Goal: Task Accomplishment & Management: Manage account settings

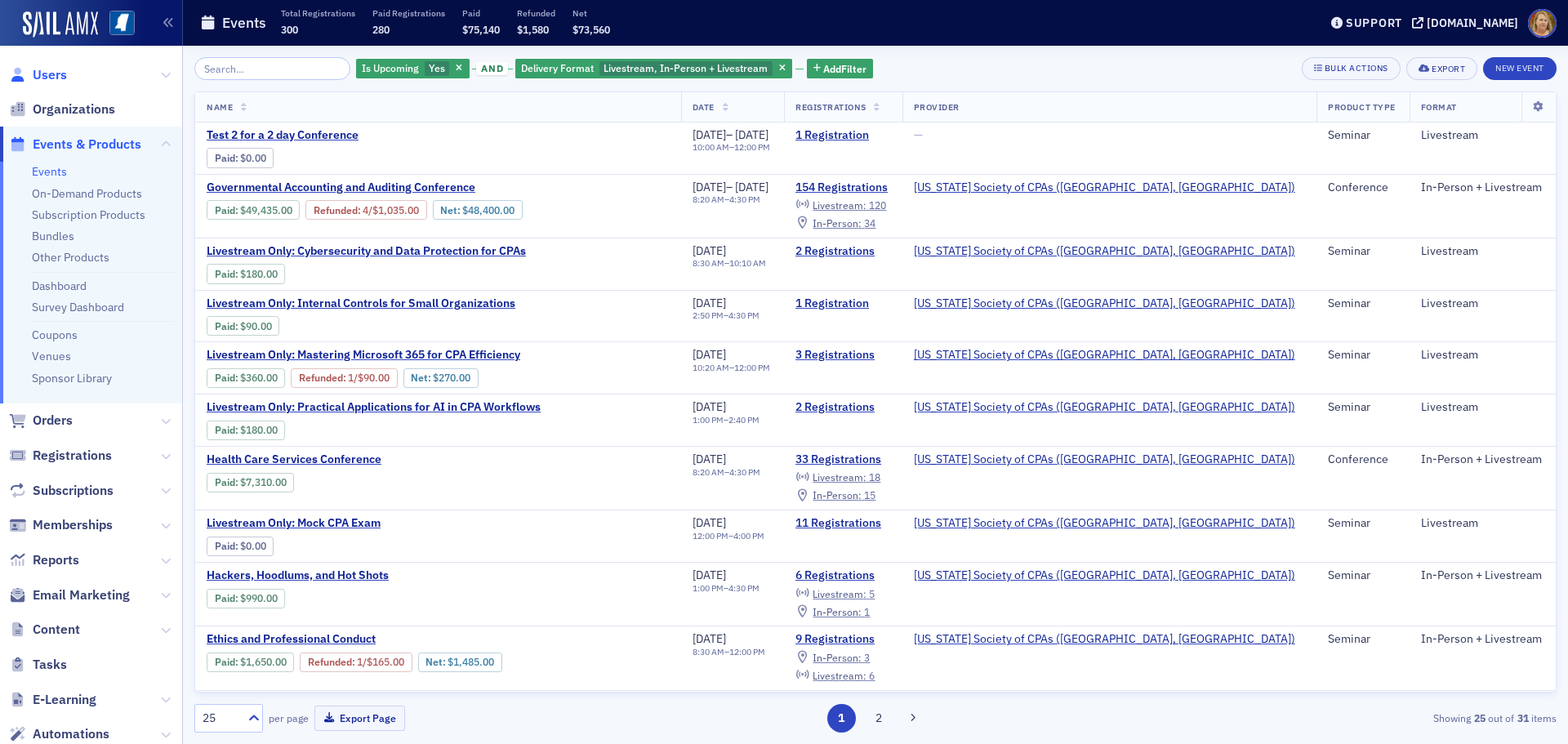
click at [64, 76] on span "Users" at bounding box center [50, 75] width 34 height 18
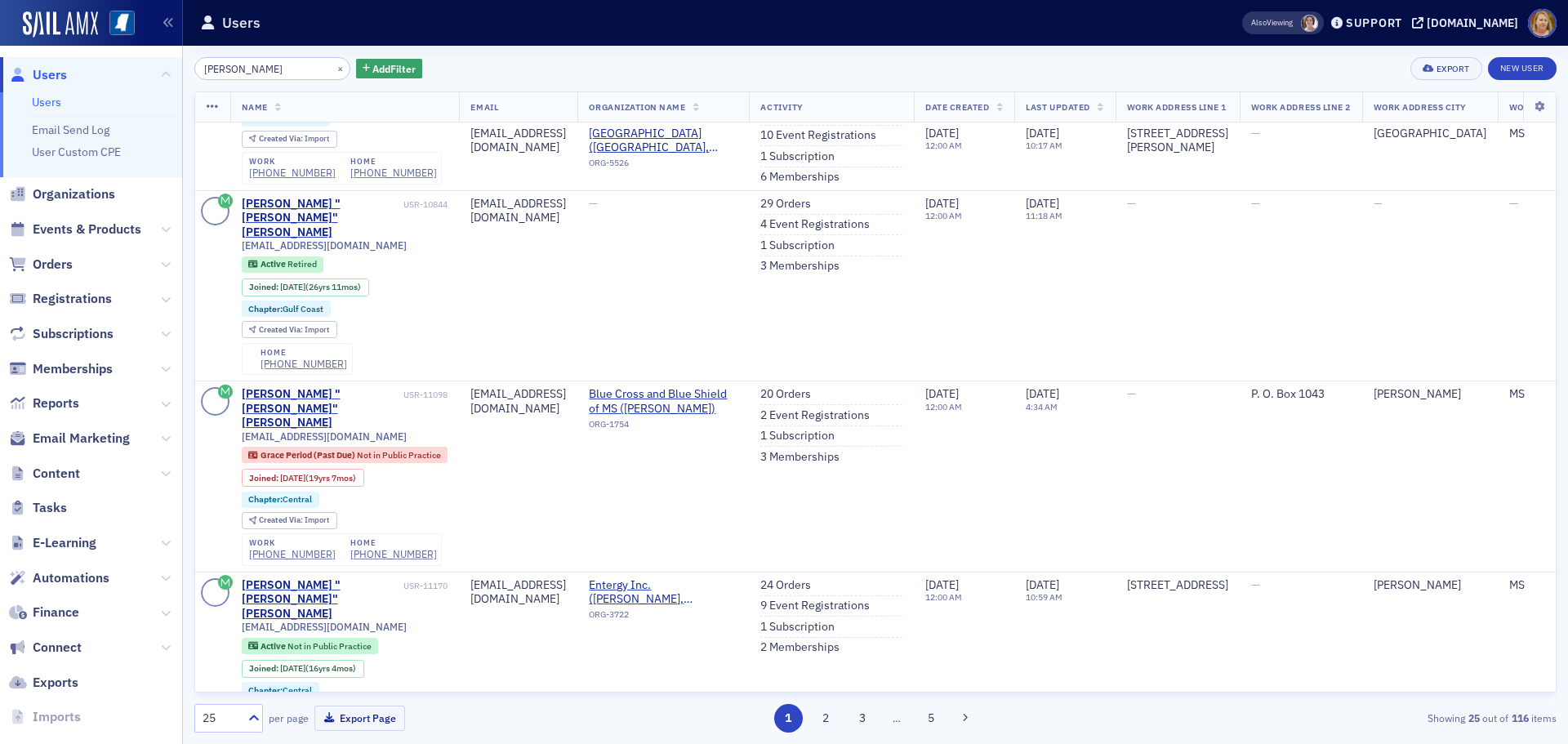
scroll to position [2449, 0]
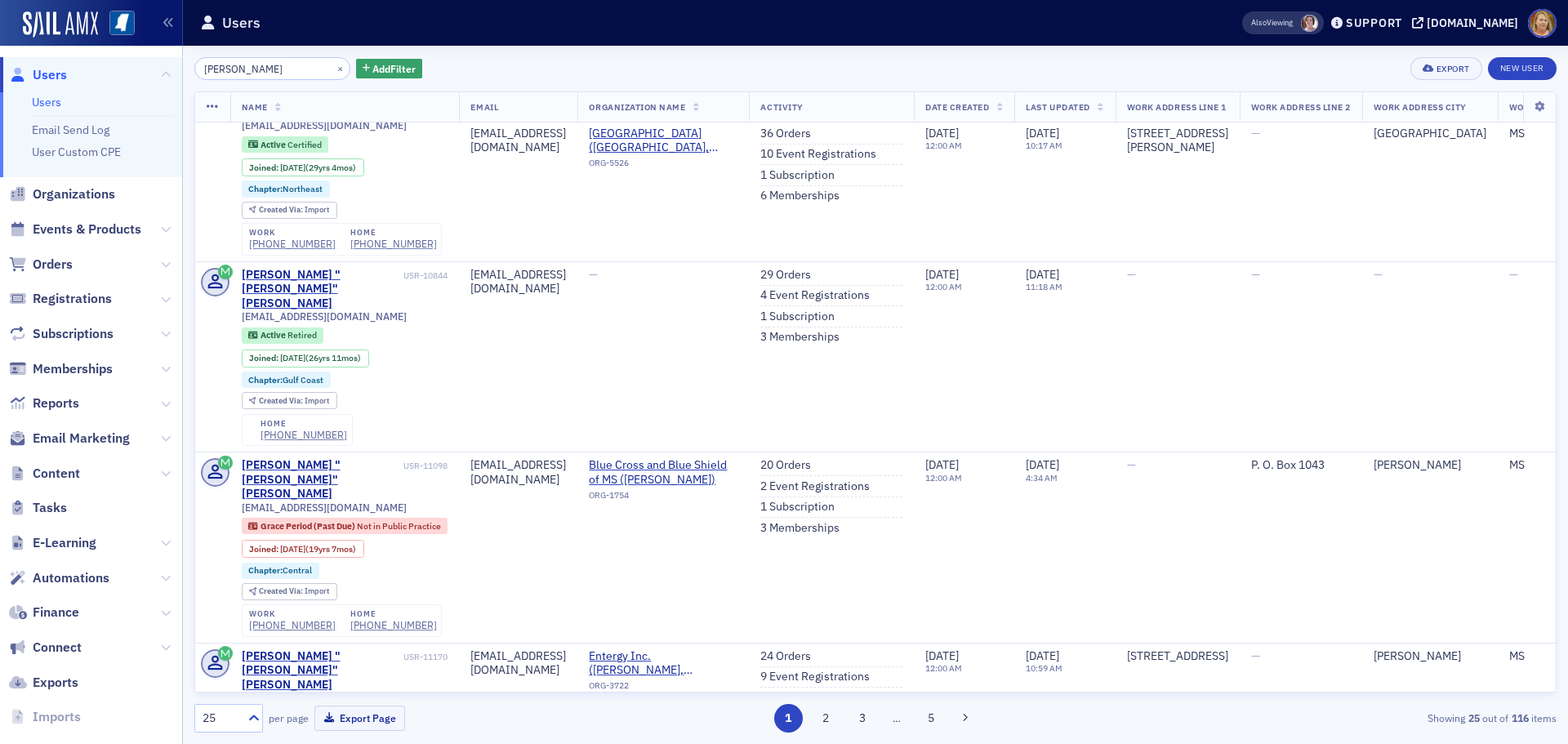
click at [248, 68] on input "chris lofton" at bounding box center [272, 69] width 156 height 23
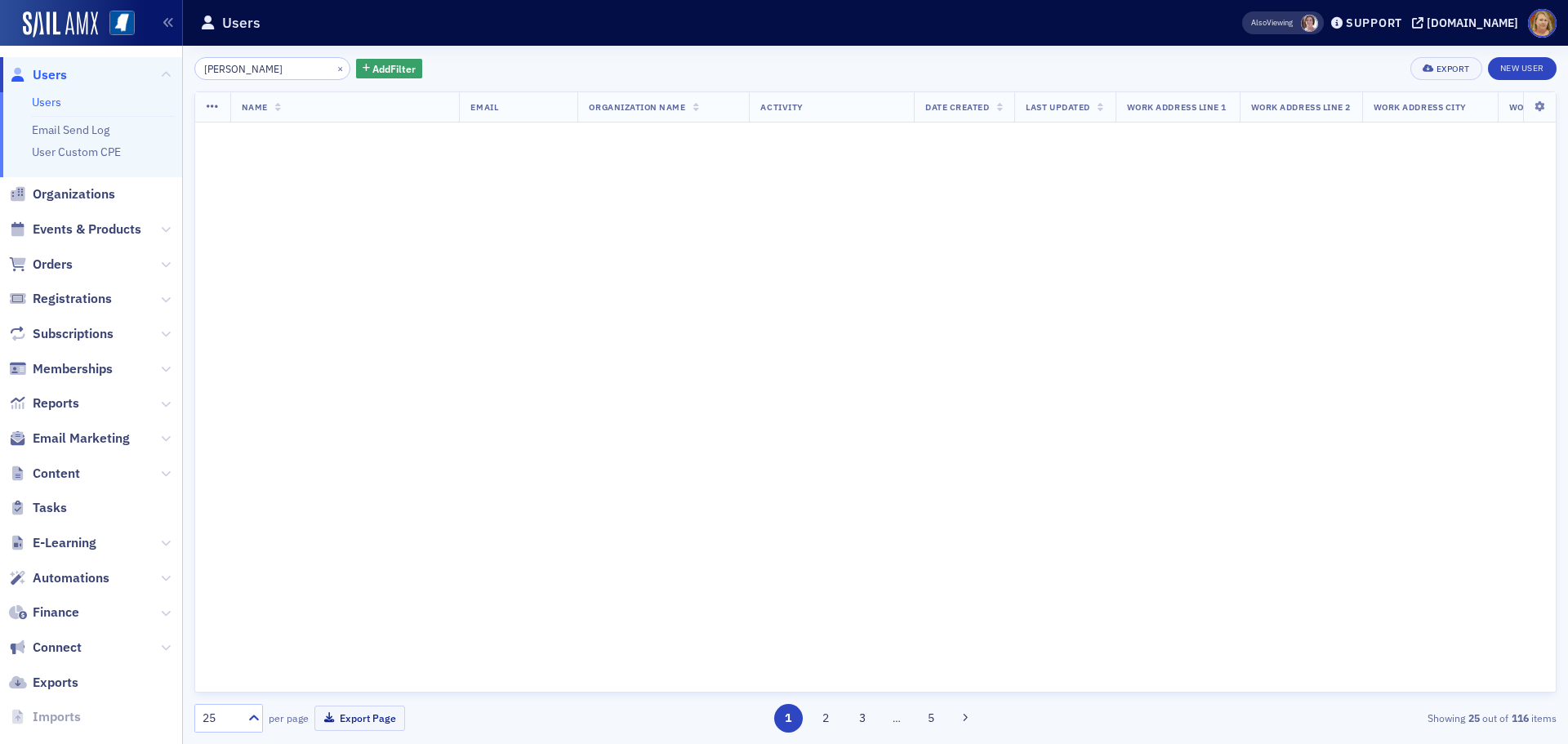
scroll to position [3498, 0]
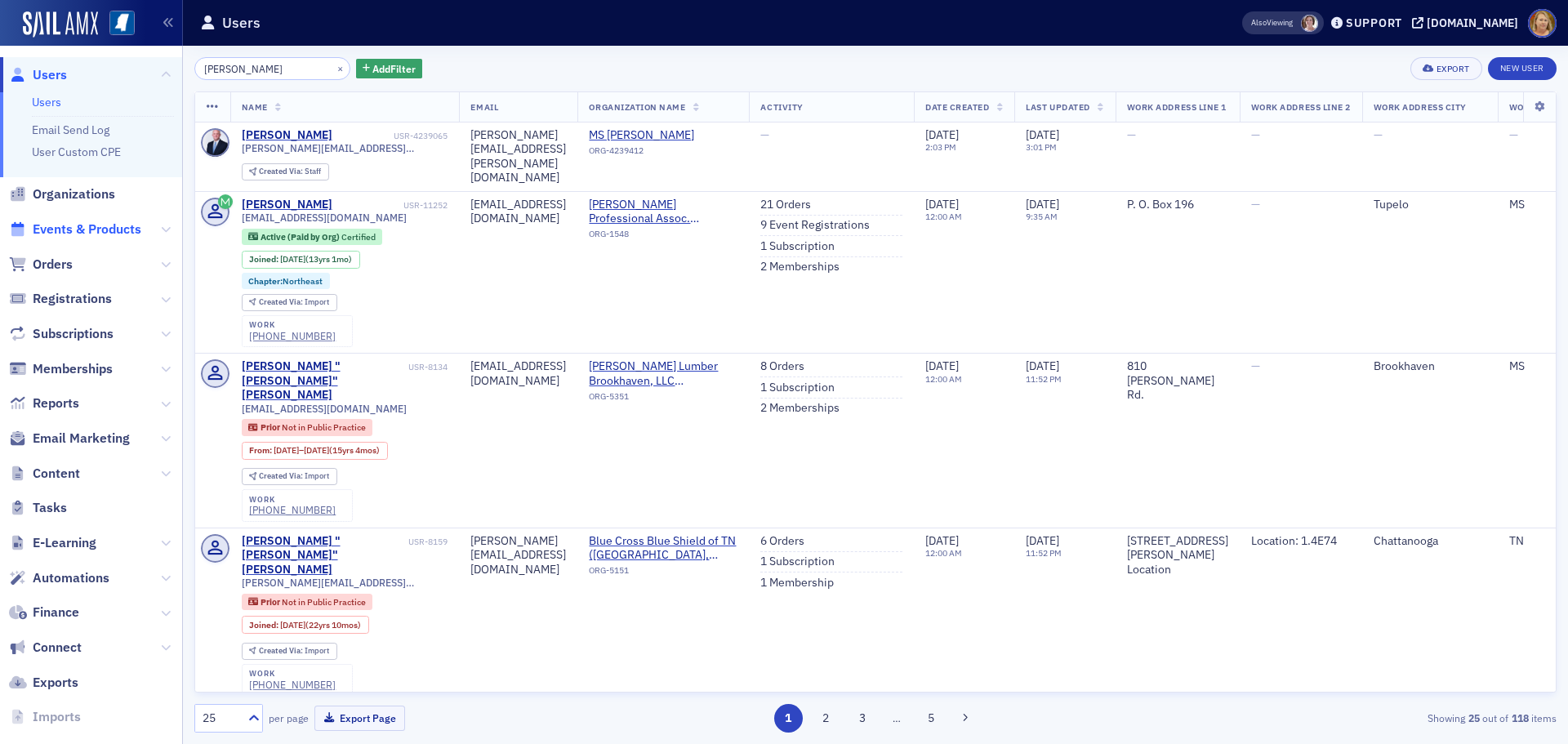
type input "chris loftin"
click at [118, 227] on span "Events & Products" at bounding box center [87, 229] width 109 height 18
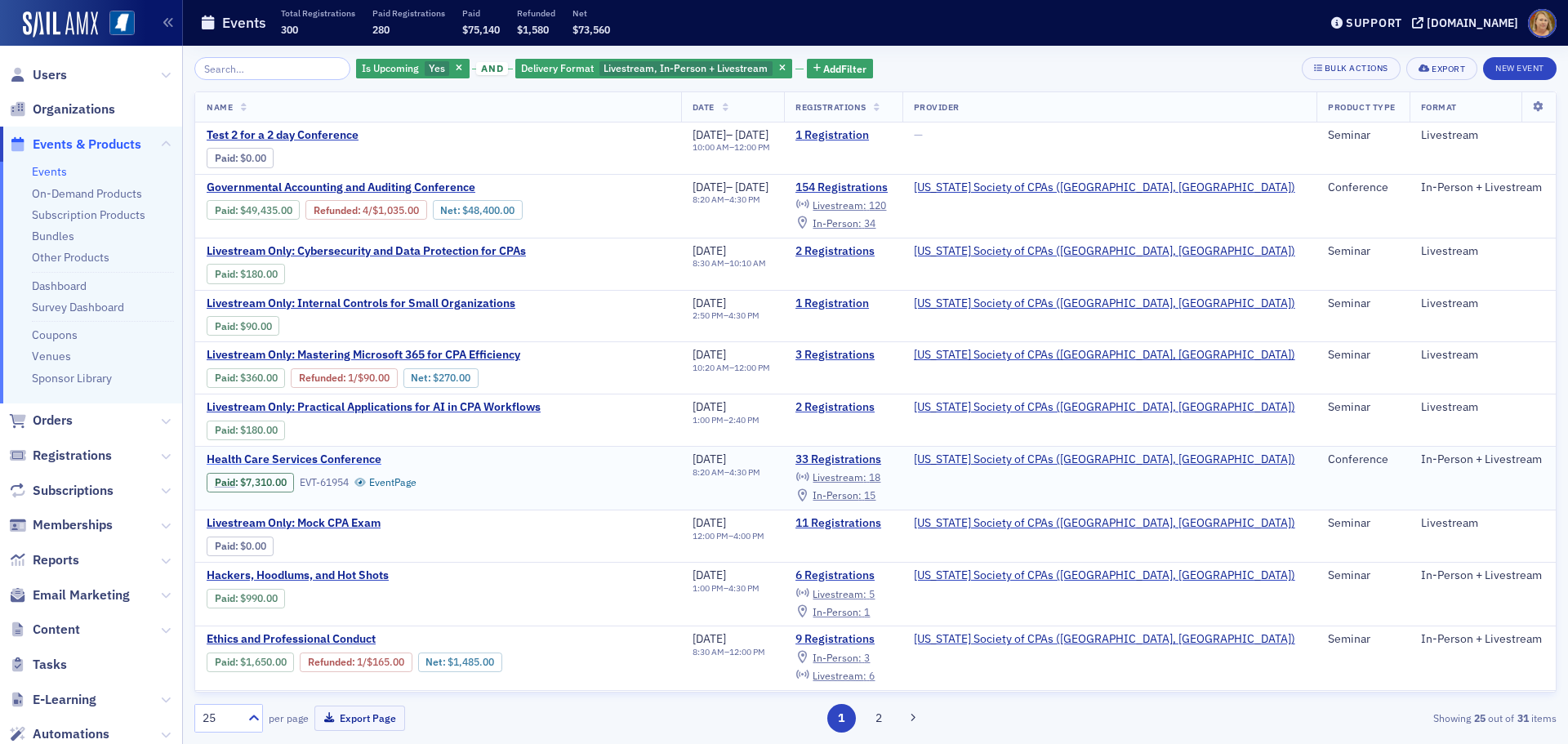
click at [340, 458] on span "Health Care Services Conference" at bounding box center [343, 460] width 275 height 15
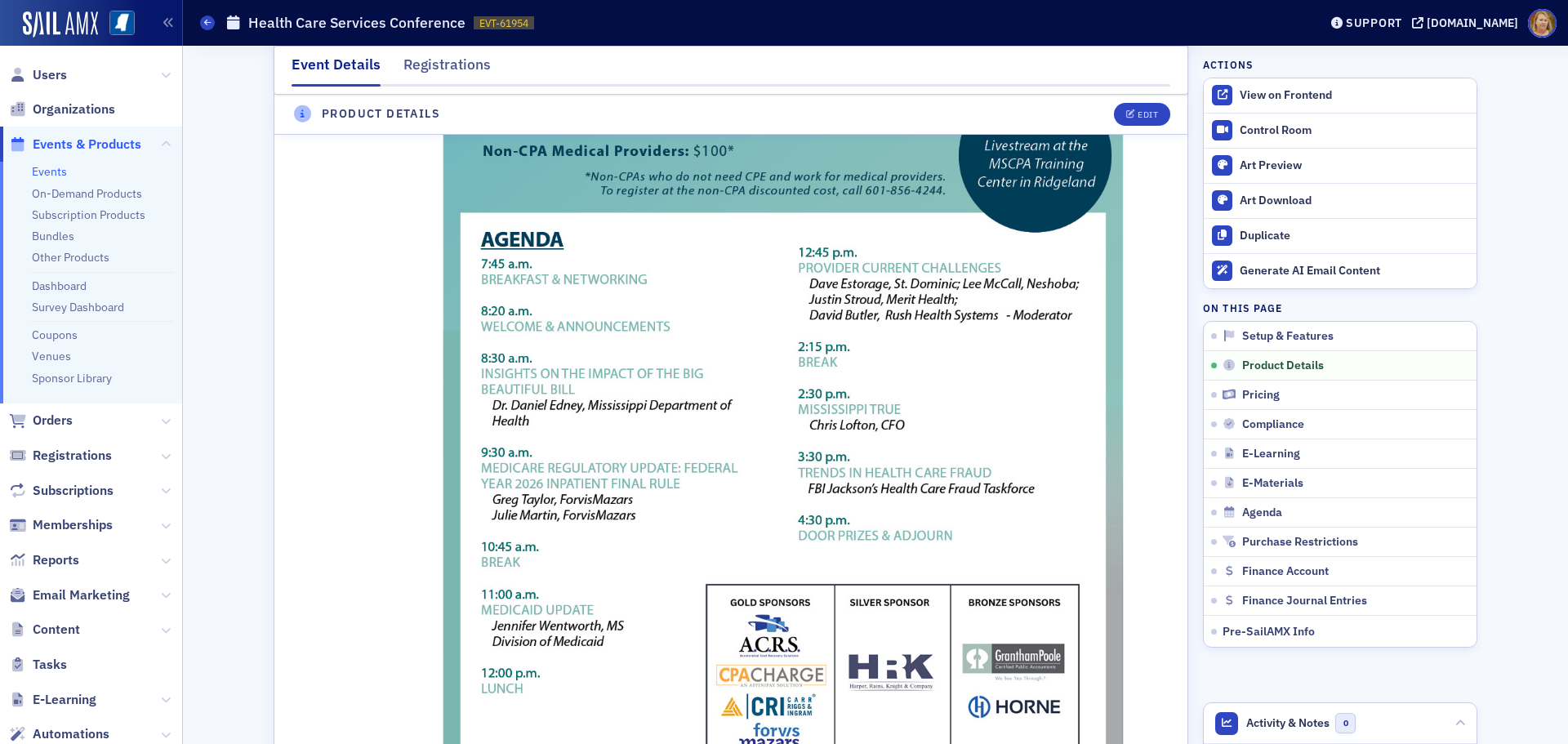
scroll to position [1143, 0]
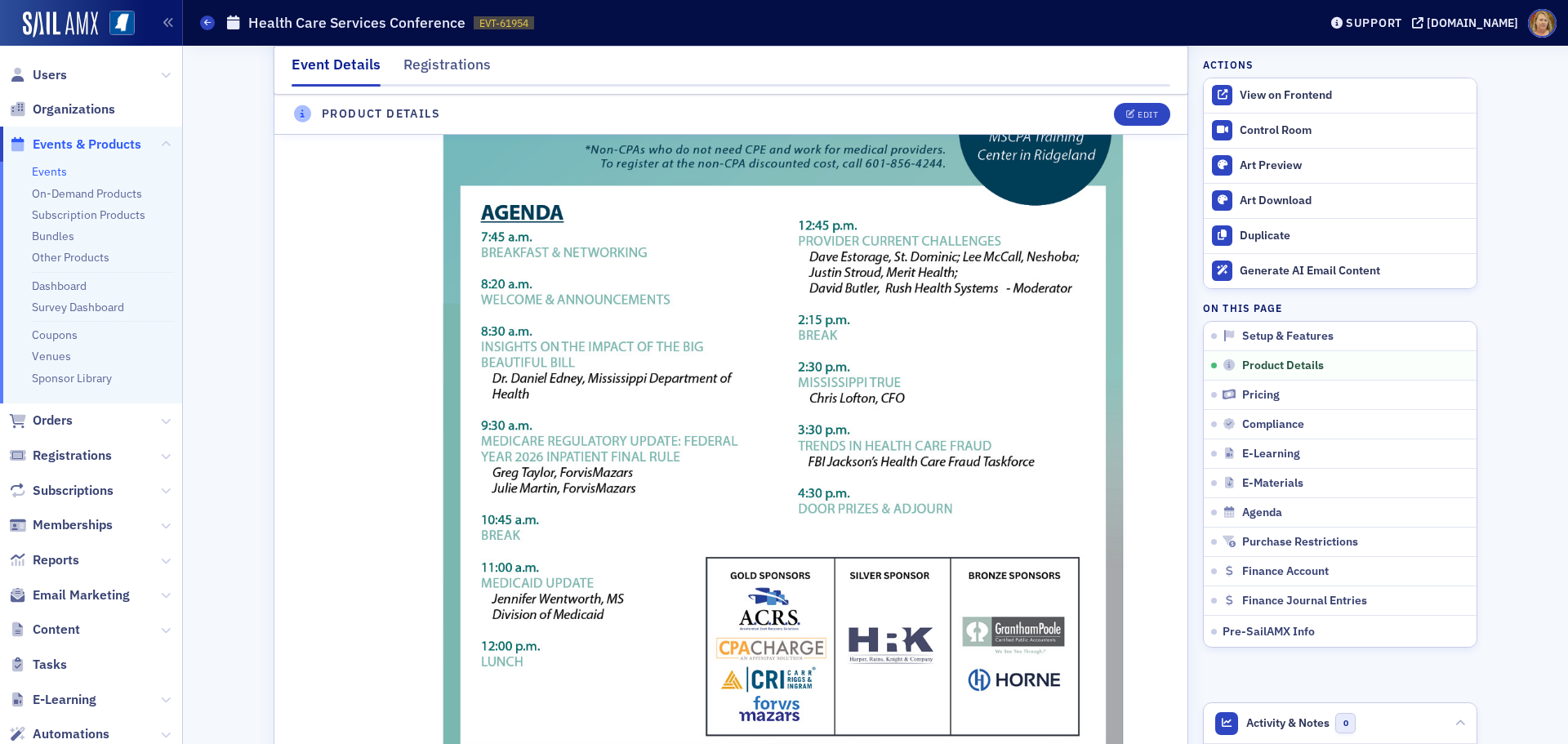
click at [859, 358] on img at bounding box center [783, 332] width 770 height 996
click at [865, 352] on img at bounding box center [783, 332] width 770 height 996
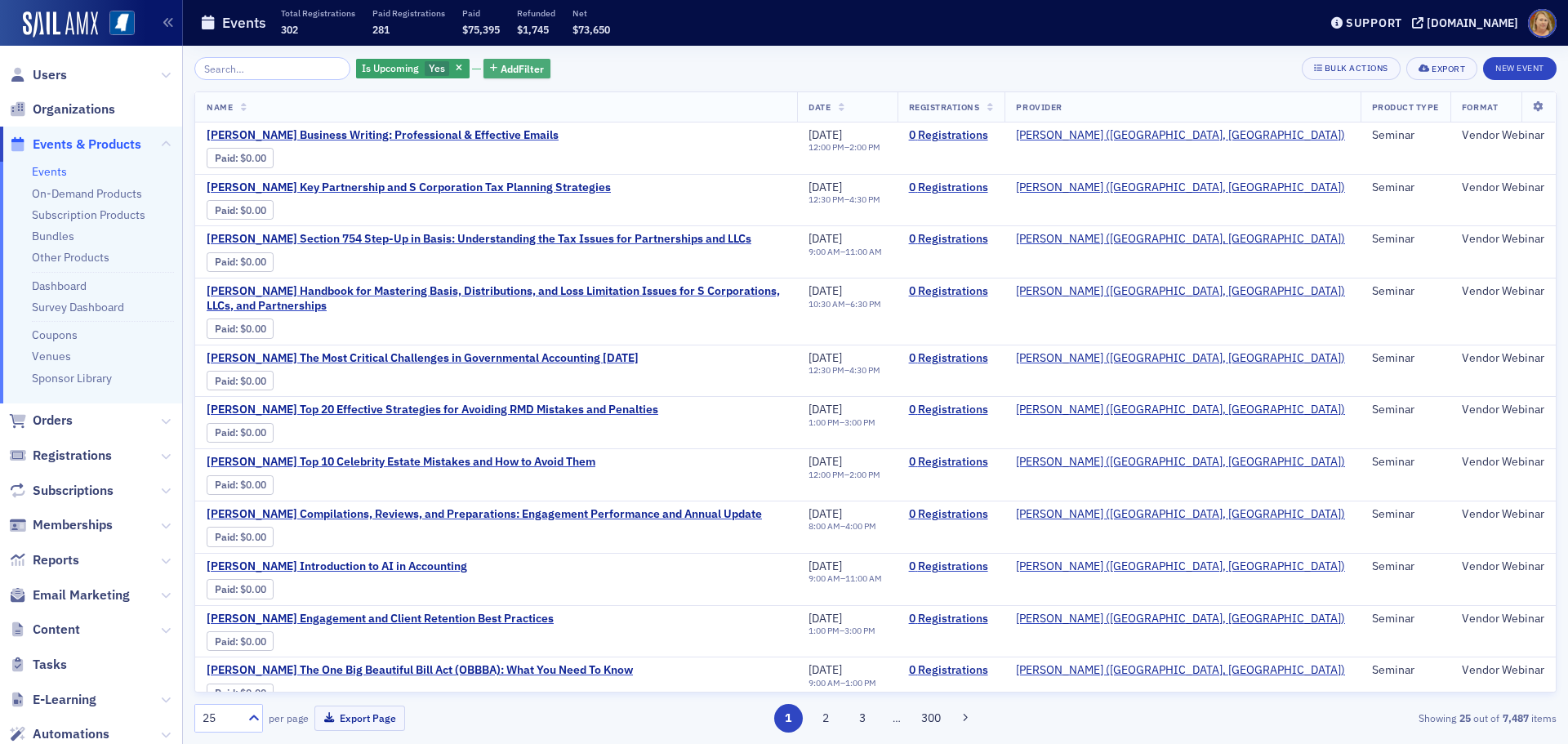
click at [501, 70] on span "Add Filter" at bounding box center [522, 69] width 43 height 15
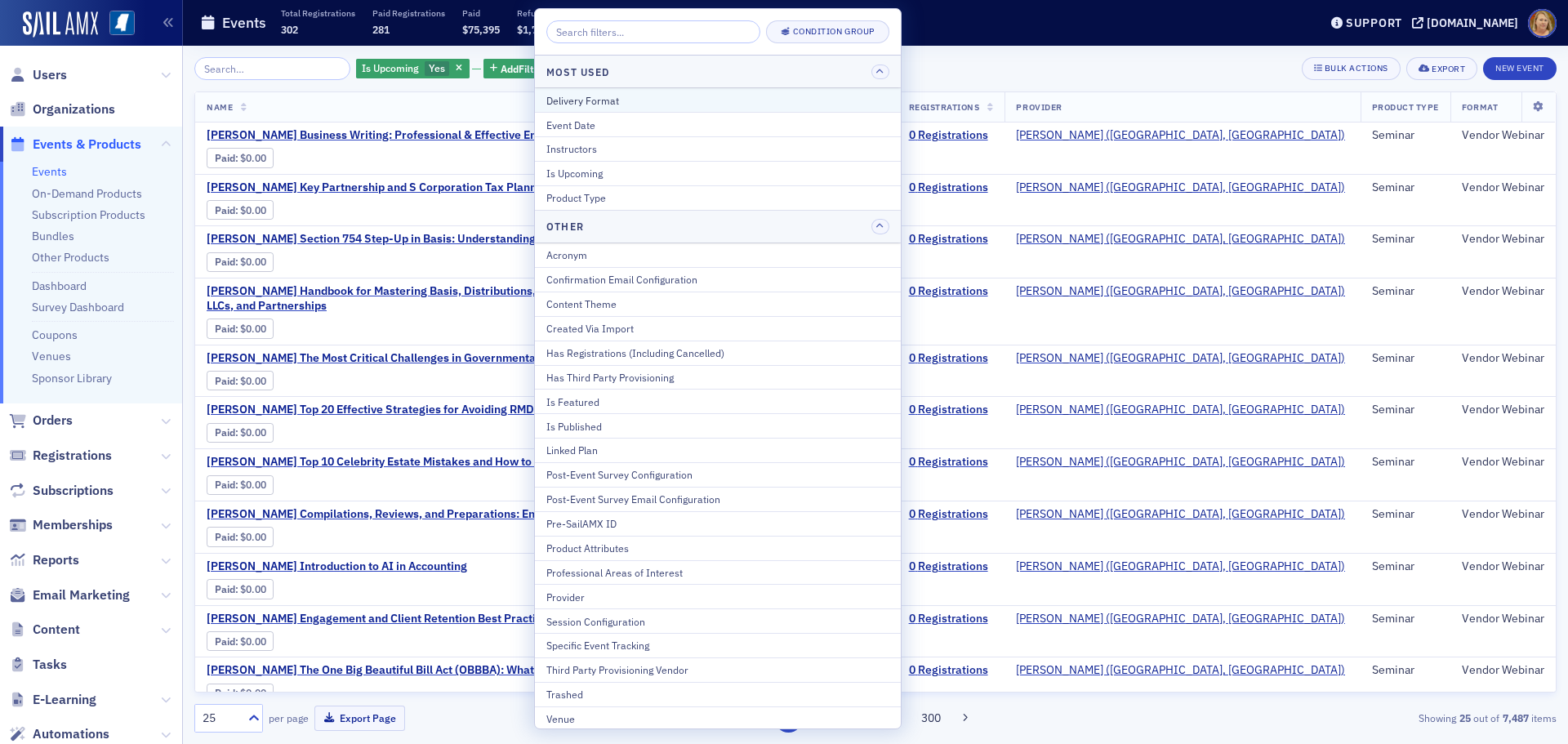
click at [559, 98] on div "Delivery Format" at bounding box center [718, 101] width 343 height 15
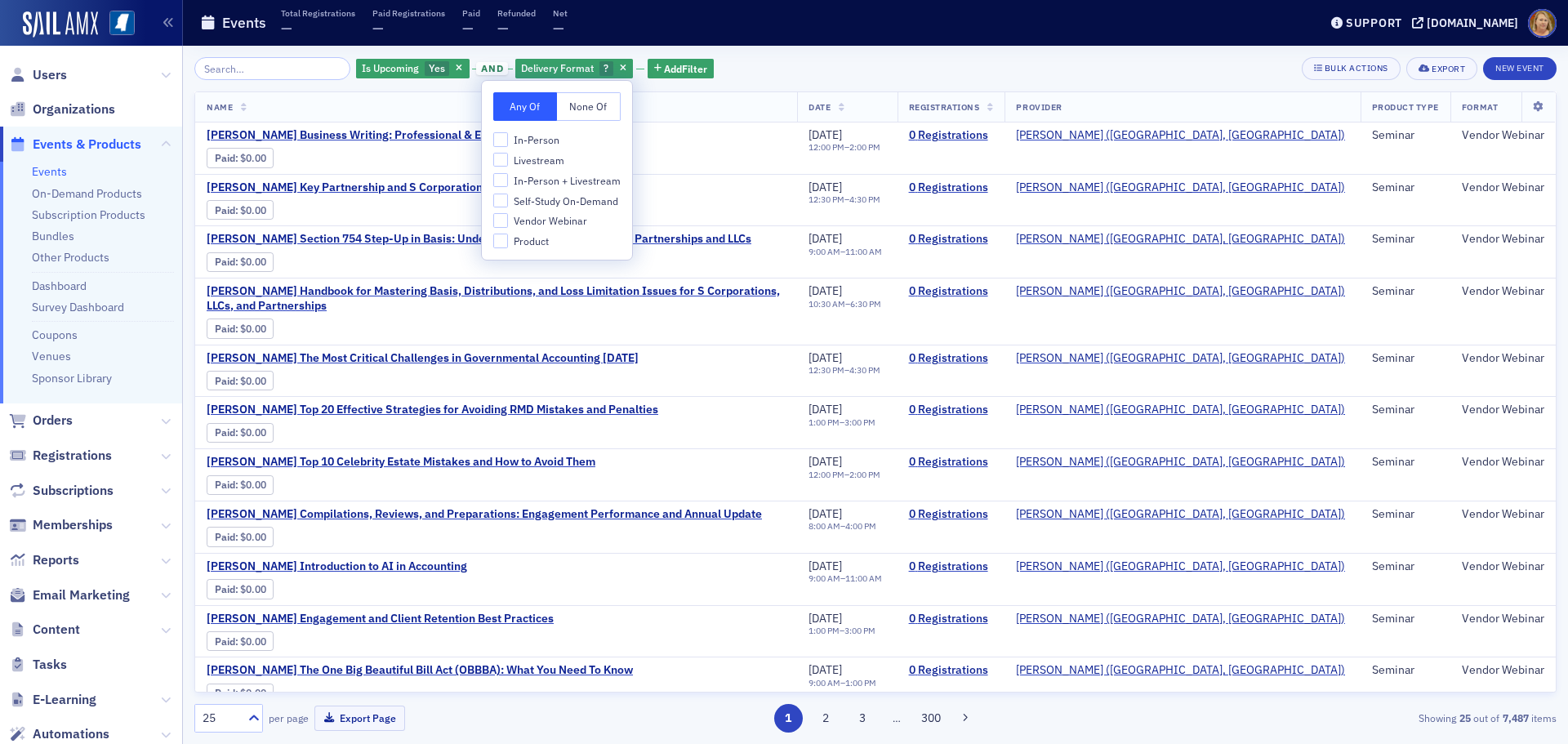
click at [551, 197] on span "Self-Study On-Demand" at bounding box center [566, 201] width 105 height 14
click at [508, 197] on input "Self-Study On-Demand" at bounding box center [501, 201] width 15 height 15
checkbox input "true"
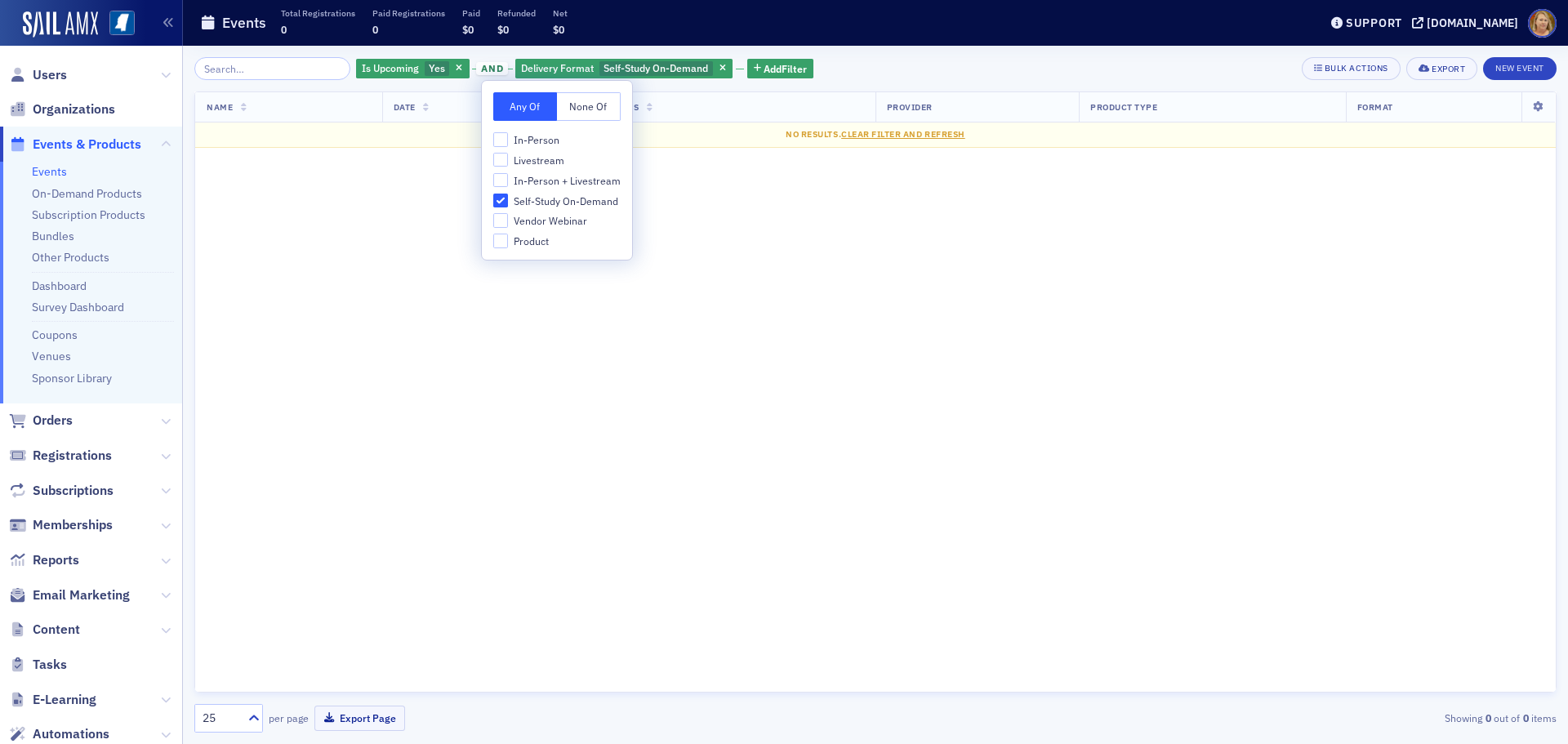
click at [708, 201] on div "Name Date Registrations Provider Product Type Format No results. Clear Filter a…" at bounding box center [875, 392] width 1362 height 601
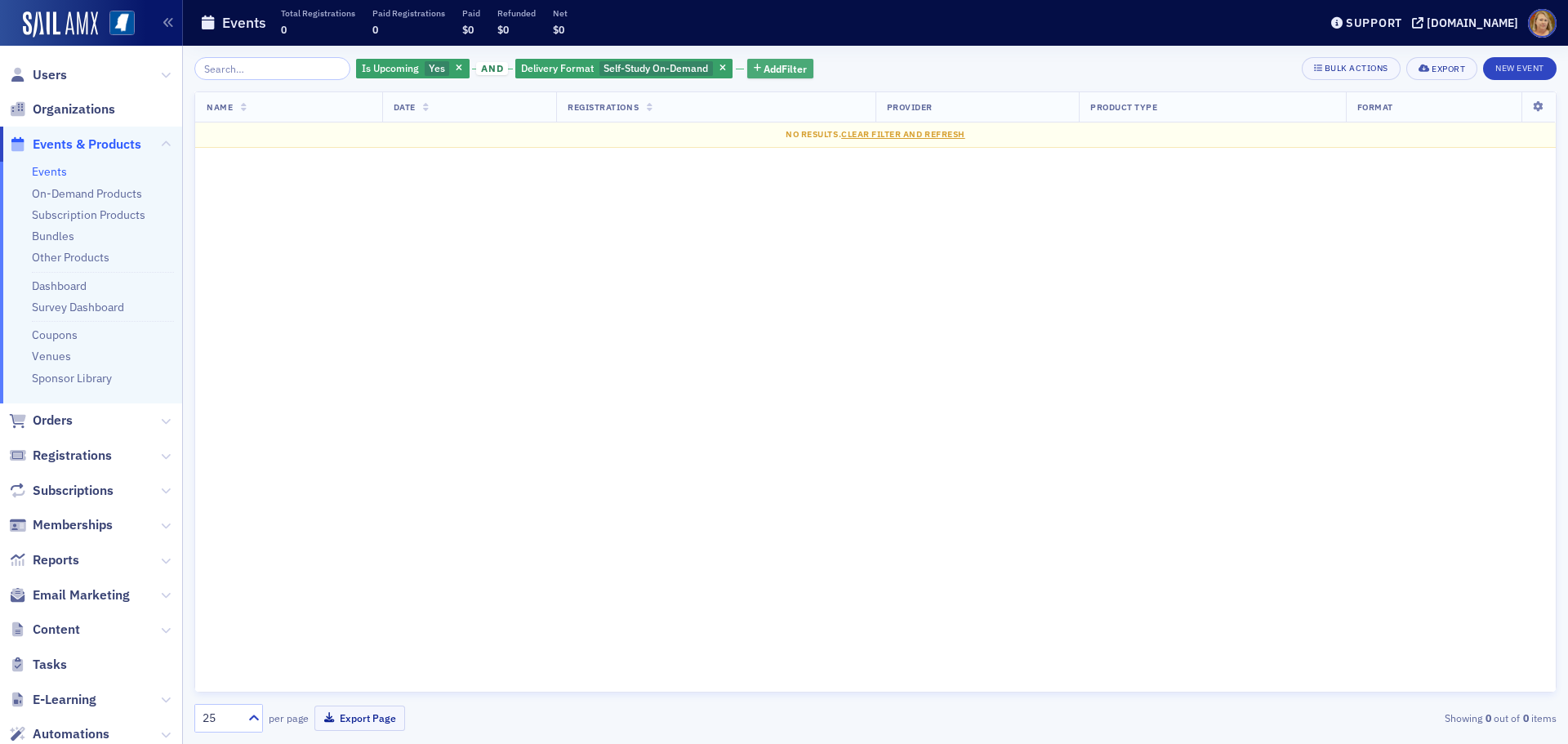
click at [779, 70] on span "Add Filter" at bounding box center [785, 69] width 43 height 15
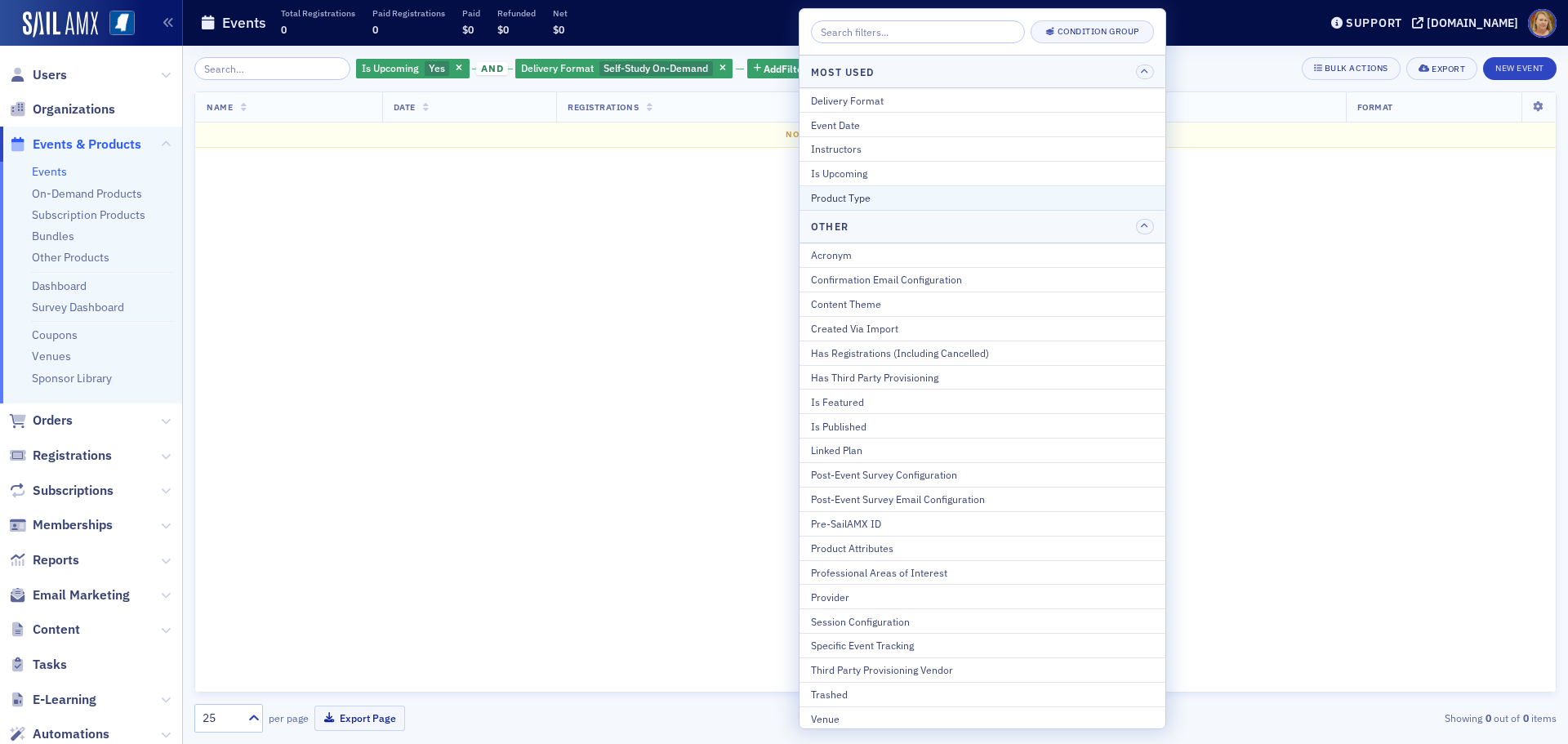
click at [843, 199] on div "Product Type" at bounding box center [983, 197] width 343 height 15
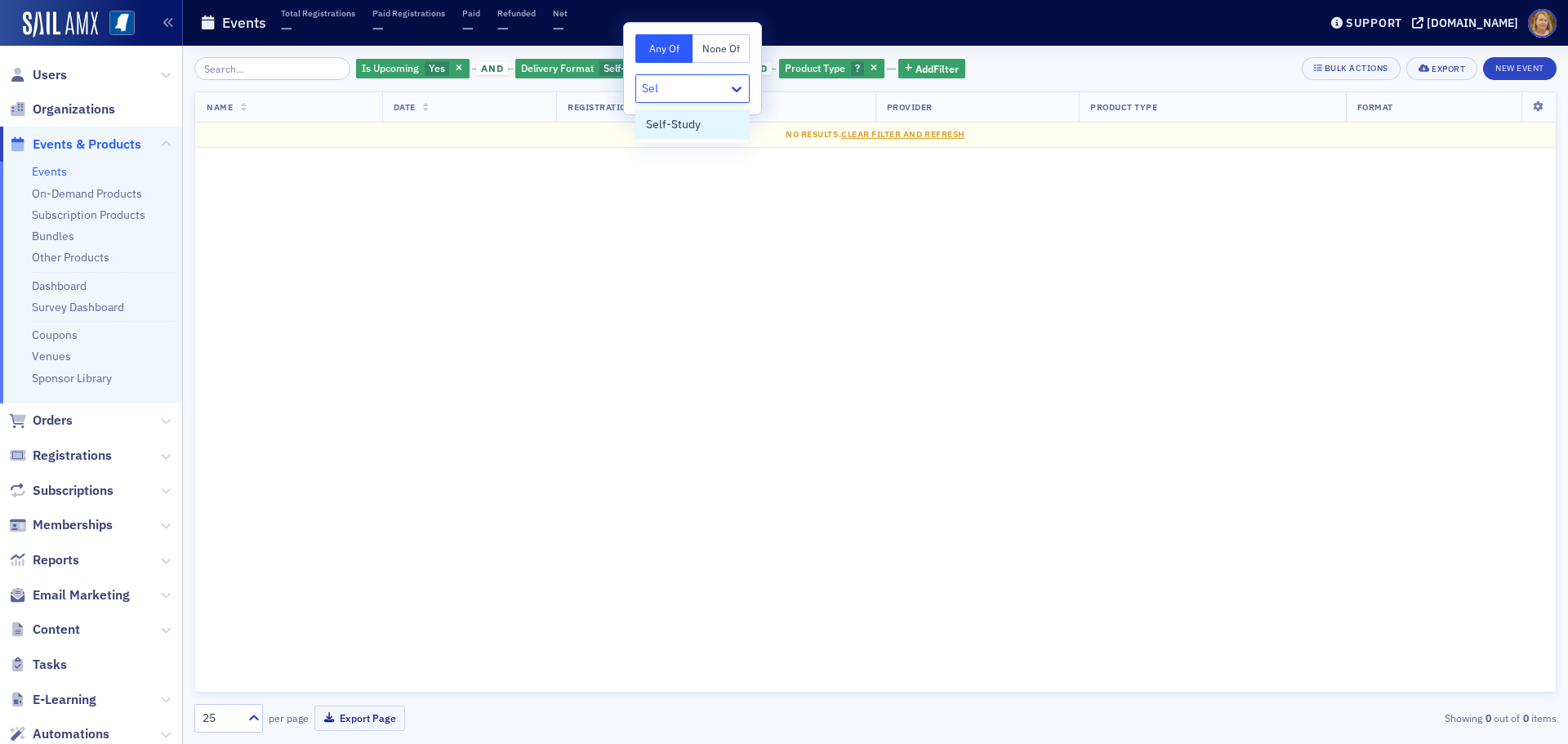
type input "Self"
click at [727, 125] on div "Self-Study" at bounding box center [693, 125] width 93 height 17
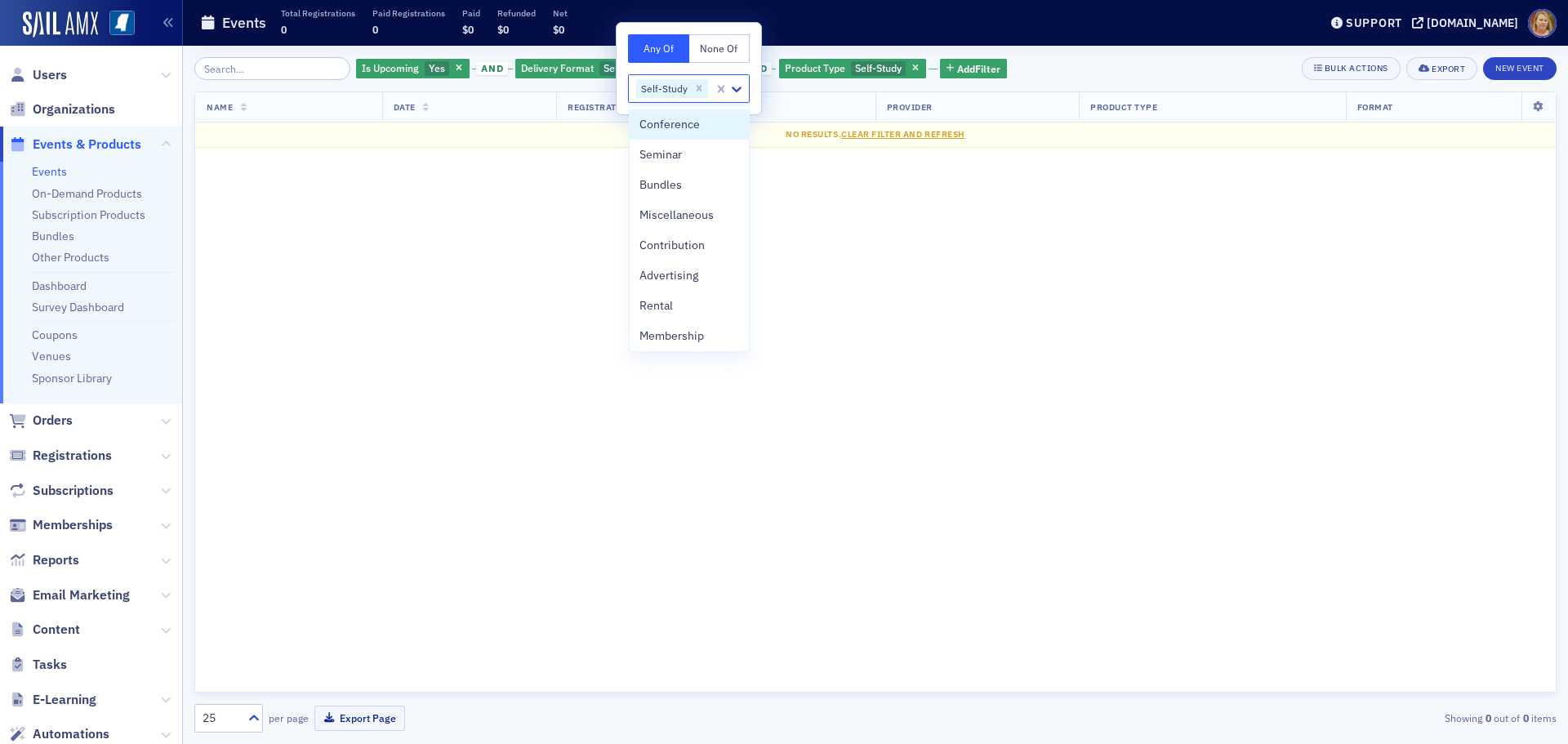
click at [789, 103] on th "Registrations" at bounding box center [716, 107] width 320 height 30
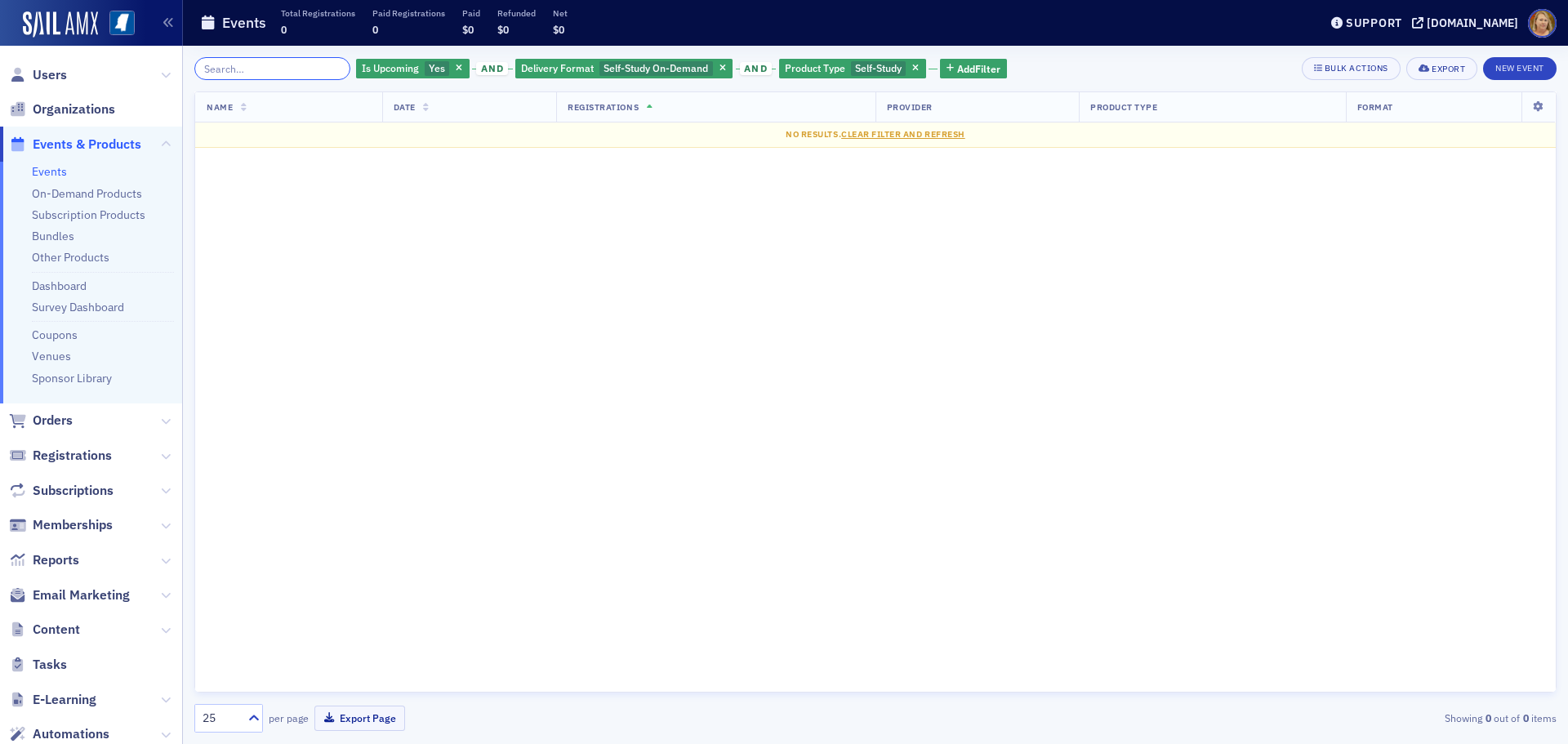
click at [280, 70] on input "search" at bounding box center [272, 69] width 156 height 23
type input "Microsoft 365"
click at [716, 64] on span "button" at bounding box center [723, 69] width 15 height 15
click at [649, 67] on icon "button" at bounding box center [652, 69] width 7 height 9
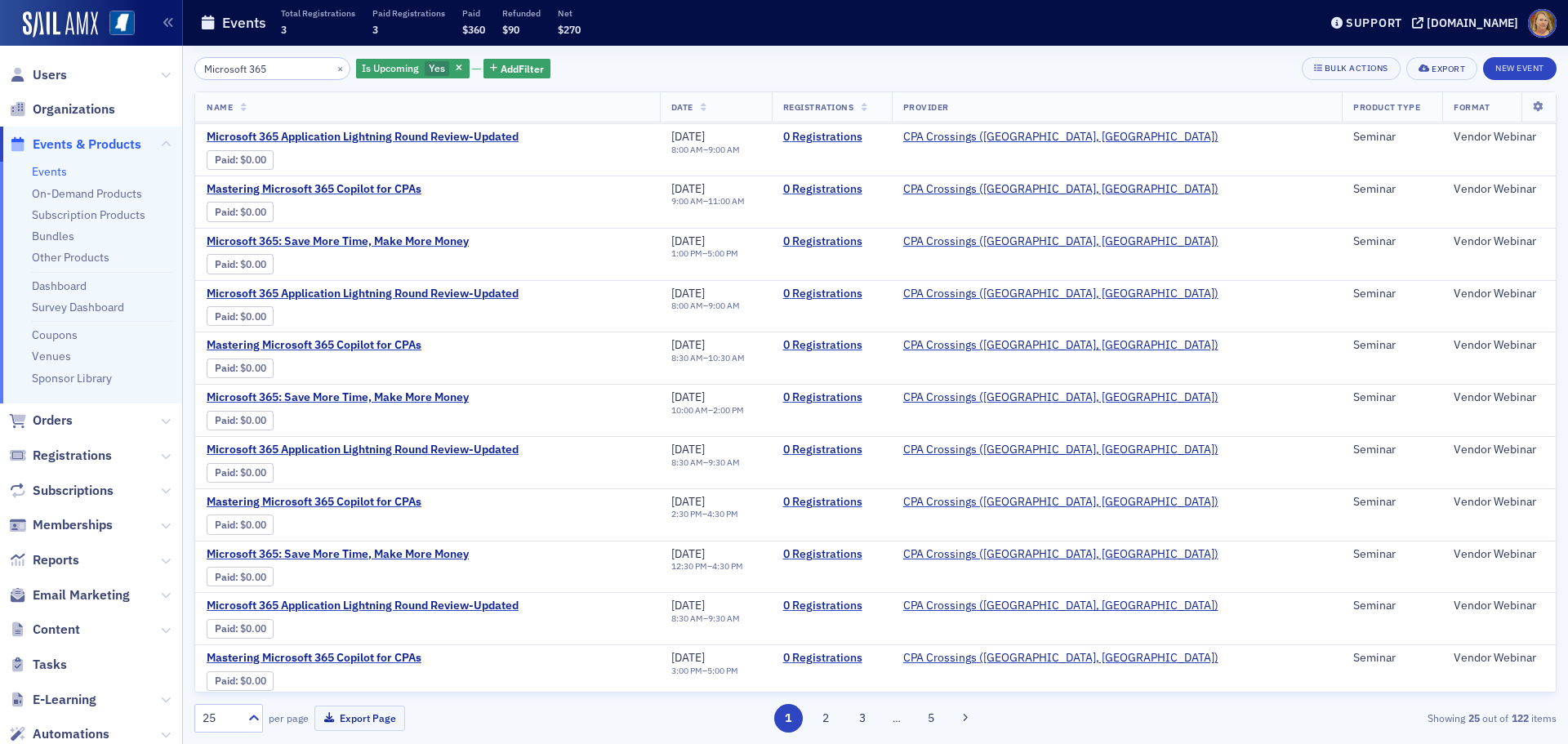
scroll to position [733, 0]
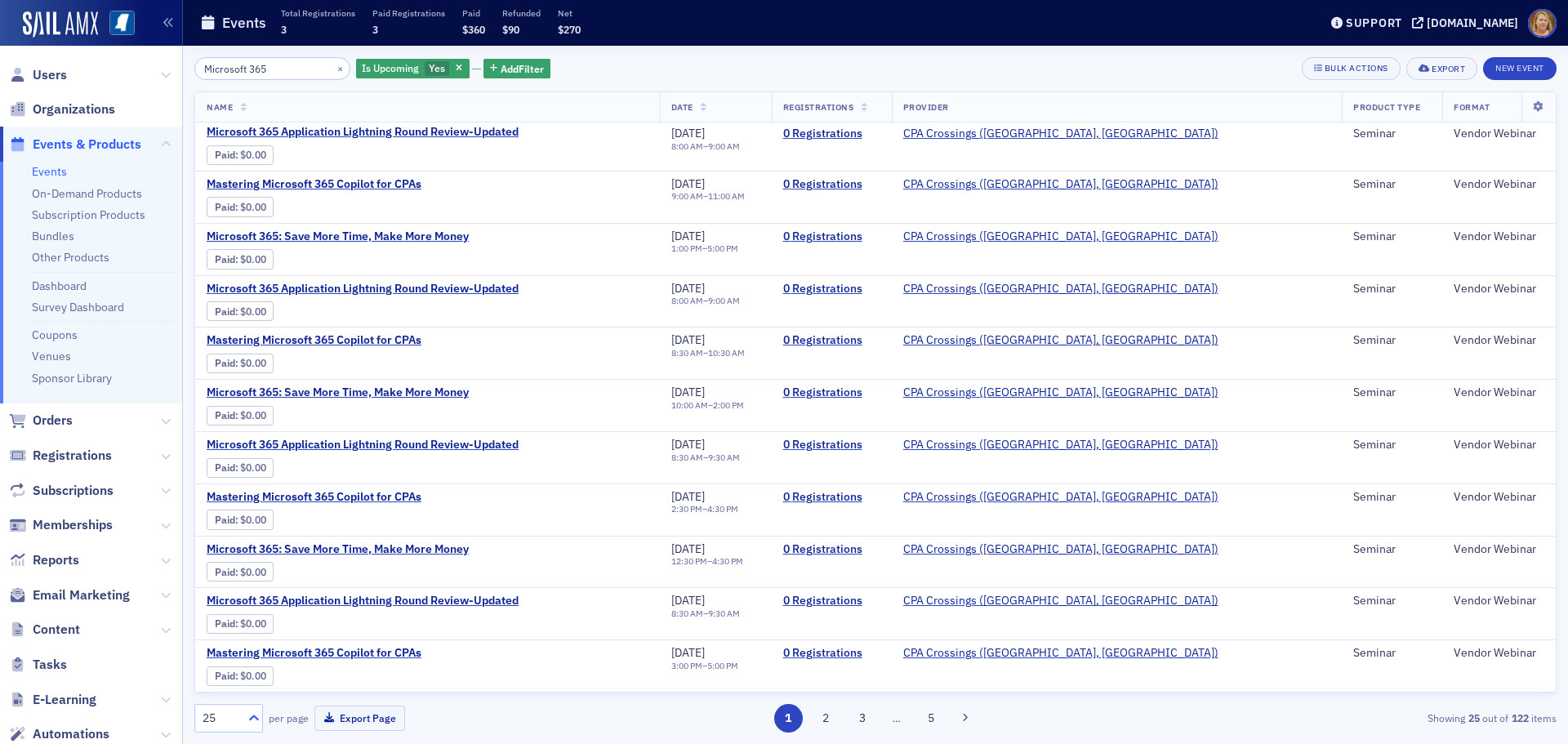
click at [252, 715] on icon at bounding box center [254, 718] width 16 height 16
click at [230, 642] on div "250" at bounding box center [229, 647] width 48 height 17
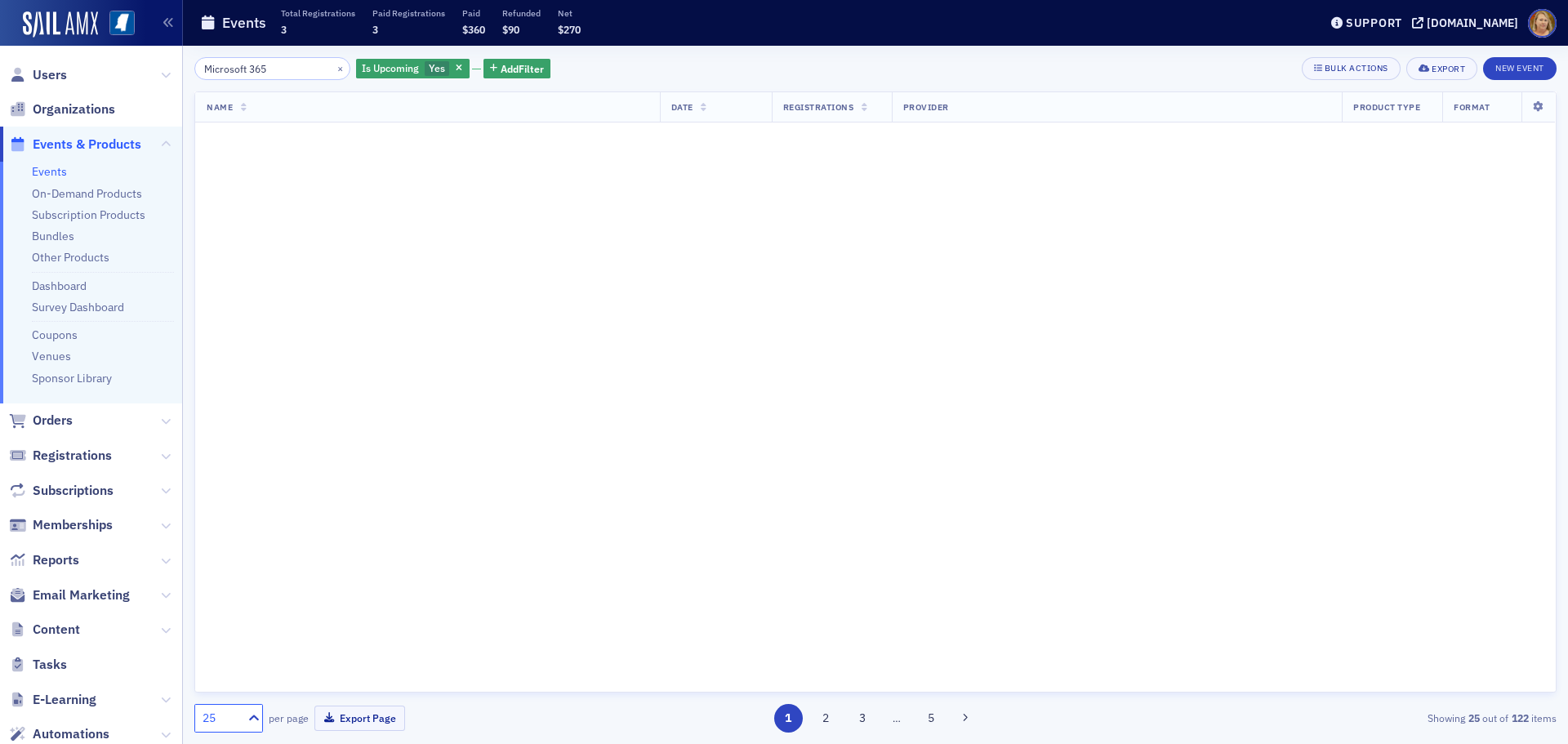
scroll to position [0, 0]
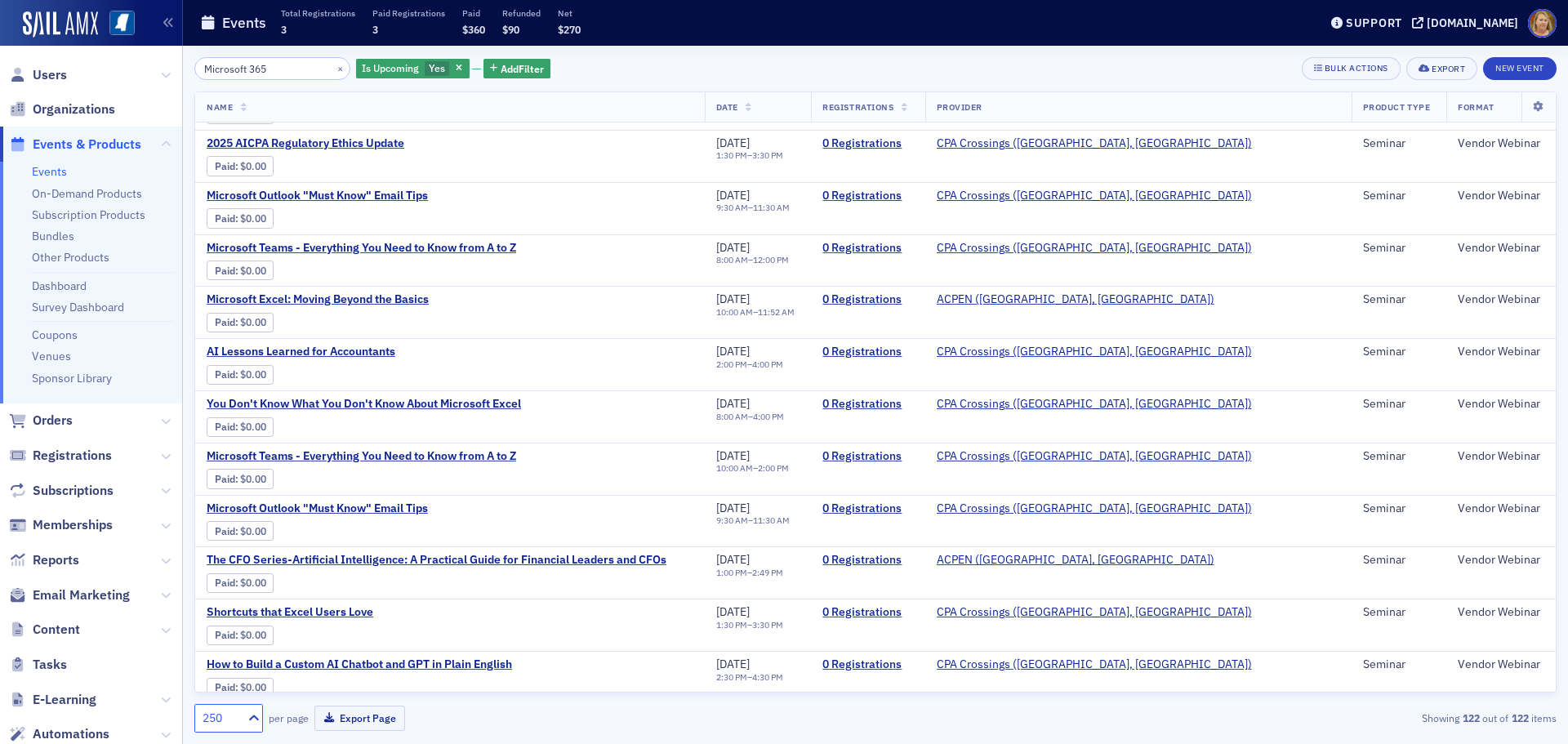
scroll to position [5786, 0]
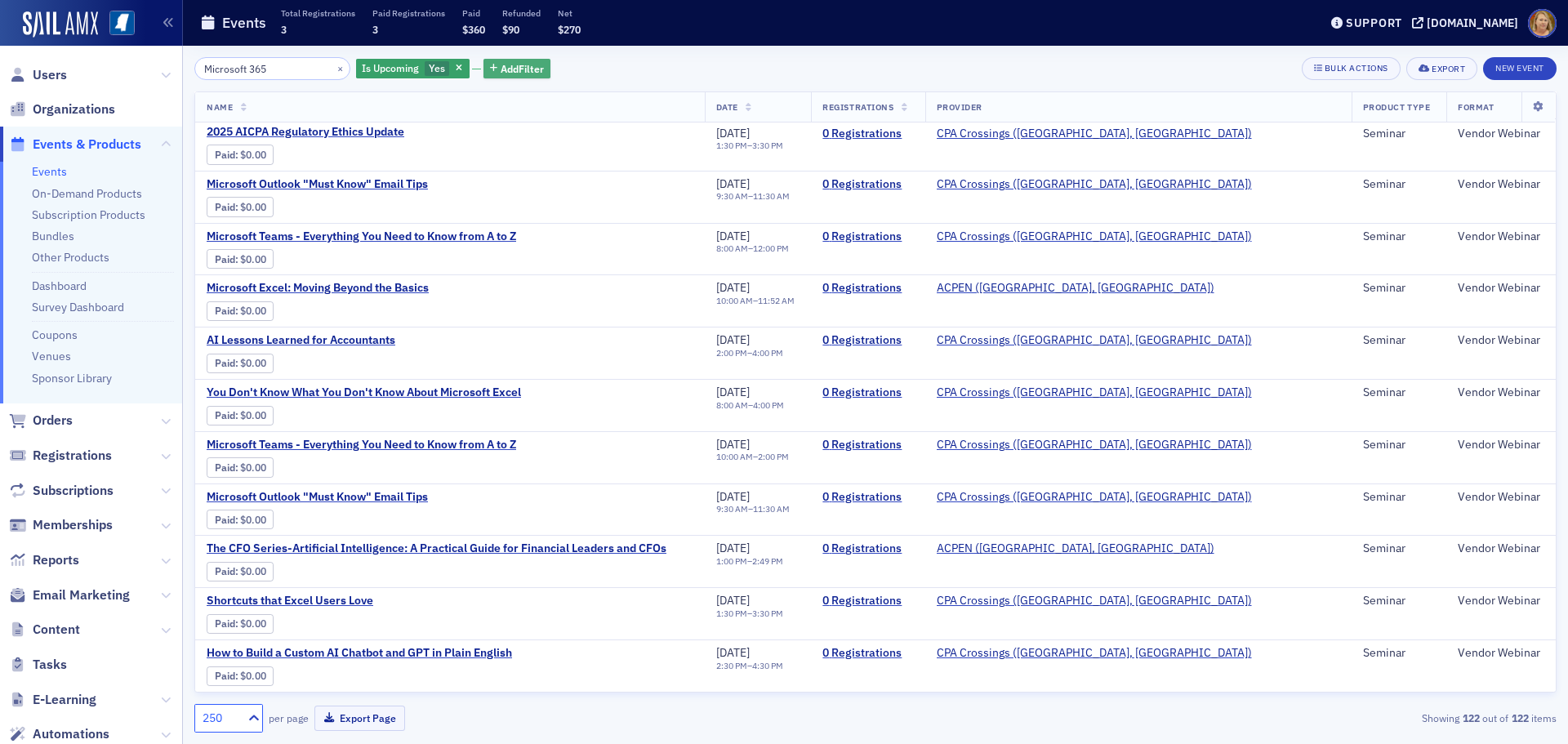
click at [501, 71] on span "Add Filter" at bounding box center [522, 69] width 43 height 15
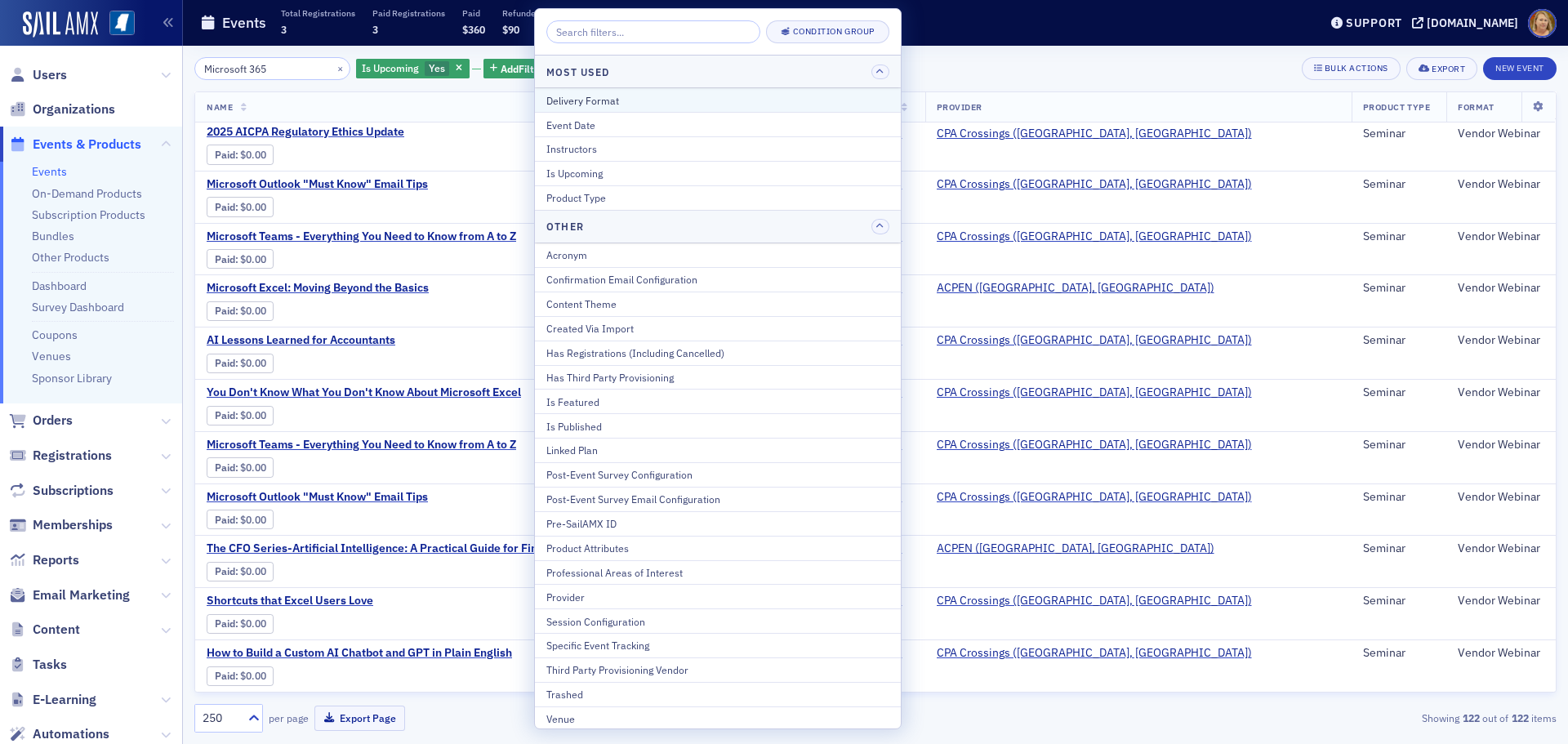
click at [574, 97] on div "Delivery Format" at bounding box center [718, 101] width 343 height 15
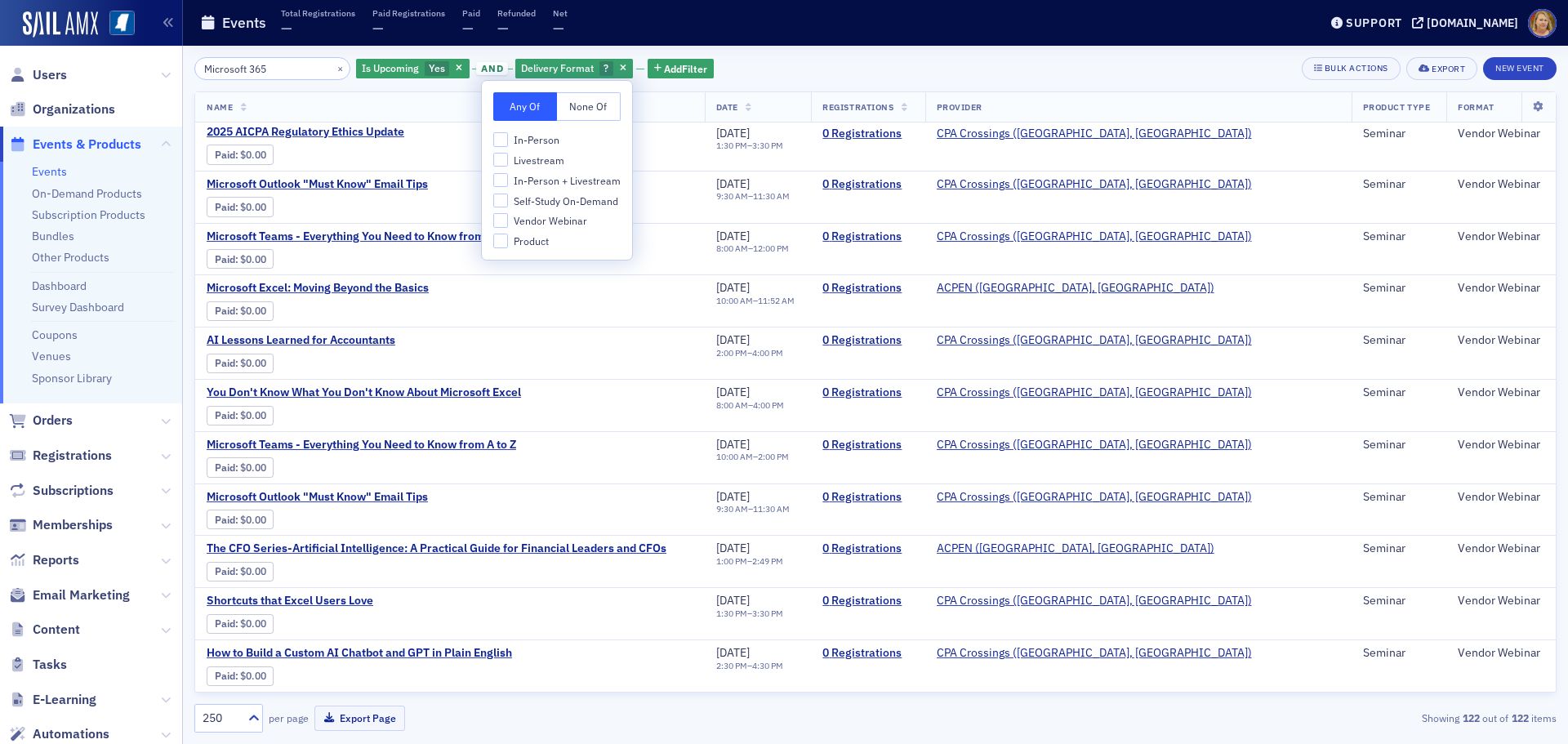
click at [532, 201] on span "Self-Study On-Demand" at bounding box center [566, 201] width 105 height 14
click at [508, 201] on input "Self-Study On-Demand" at bounding box center [501, 201] width 15 height 15
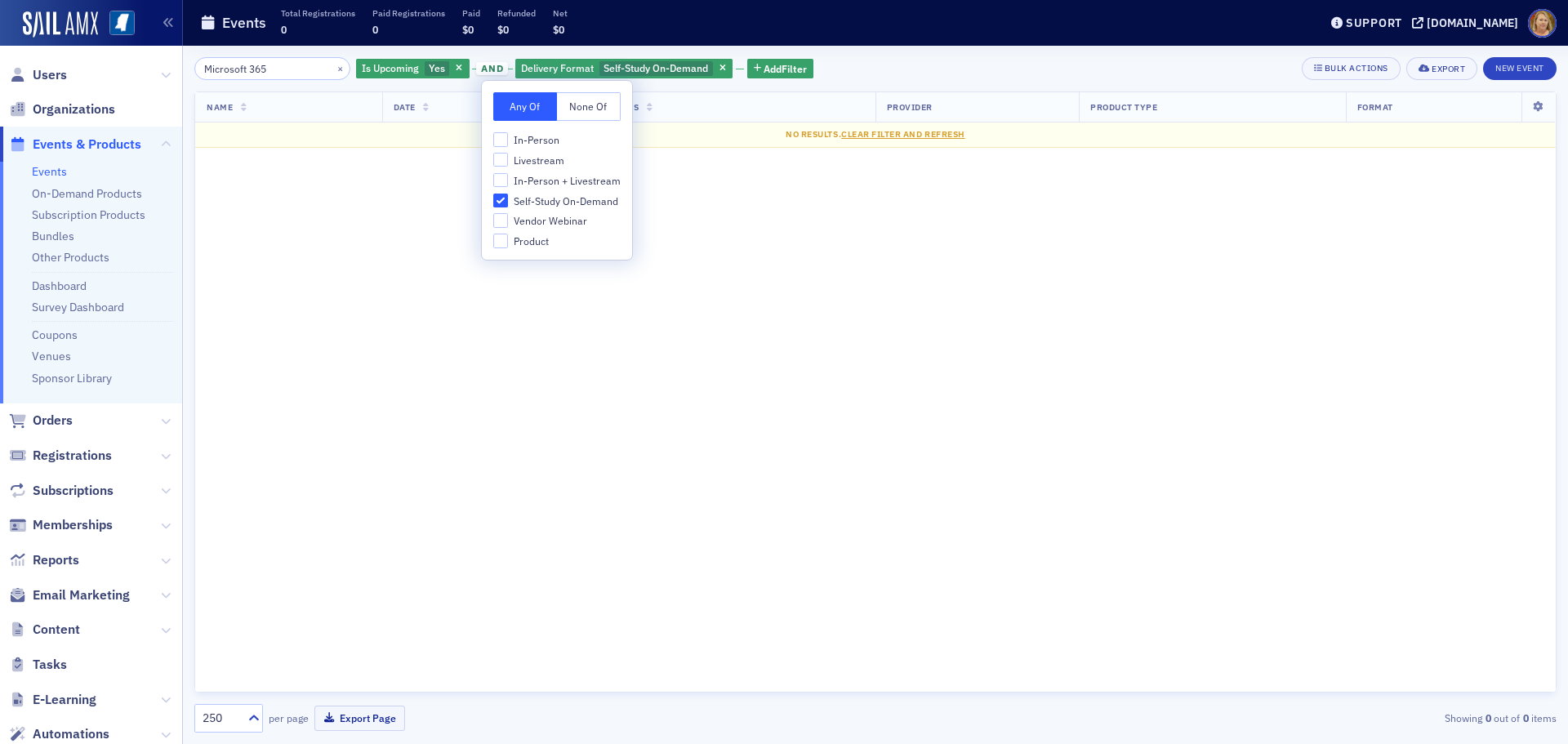
click at [532, 201] on span "Self-Study On-Demand" at bounding box center [566, 201] width 105 height 14
click at [508, 201] on input "Self-Study On-Demand" at bounding box center [501, 201] width 15 height 15
checkbox input "false"
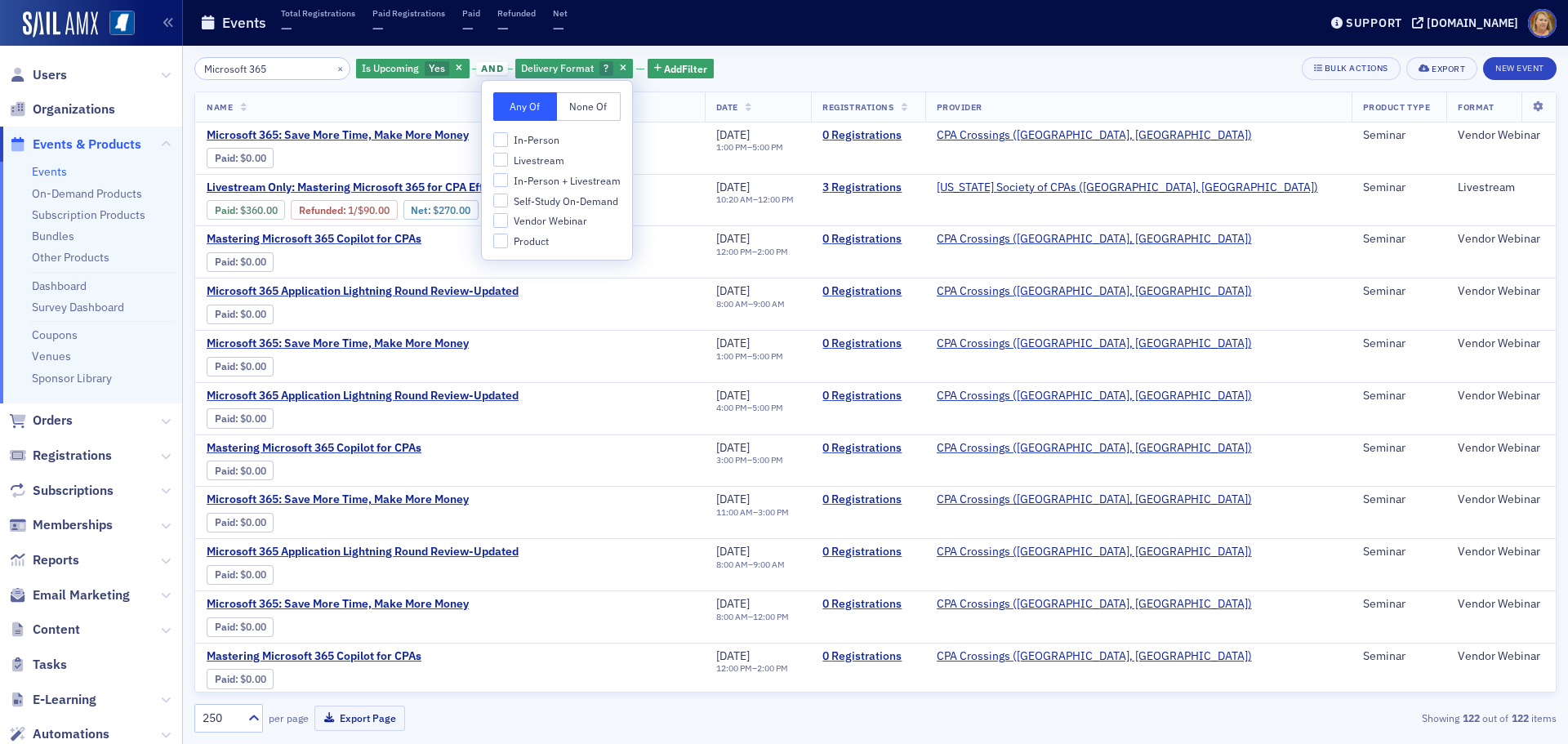
click at [449, 100] on th "Name" at bounding box center [450, 107] width 510 height 30
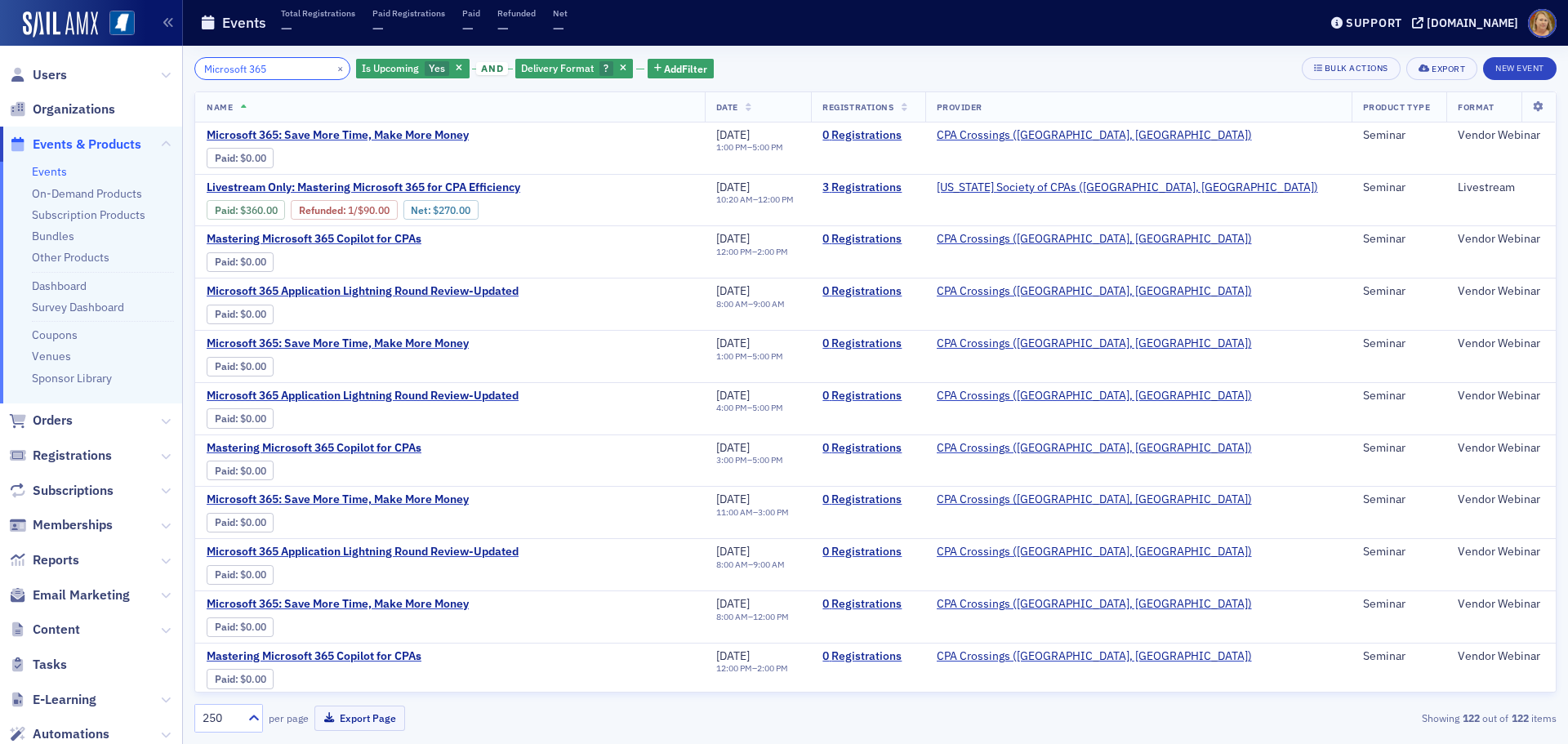
click at [275, 70] on input "Microsoft 365" at bounding box center [272, 69] width 156 height 23
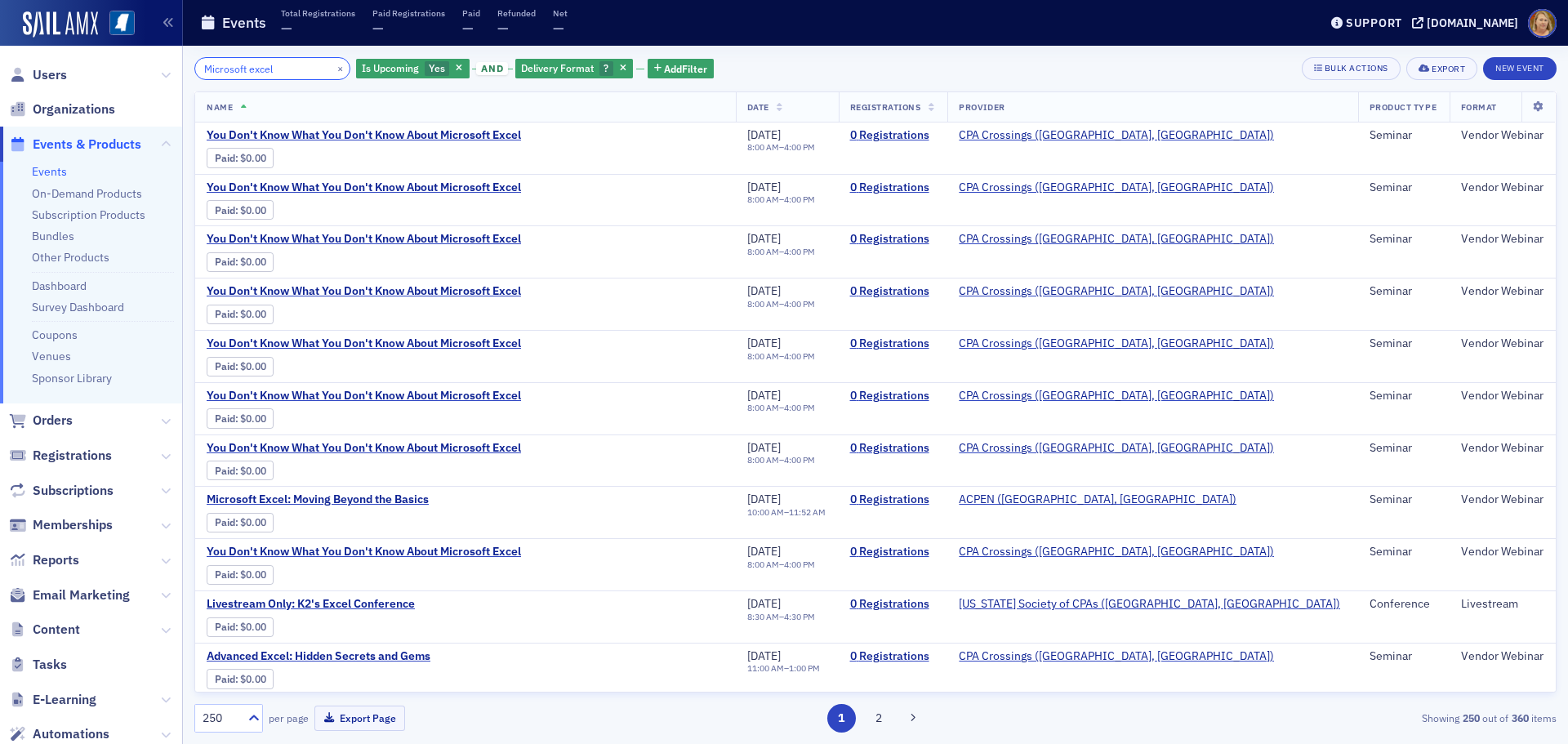
type input "Microsoft excel"
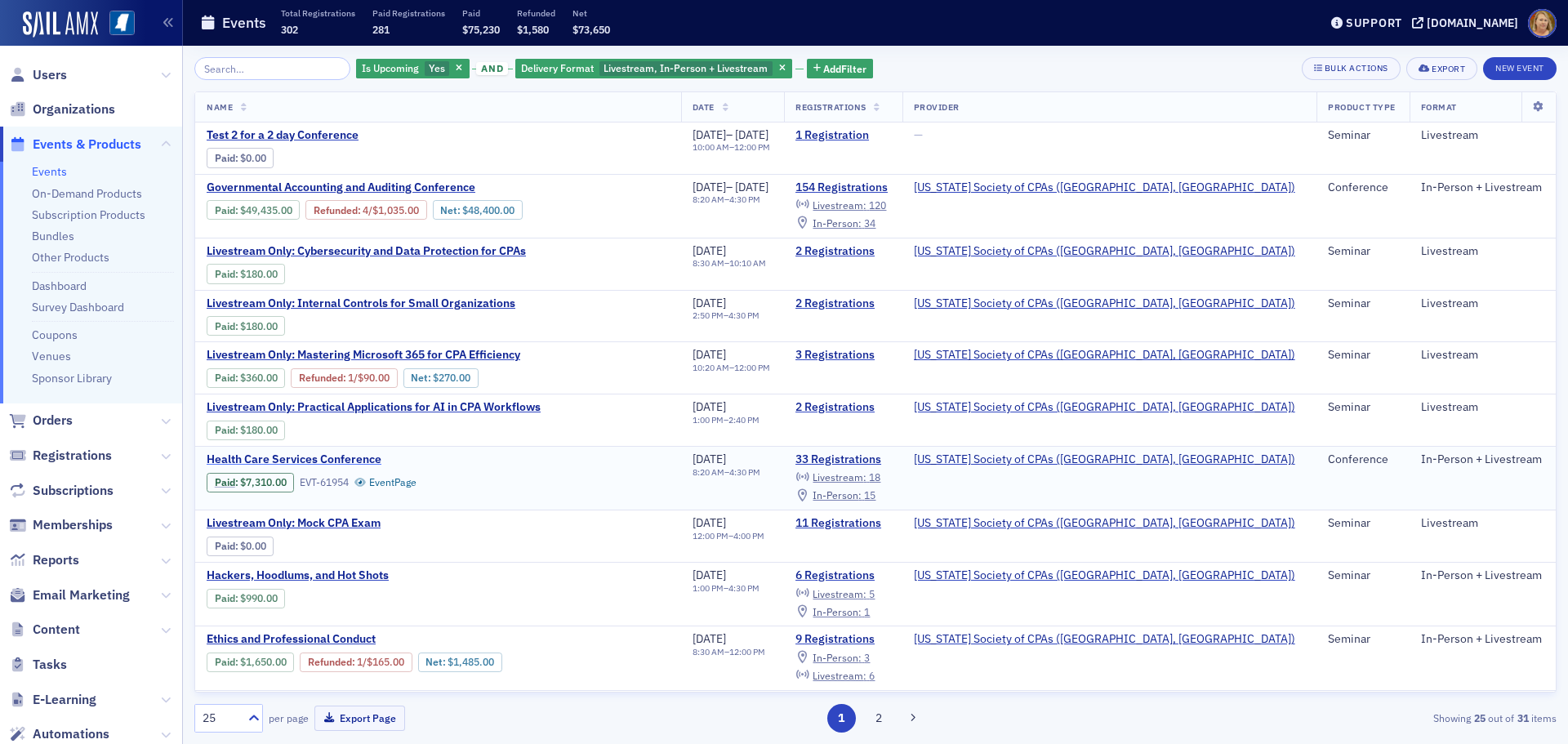
click at [302, 456] on span "Health Care Services Conference" at bounding box center [343, 460] width 275 height 15
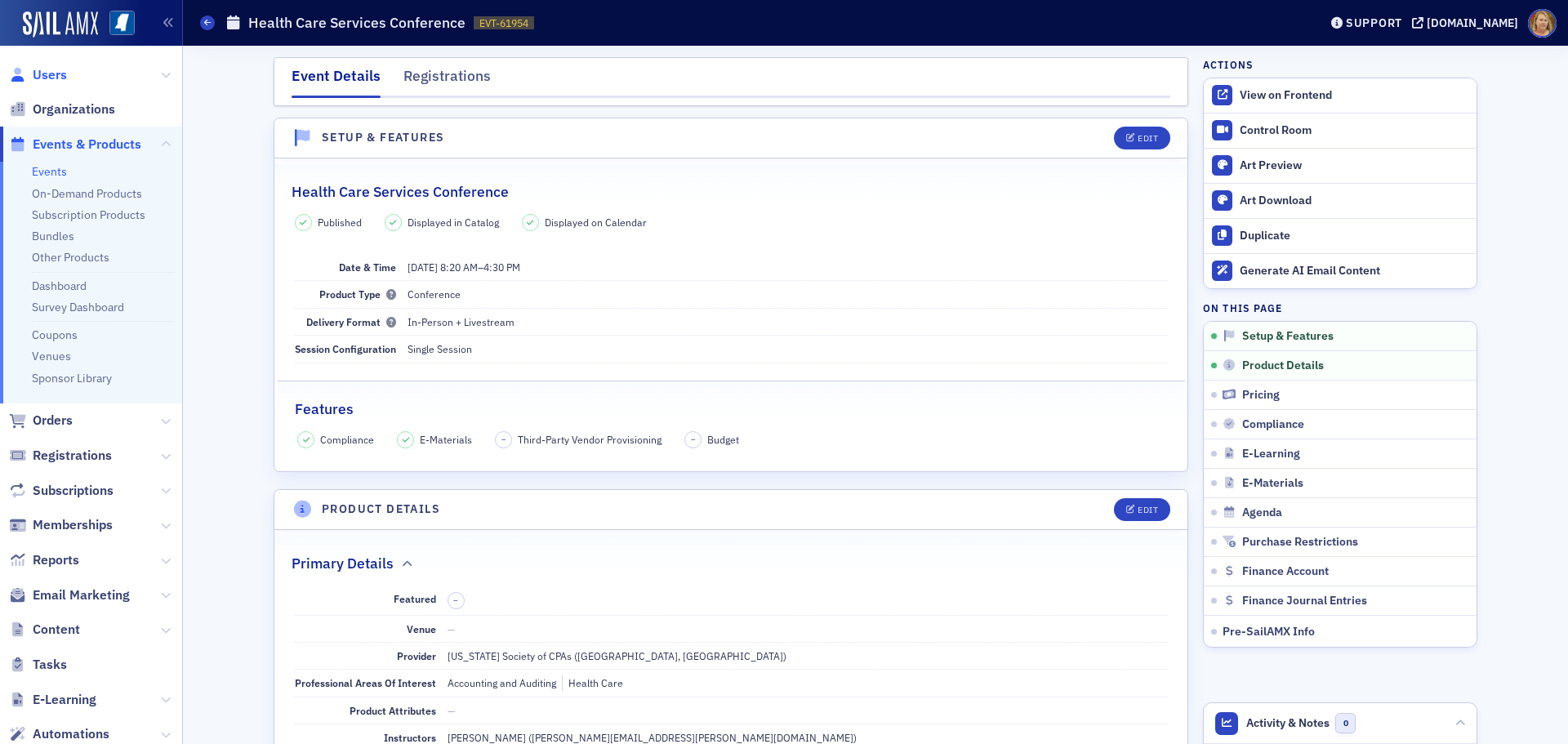
click at [66, 80] on span "Users" at bounding box center [50, 75] width 34 height 18
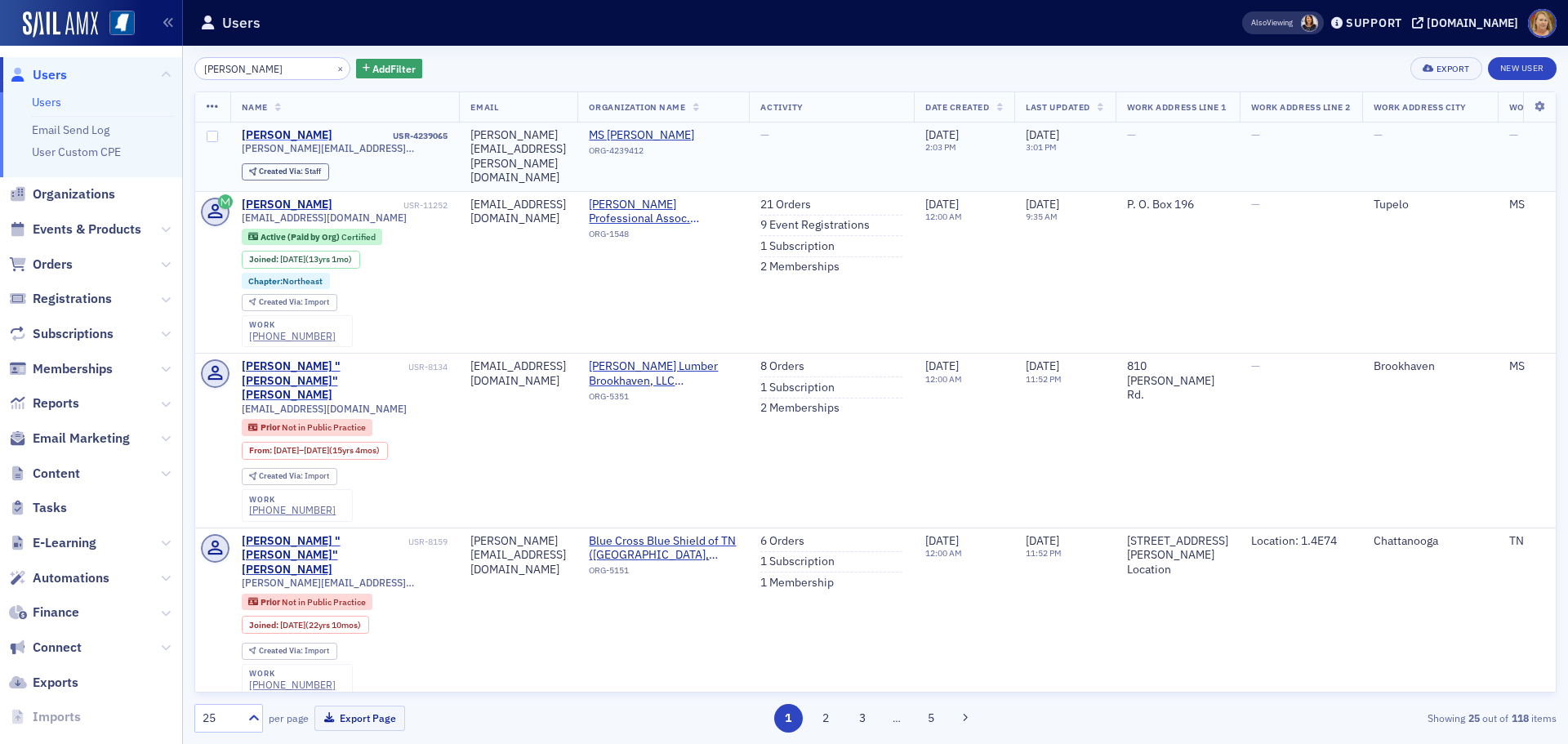
click at [266, 129] on div "[PERSON_NAME]" at bounding box center [287, 135] width 91 height 15
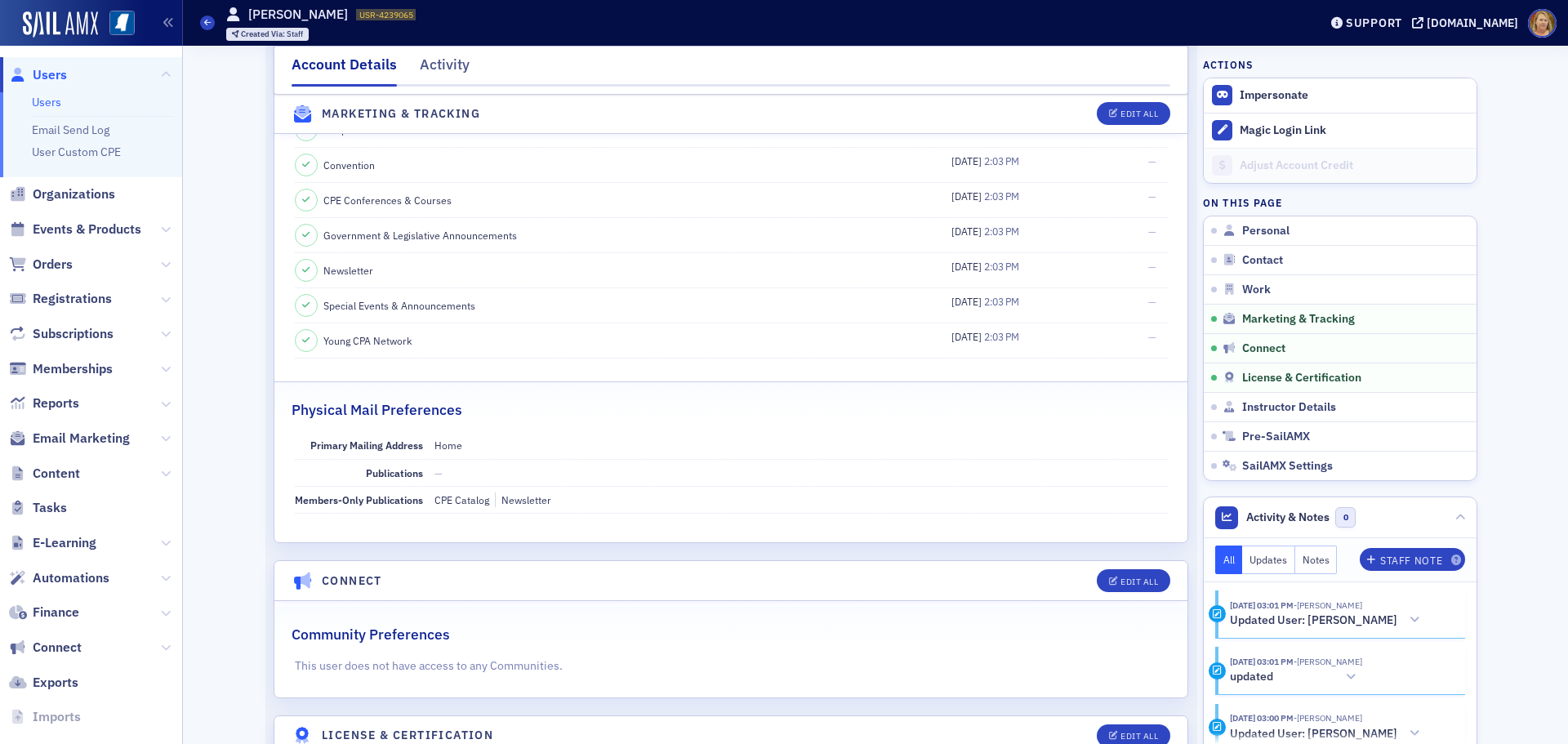
scroll to position [1796, 0]
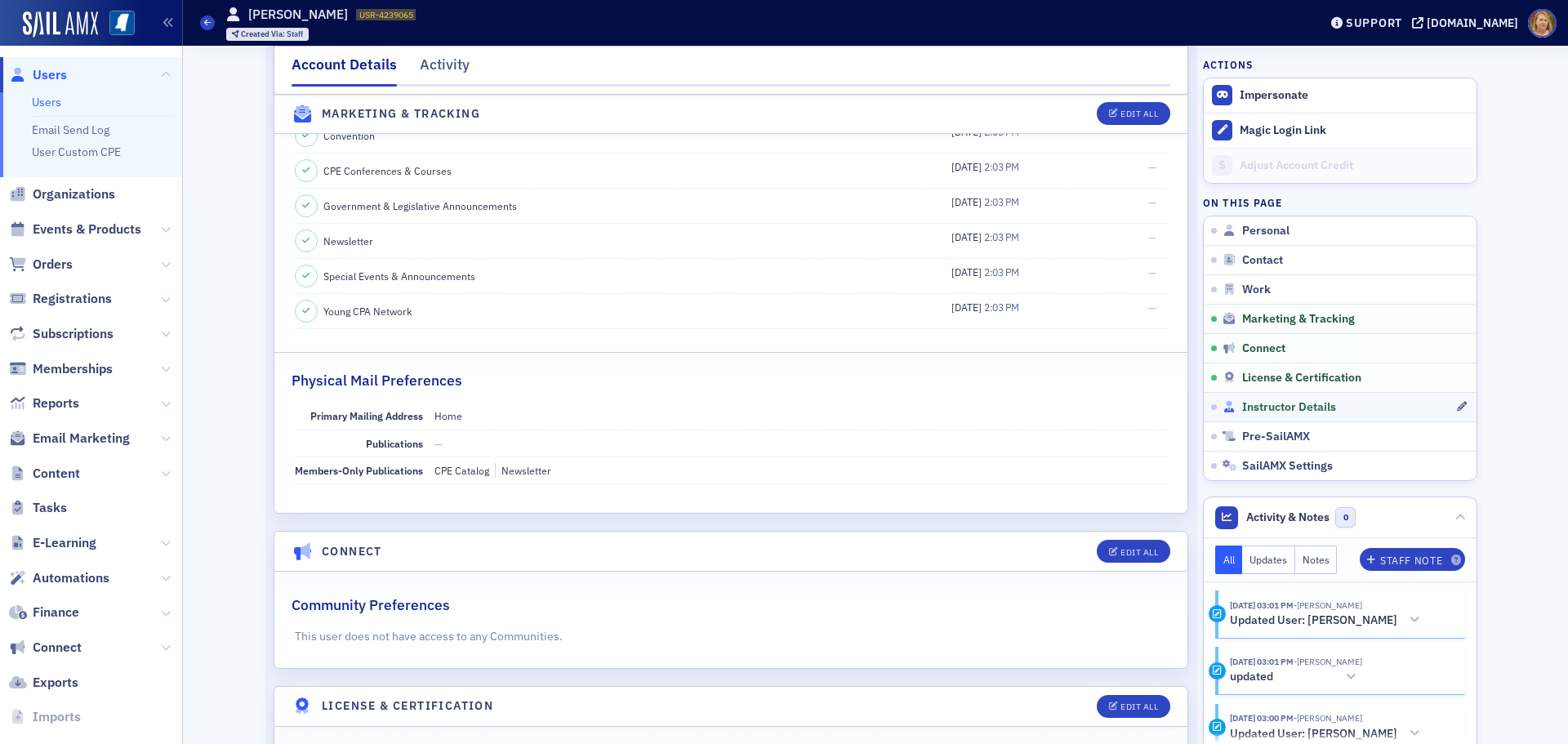
click at [1245, 401] on span "Instructor Details" at bounding box center [1289, 407] width 94 height 15
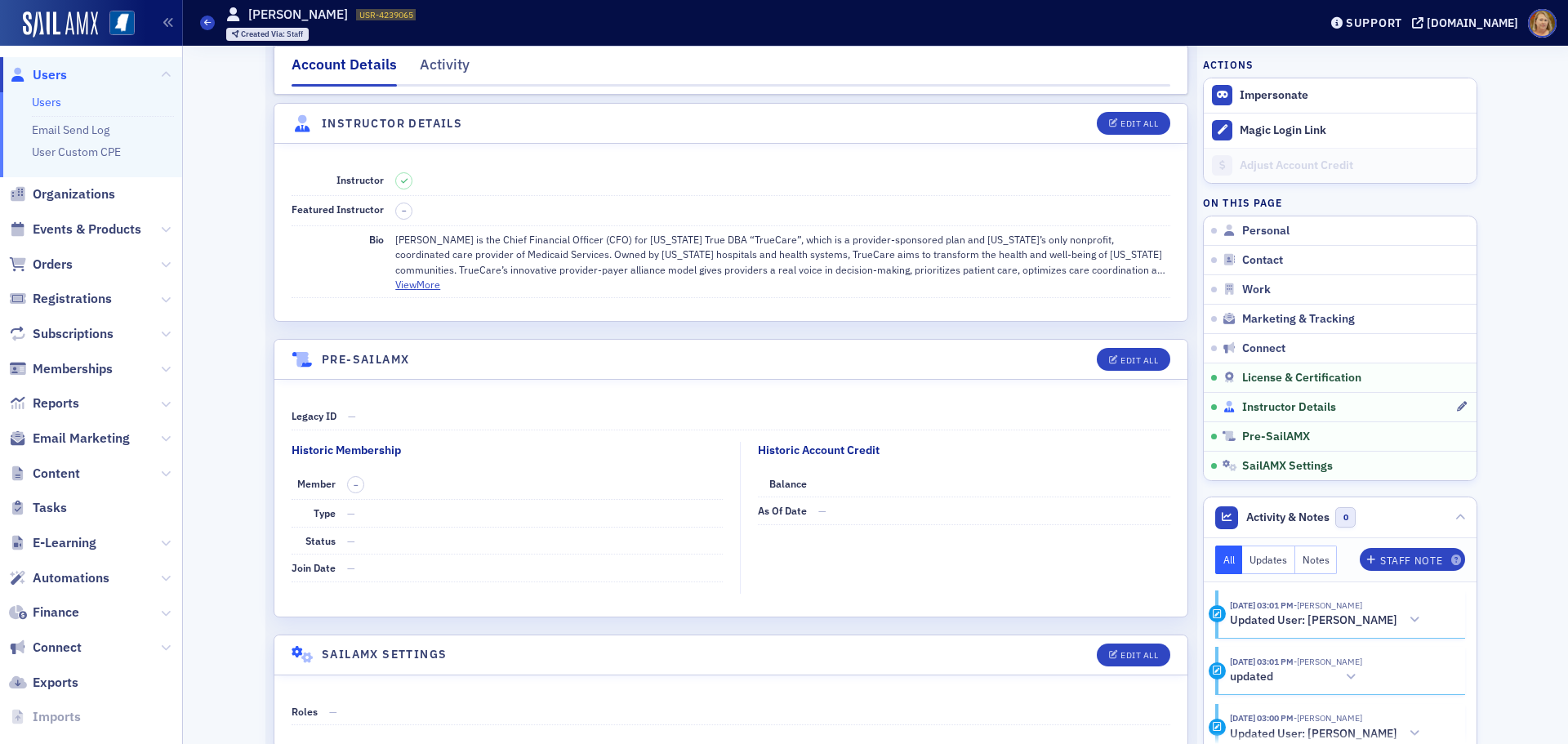
scroll to position [2754, 0]
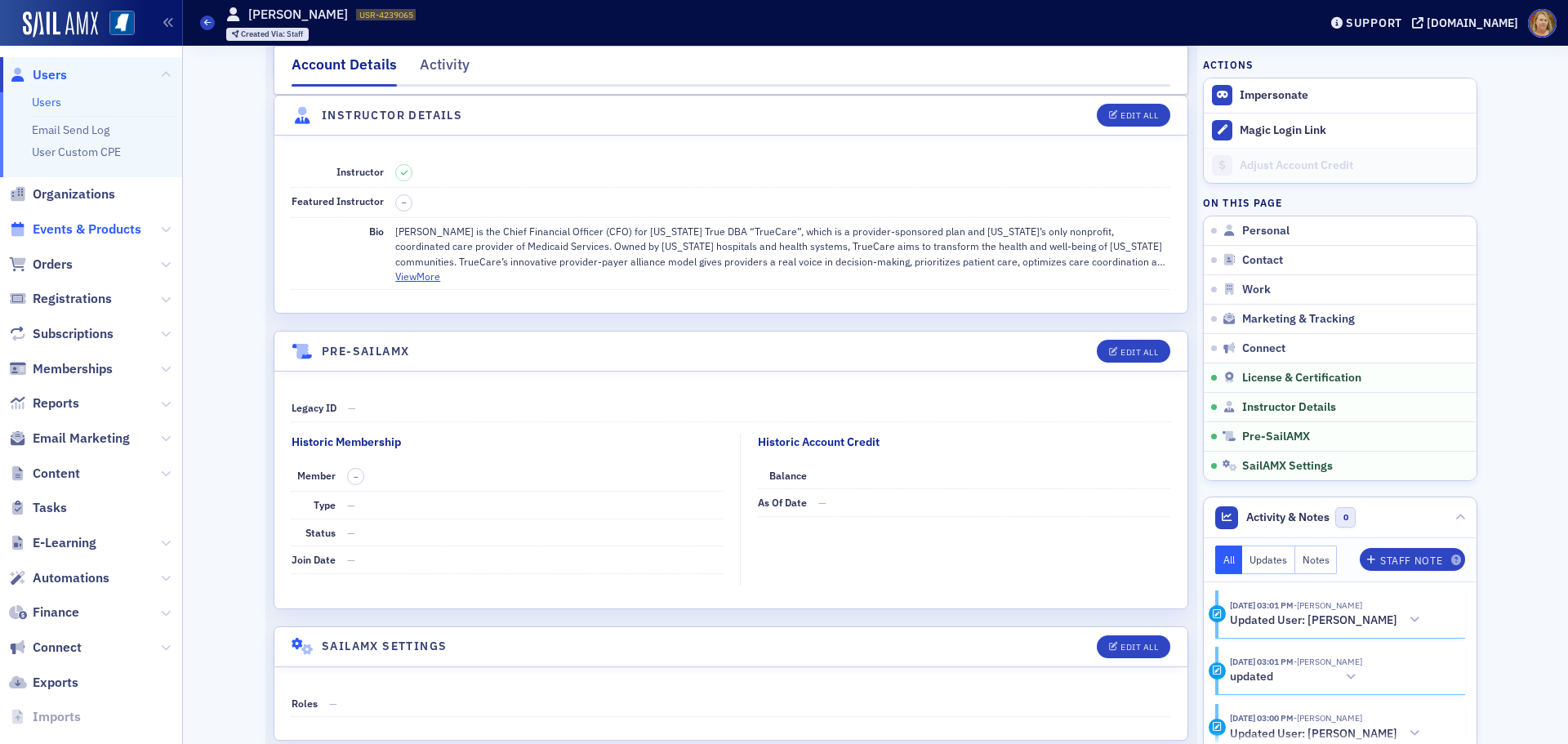
click at [128, 233] on span "Events & Products" at bounding box center [87, 229] width 109 height 18
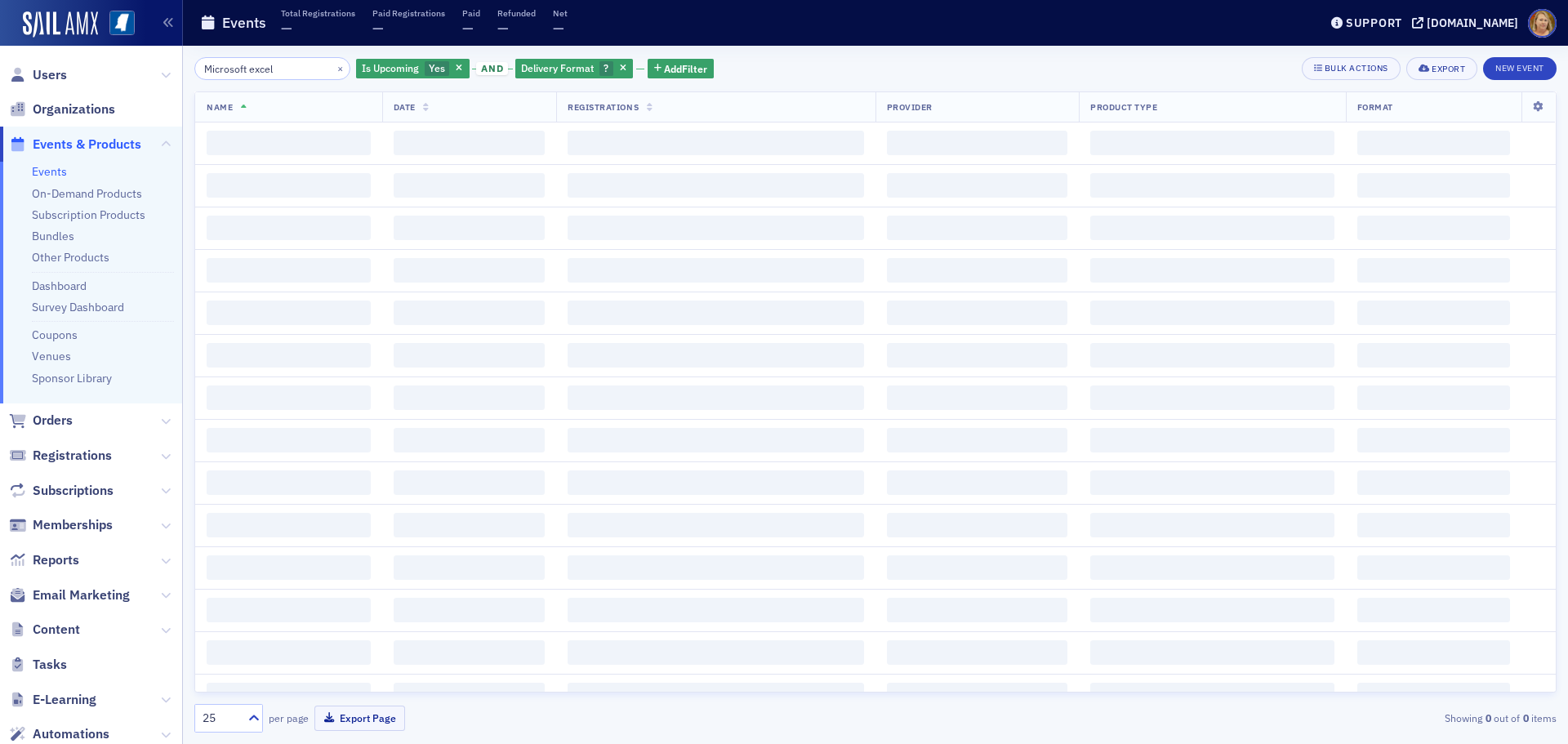
click at [303, 67] on input "Microsoft excel" at bounding box center [272, 69] width 156 height 23
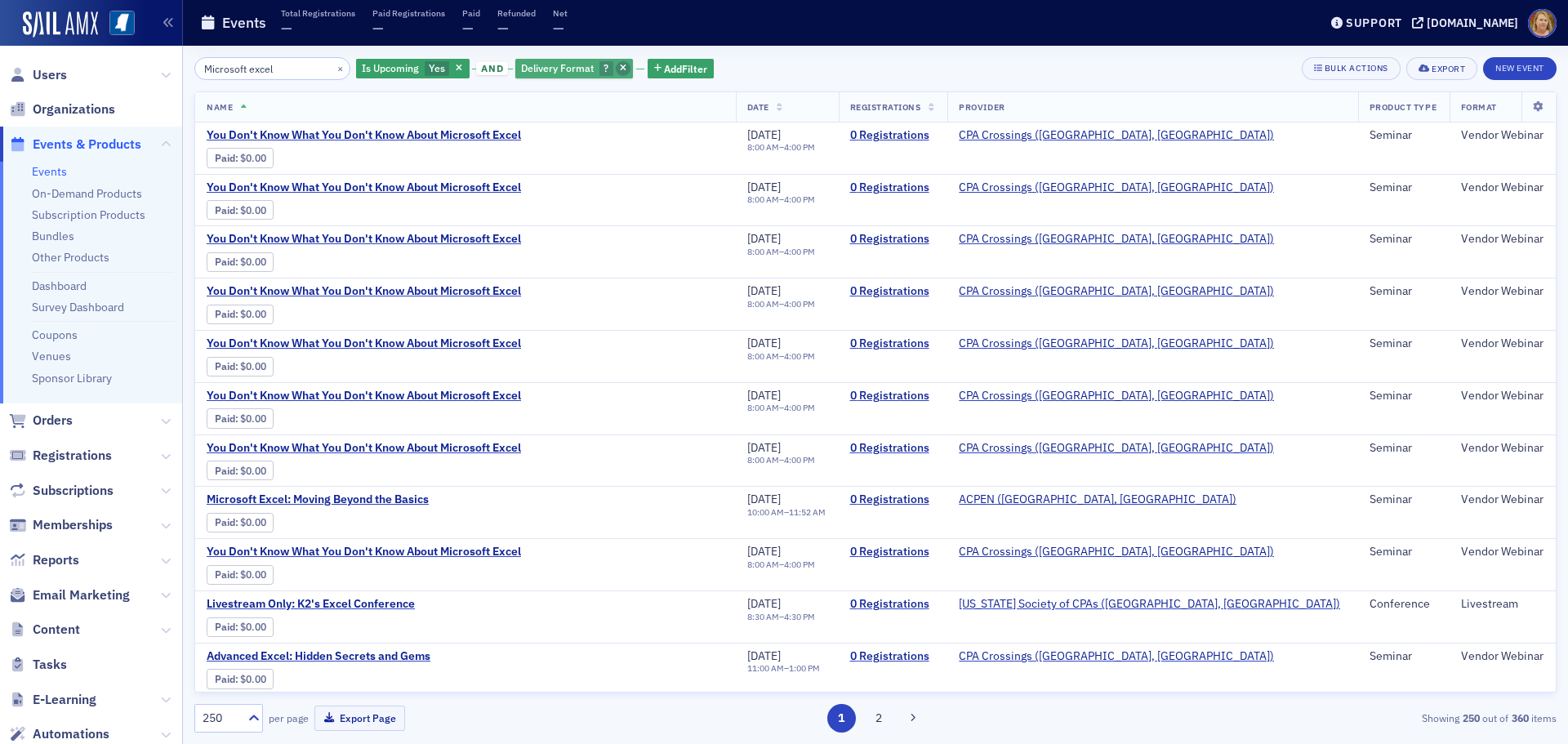
click at [620, 70] on icon "button" at bounding box center [623, 69] width 7 height 9
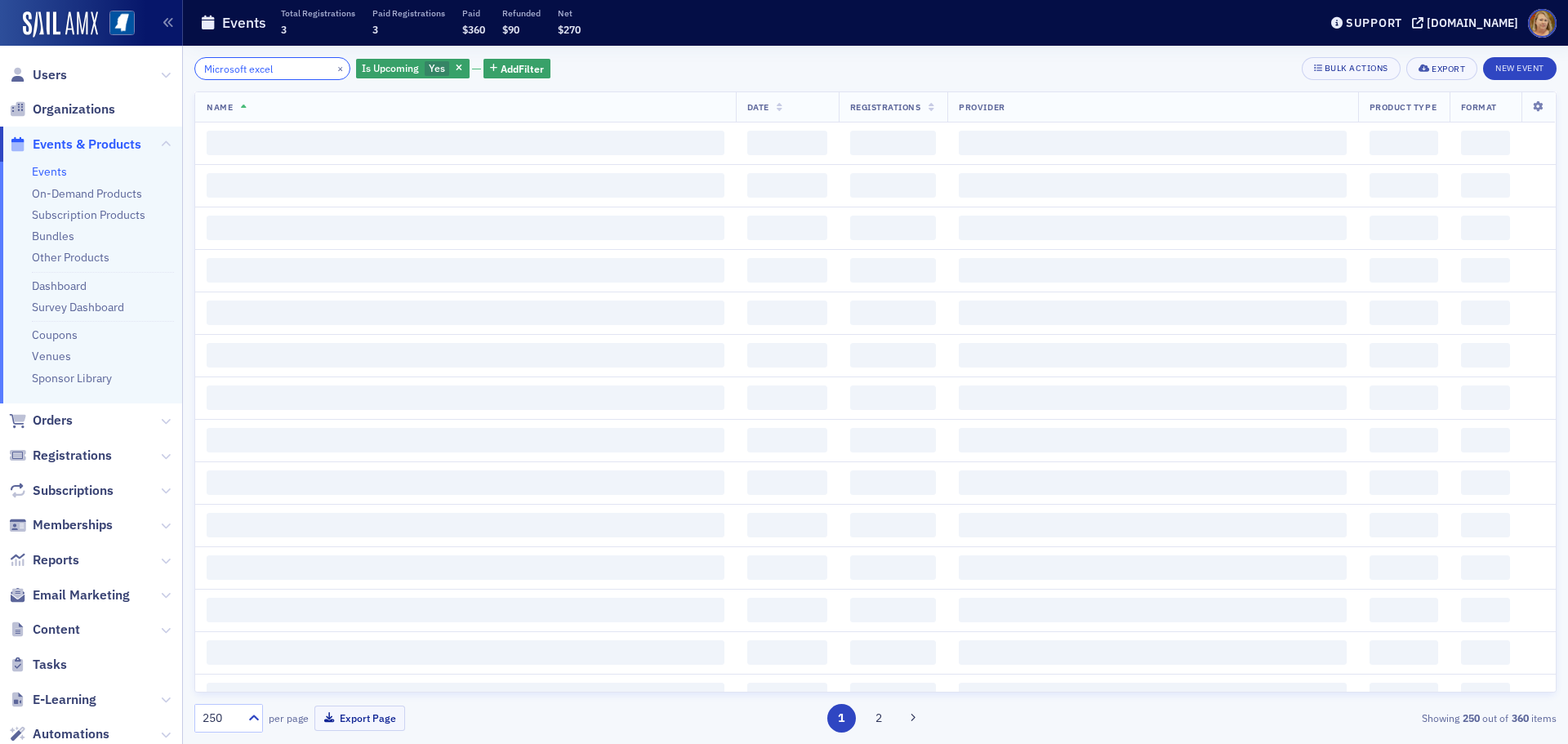
click at [299, 65] on input "Microsoft excel" at bounding box center [272, 69] width 156 height 23
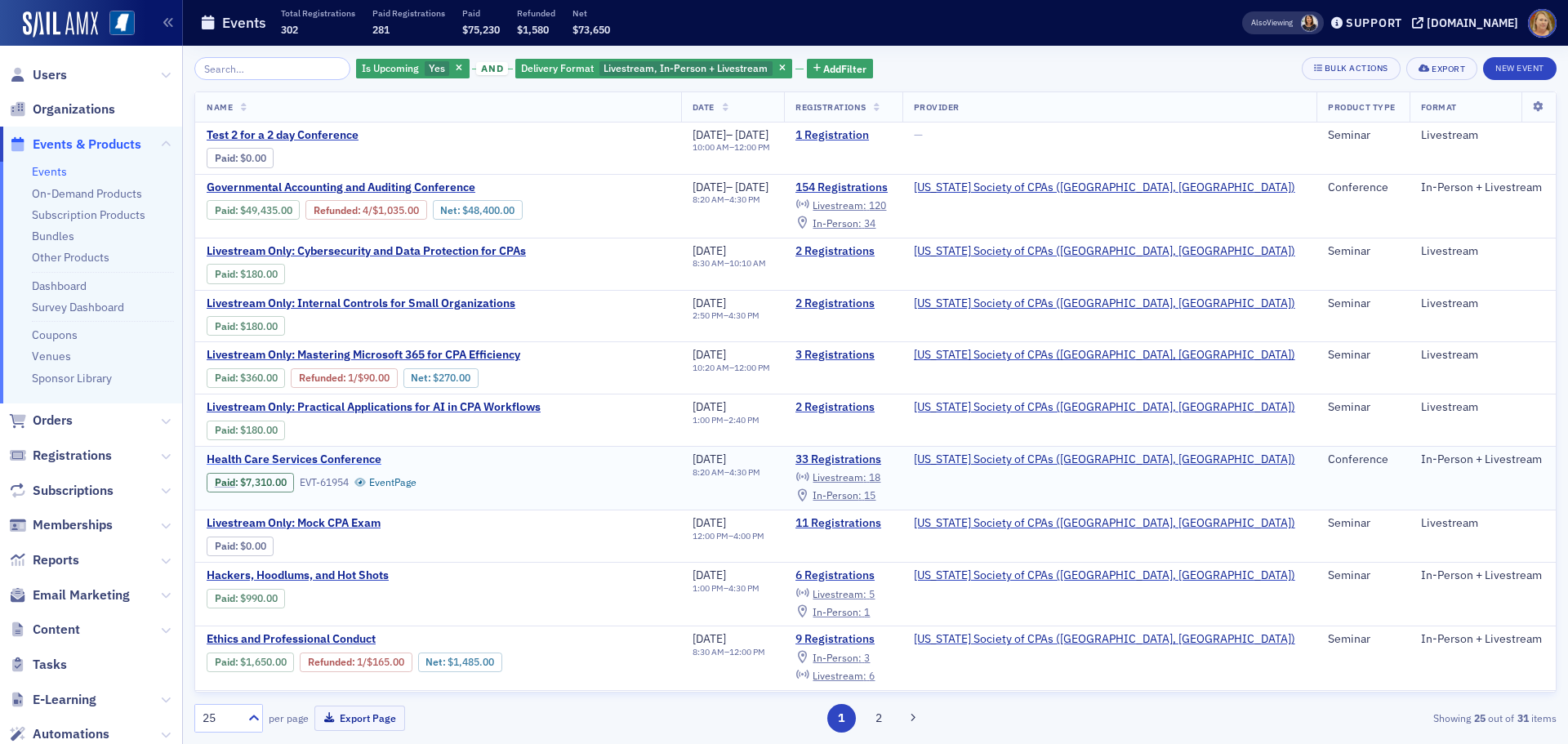
click at [361, 461] on span "Health Care Services Conference" at bounding box center [343, 460] width 275 height 15
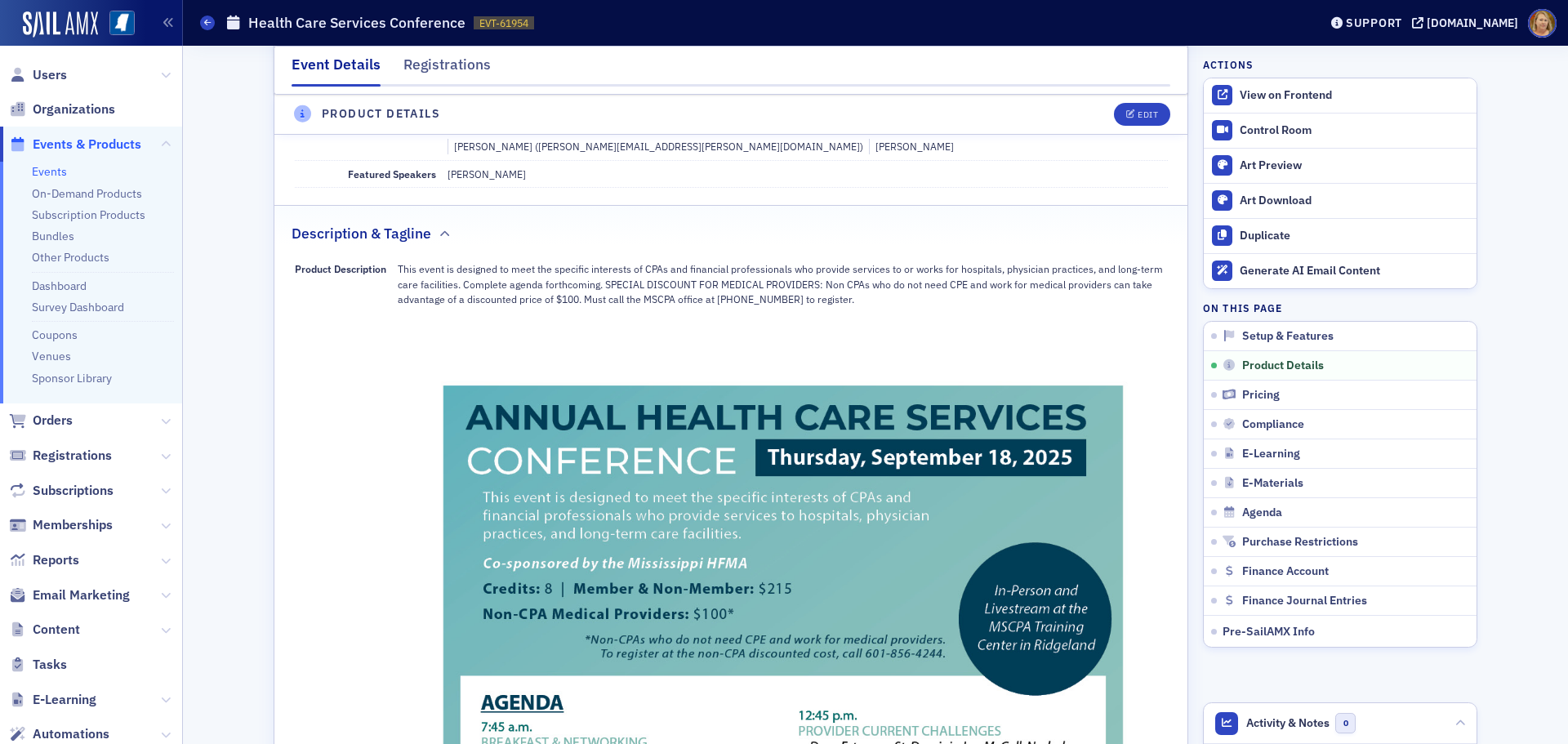
scroll to position [327, 0]
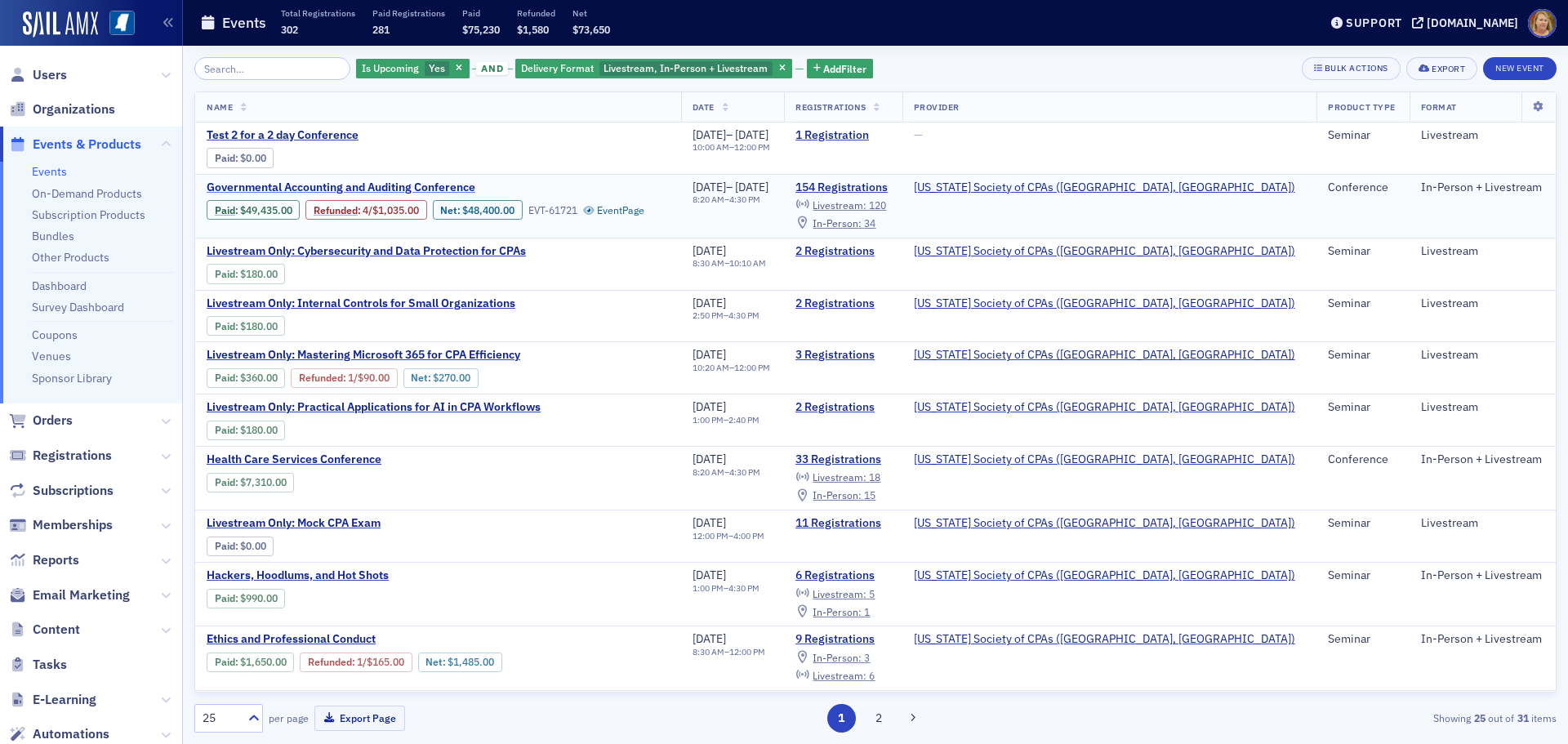
click at [456, 181] on span "Governmental Accounting and Auditing Conference" at bounding box center [343, 188] width 275 height 15
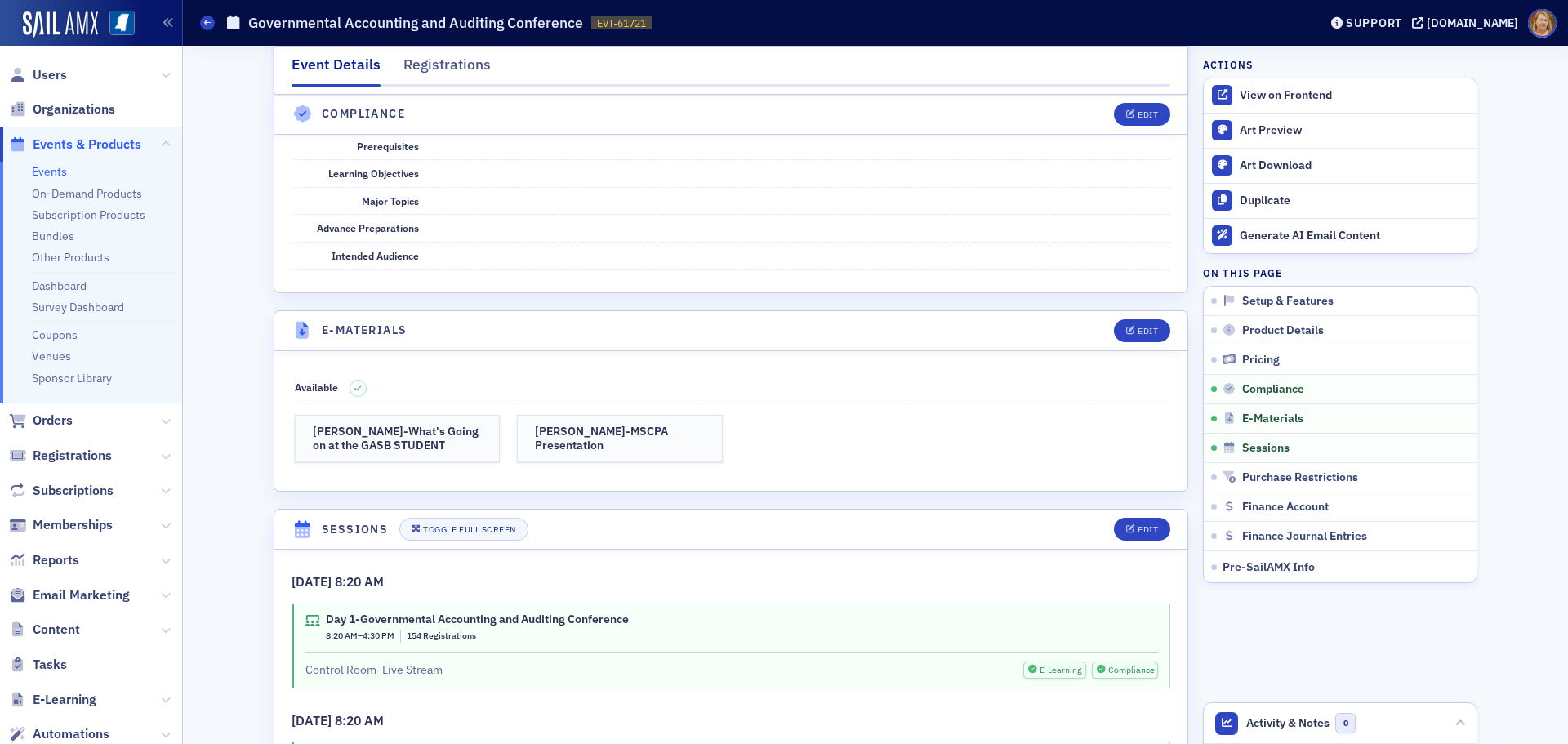
scroll to position [3184, 0]
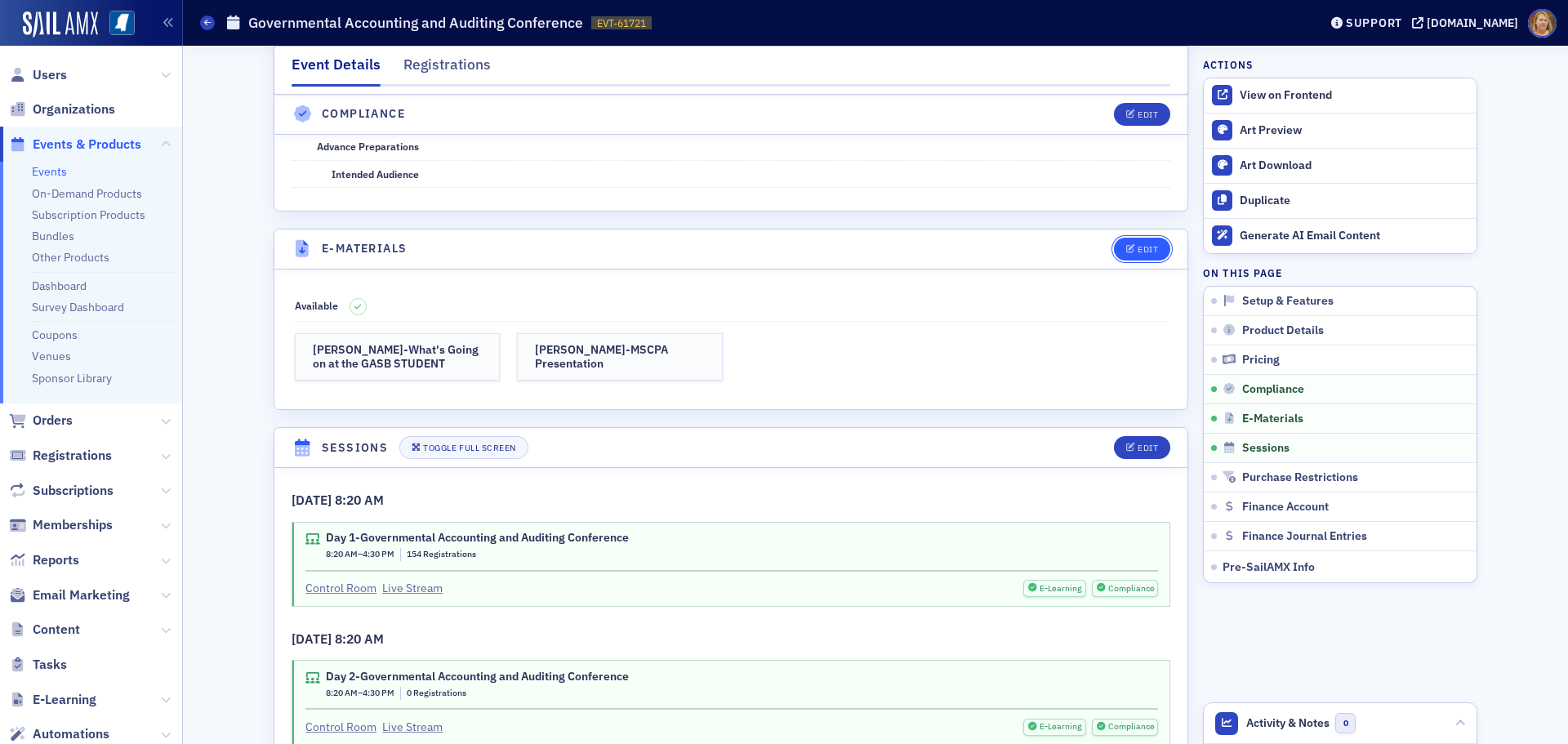
click at [1129, 242] on button "Edit" at bounding box center [1142, 249] width 57 height 23
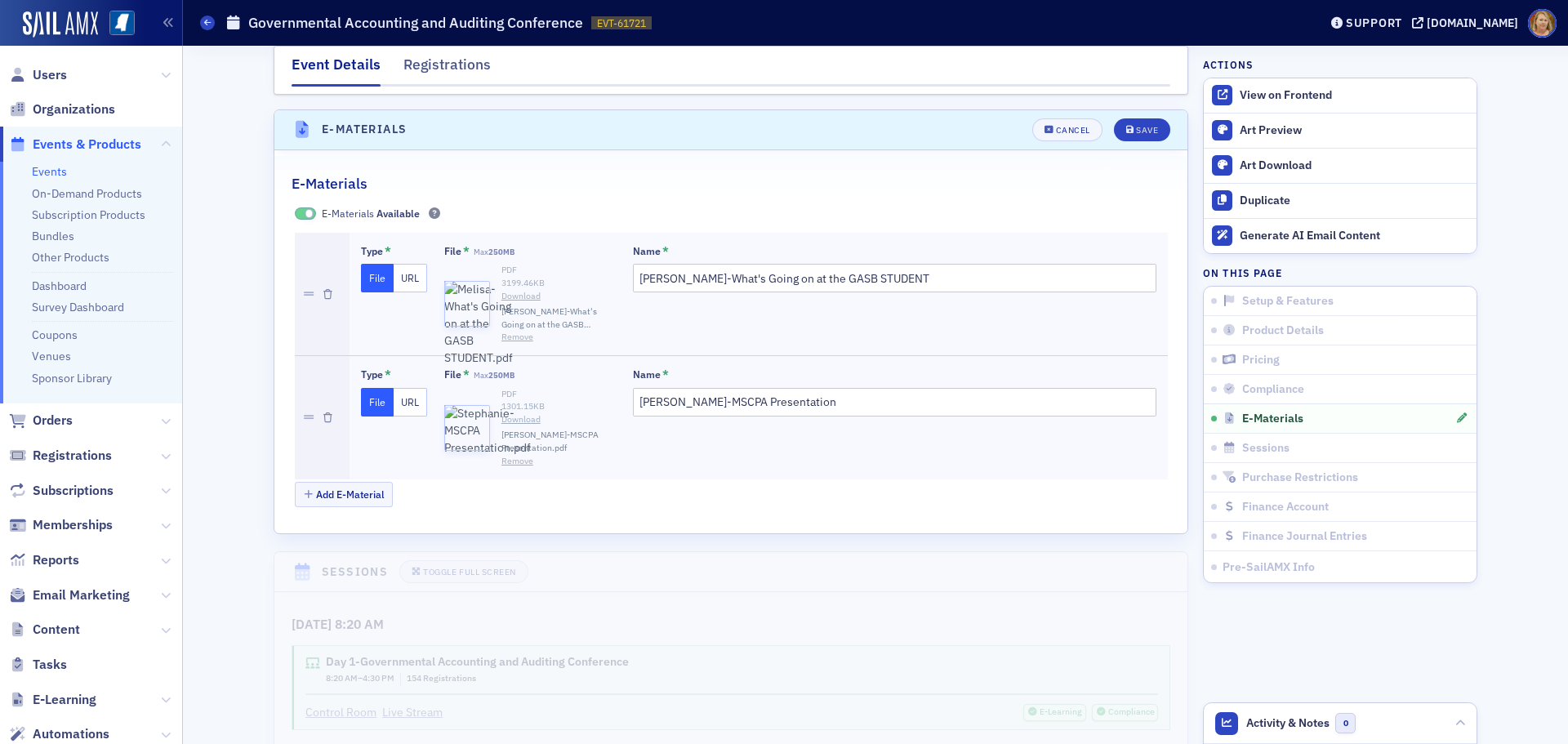
scroll to position [3318, 0]
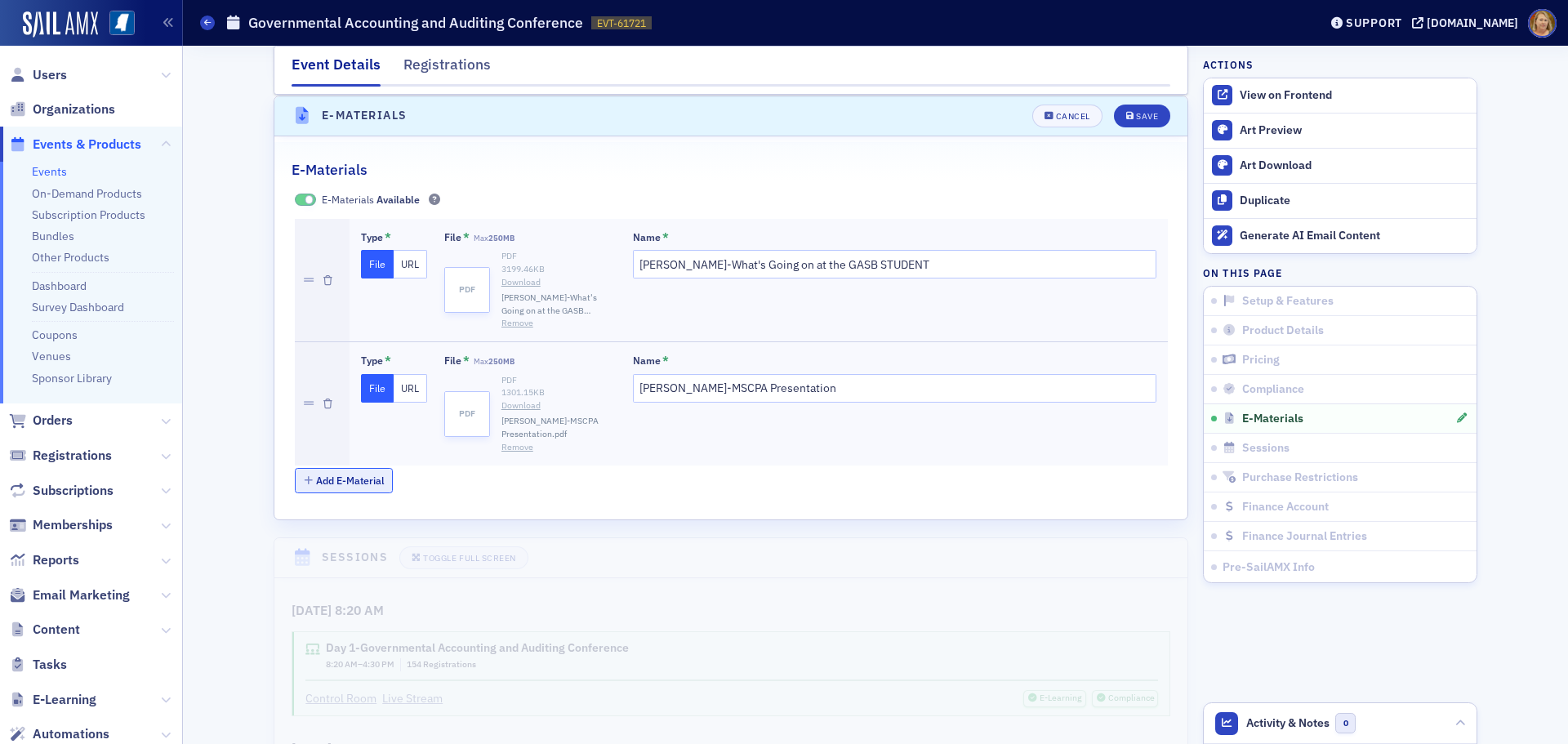
click at [360, 480] on button "Add E-Material" at bounding box center [344, 480] width 99 height 25
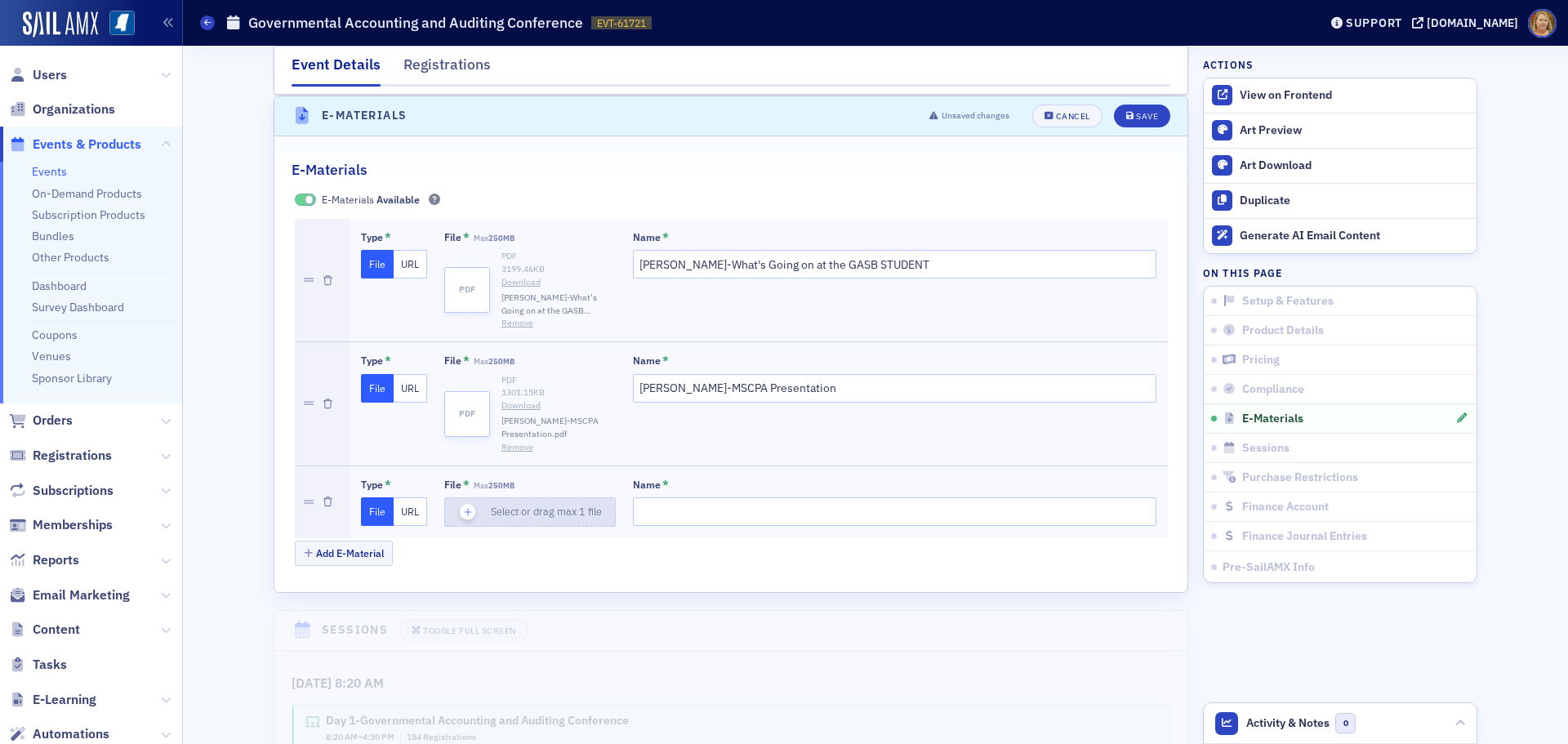
click at [461, 509] on icon "button" at bounding box center [468, 512] width 15 height 15
type input "MSCPA GAAC 2025 - 1st Half"
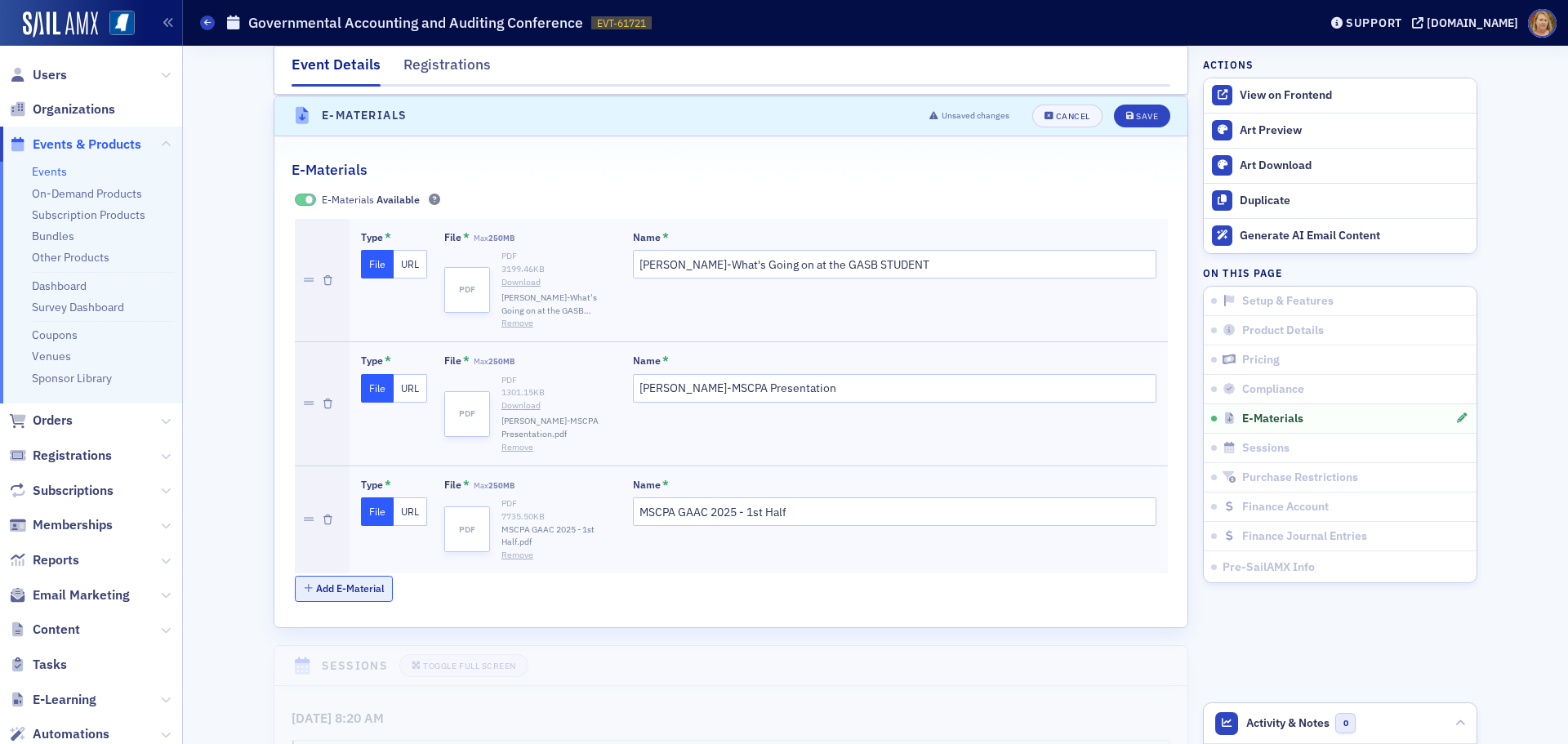
click at [357, 583] on button "Add E-Material" at bounding box center [344, 588] width 99 height 25
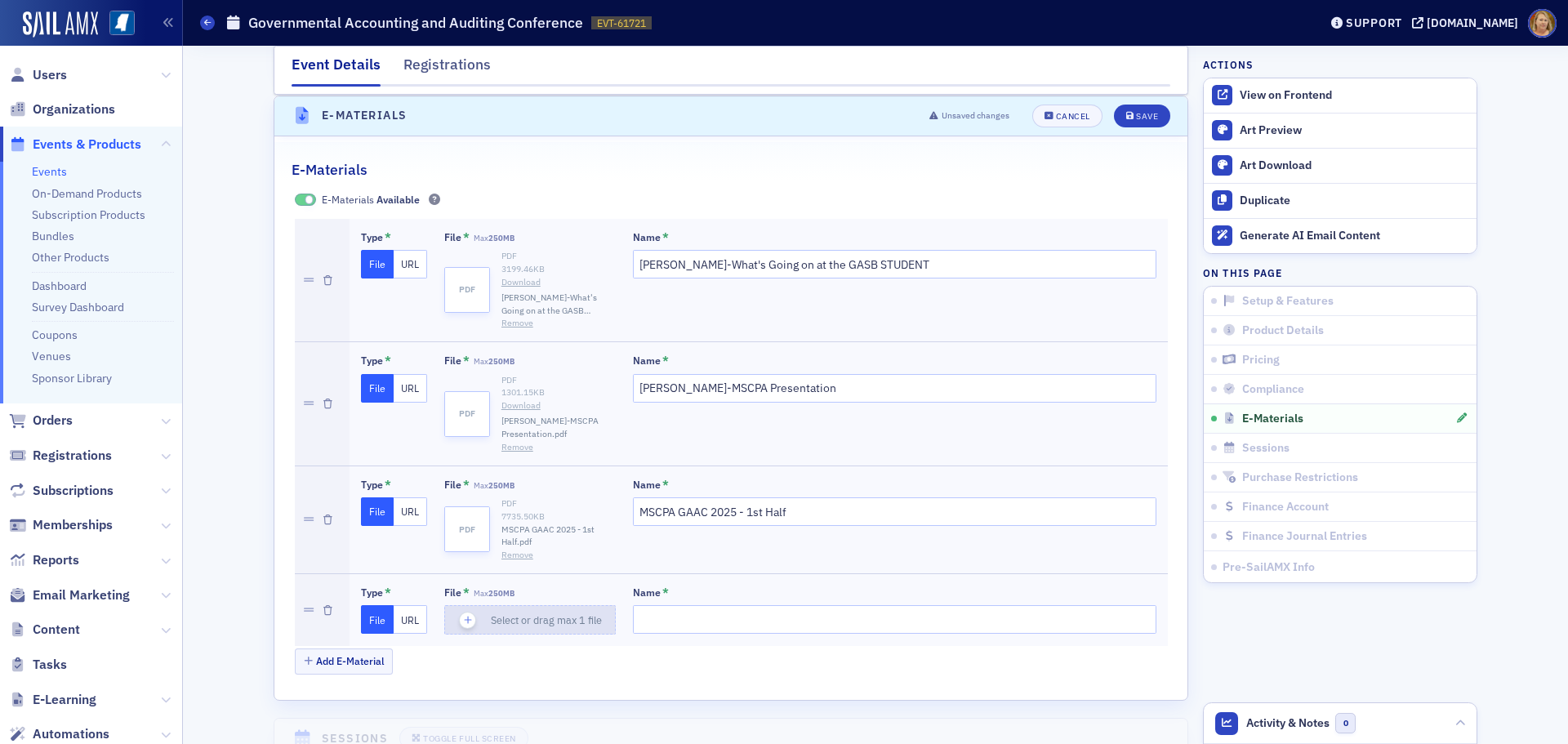
click at [461, 620] on icon "button" at bounding box center [468, 619] width 15 height 15
type input "MSCPA GAAC 2025 - Second Half"
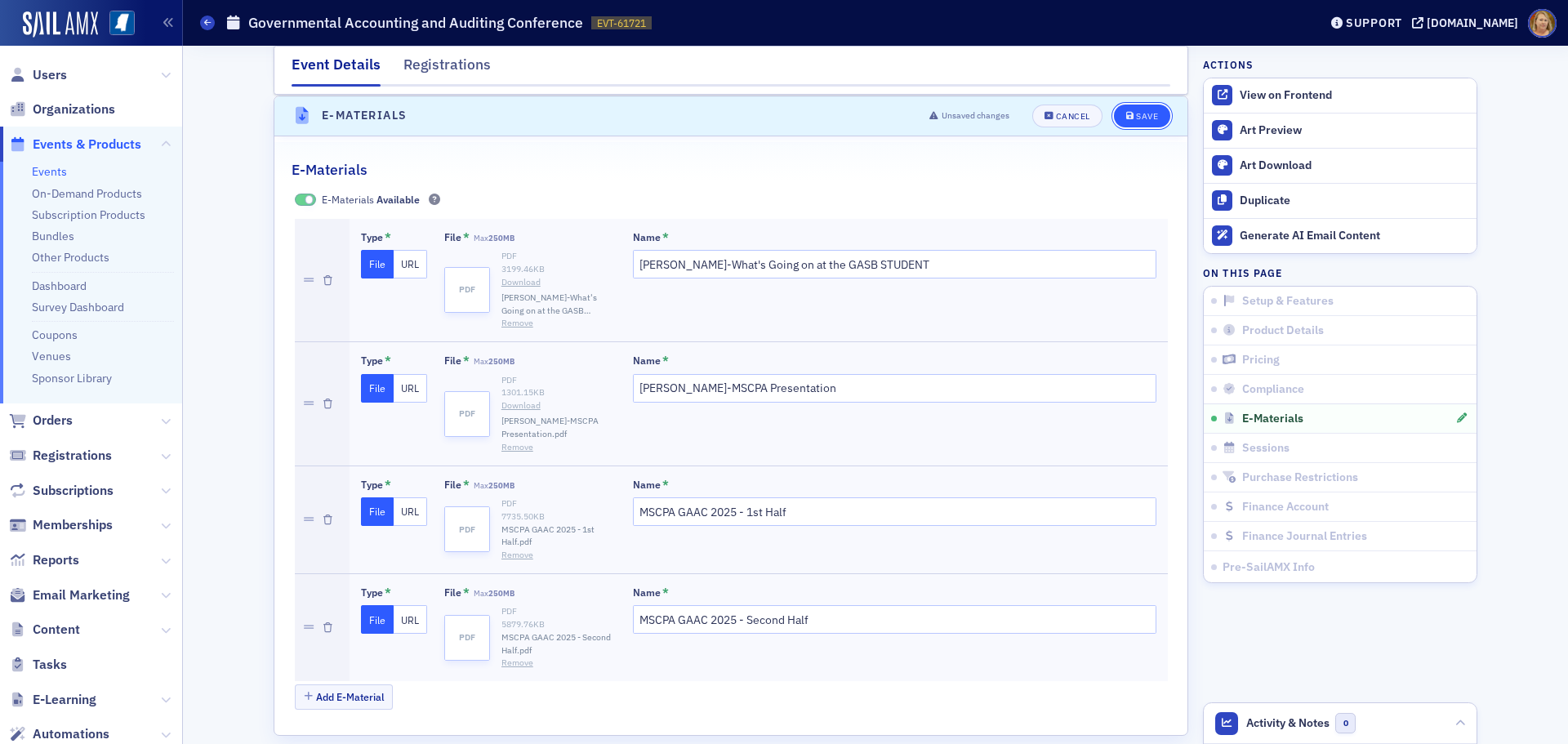
click at [1129, 116] on span "Save" at bounding box center [1142, 116] width 32 height 9
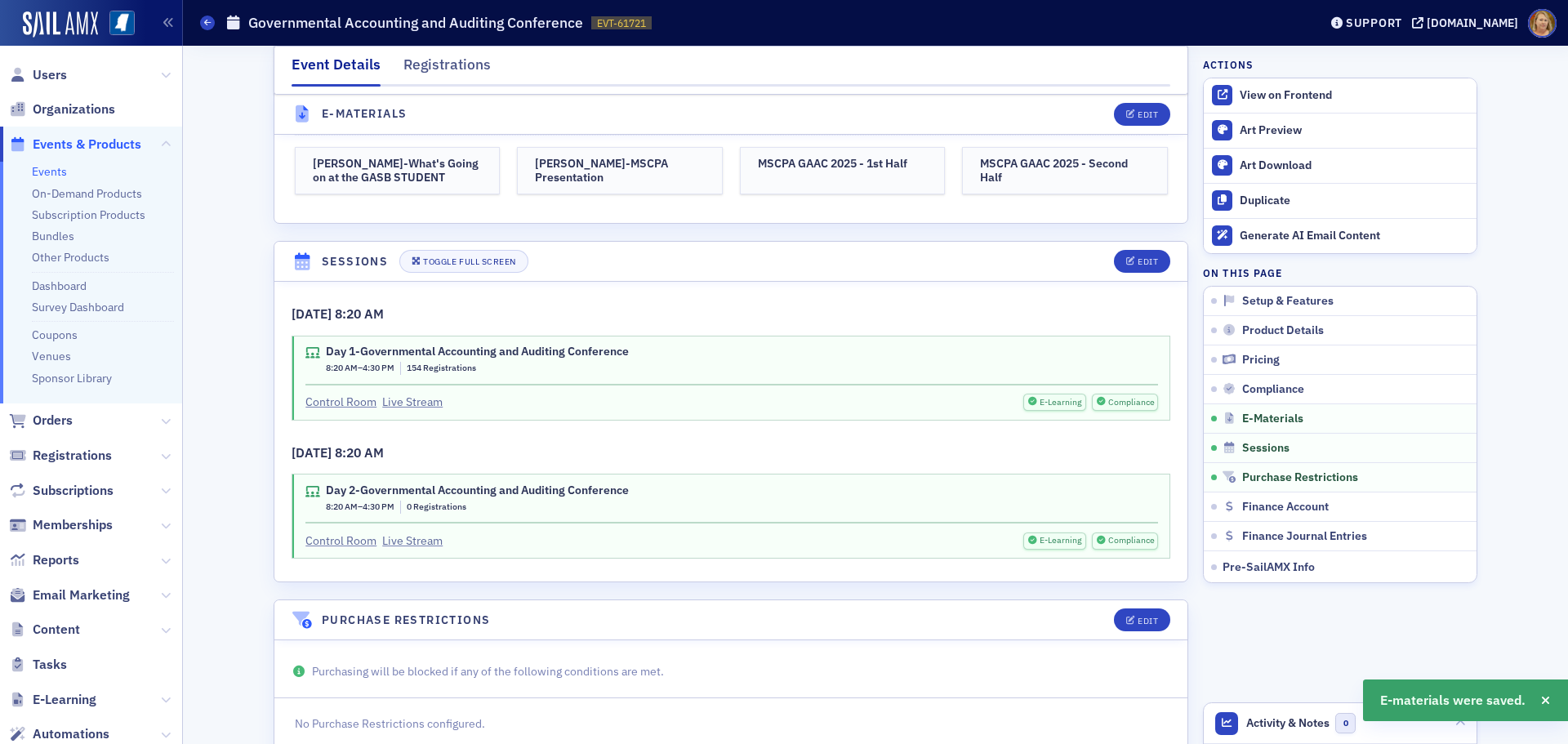
scroll to position [3399, 0]
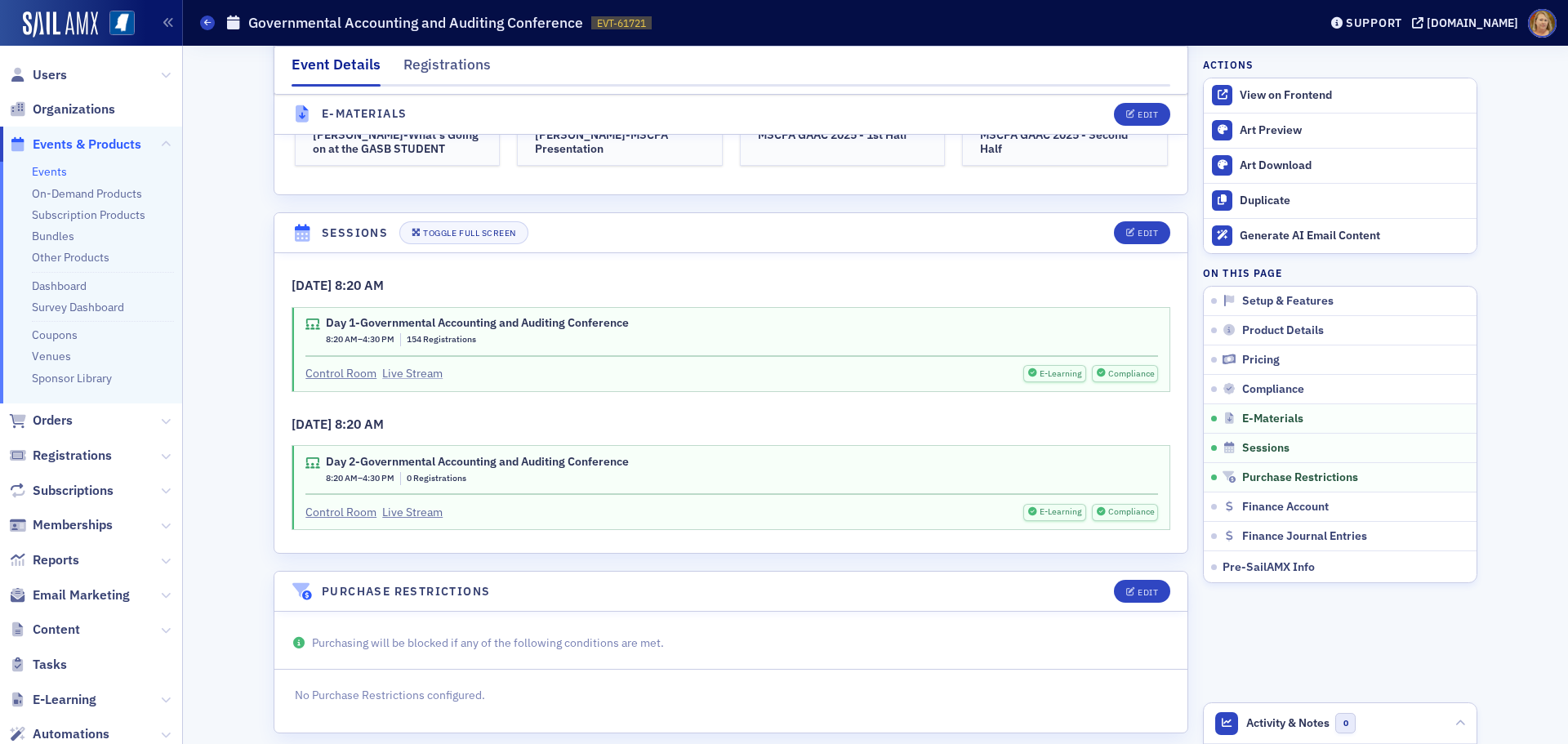
click at [397, 370] on link "Live Stream" at bounding box center [412, 373] width 61 height 17
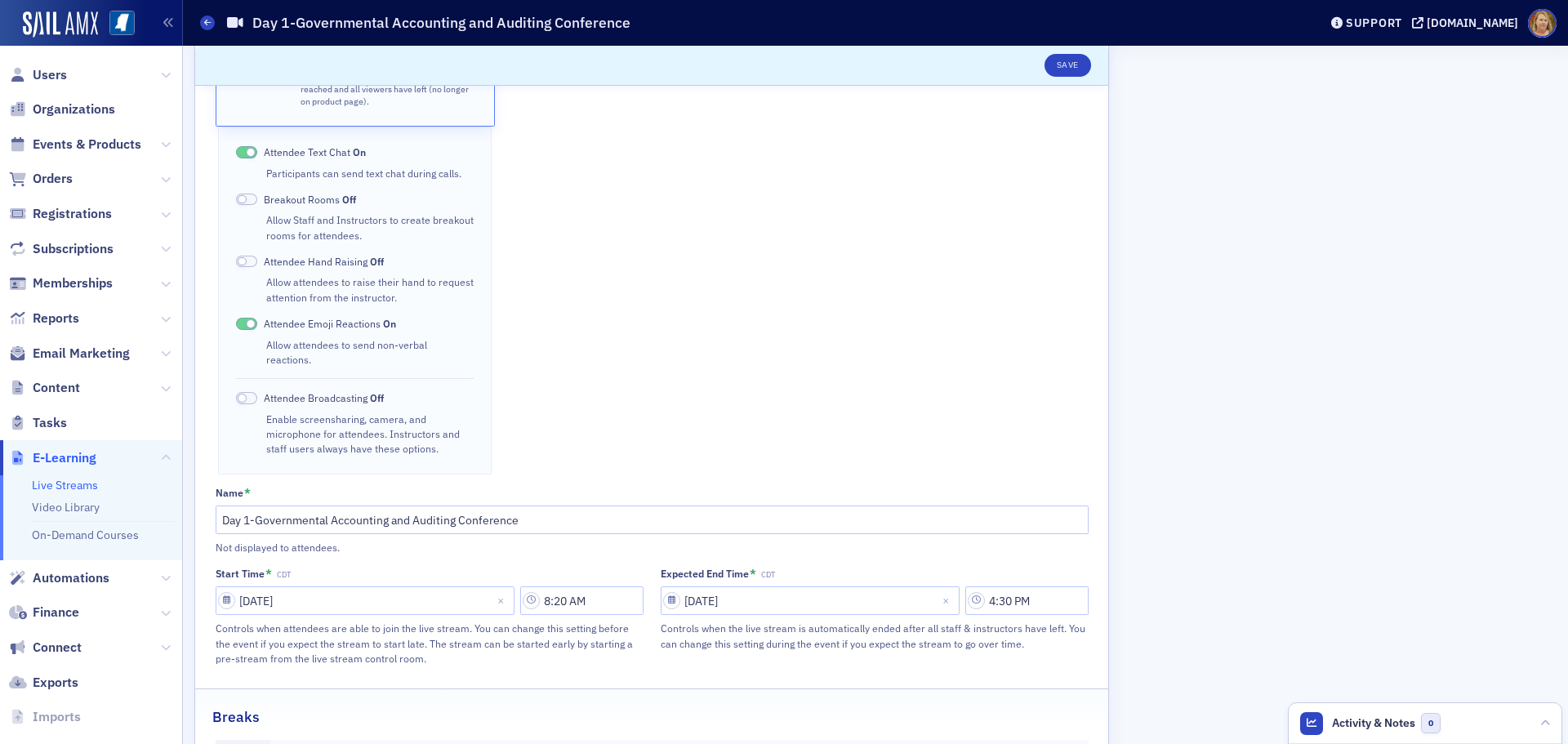
scroll to position [490, 0]
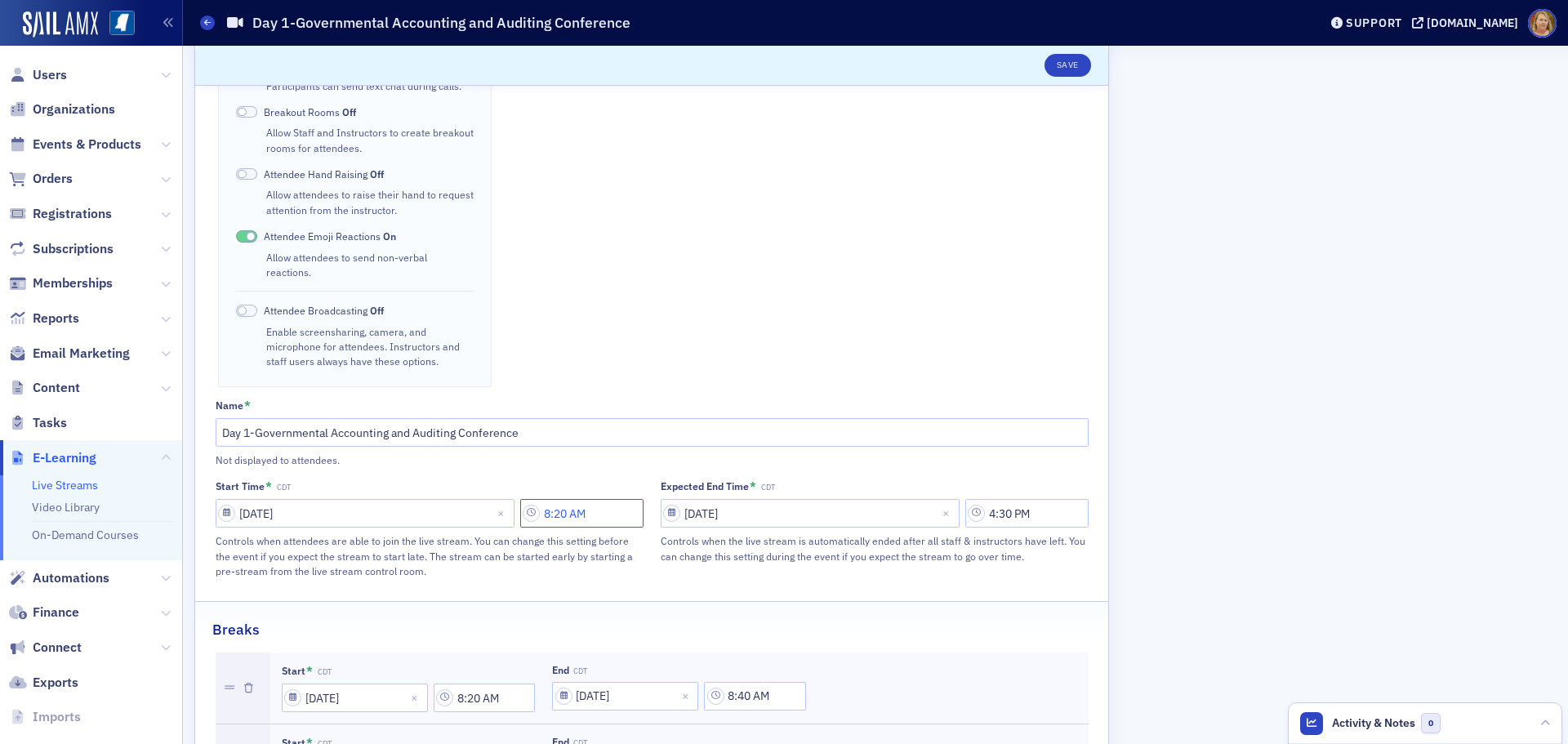
click at [567, 499] on input "8:20 AM" at bounding box center [582, 513] width 123 height 29
click at [722, 480] on input "text" at bounding box center [721, 483] width 2 height 17
click at [689, 552] on fieldset "Sail Stream Stream from SailAMX. Instructors can present directly from the Even…" at bounding box center [652, 128] width 913 height 923
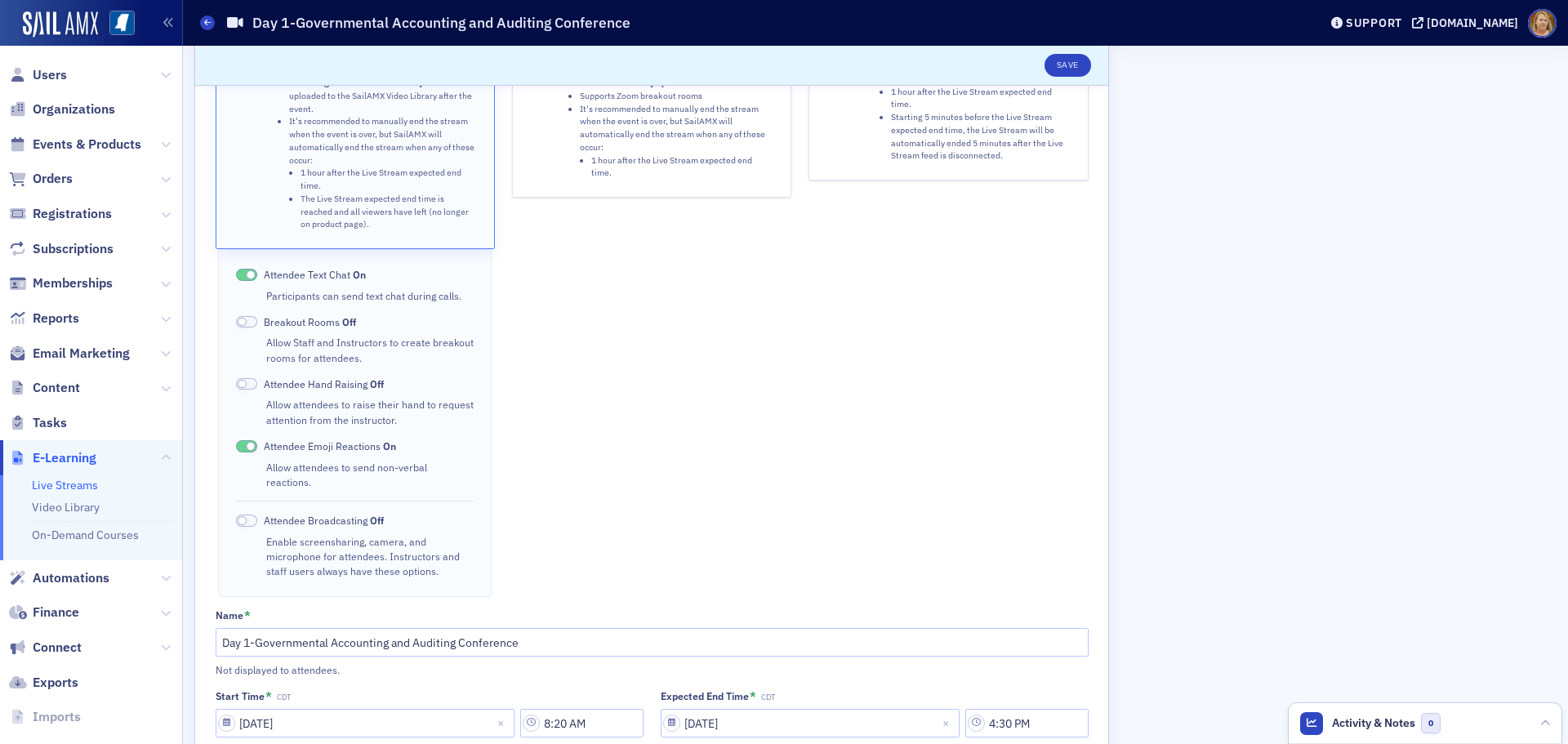
scroll to position [278, 0]
click at [1057, 61] on button "Save" at bounding box center [1068, 66] width 47 height 23
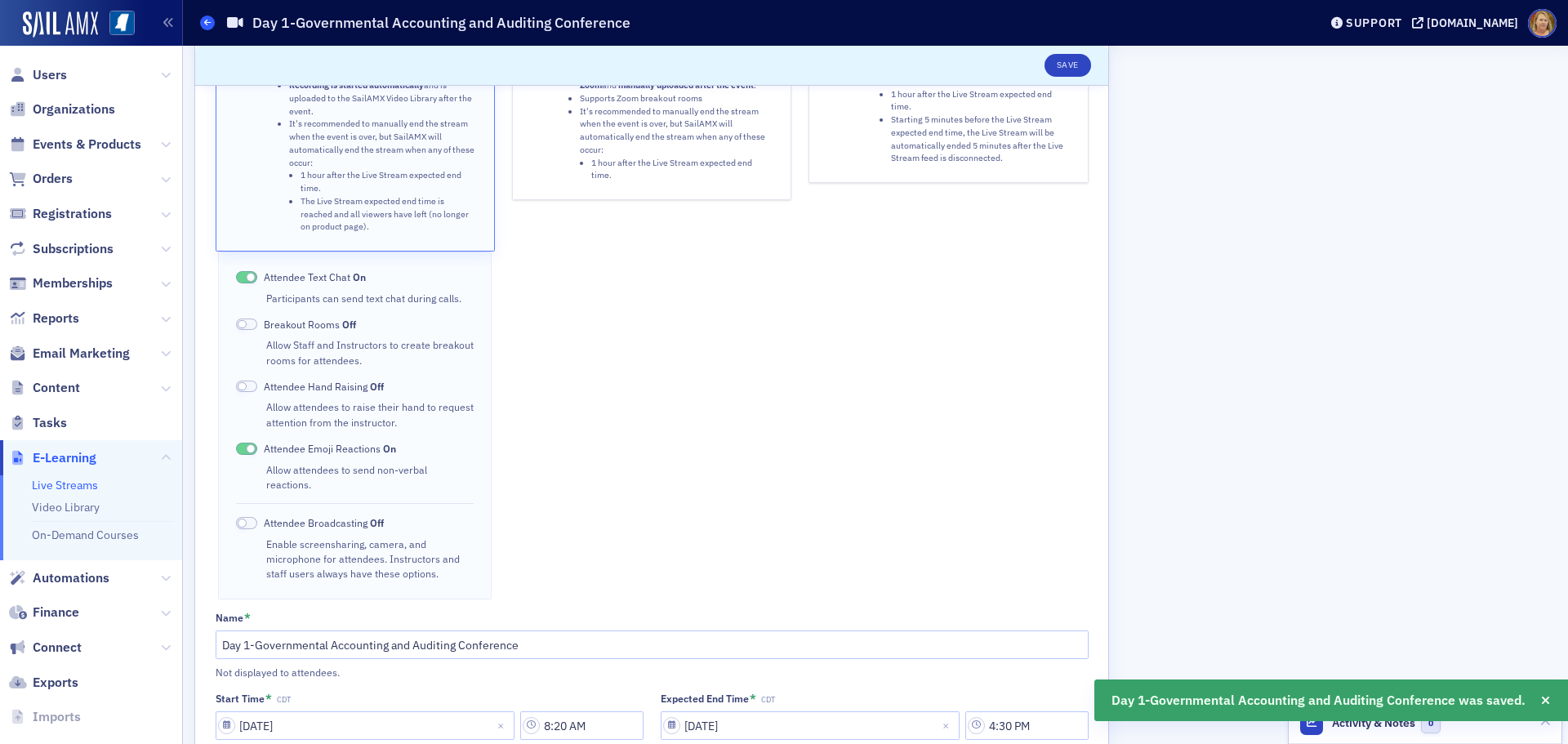
click at [210, 20] on icon at bounding box center [207, 22] width 7 height 7
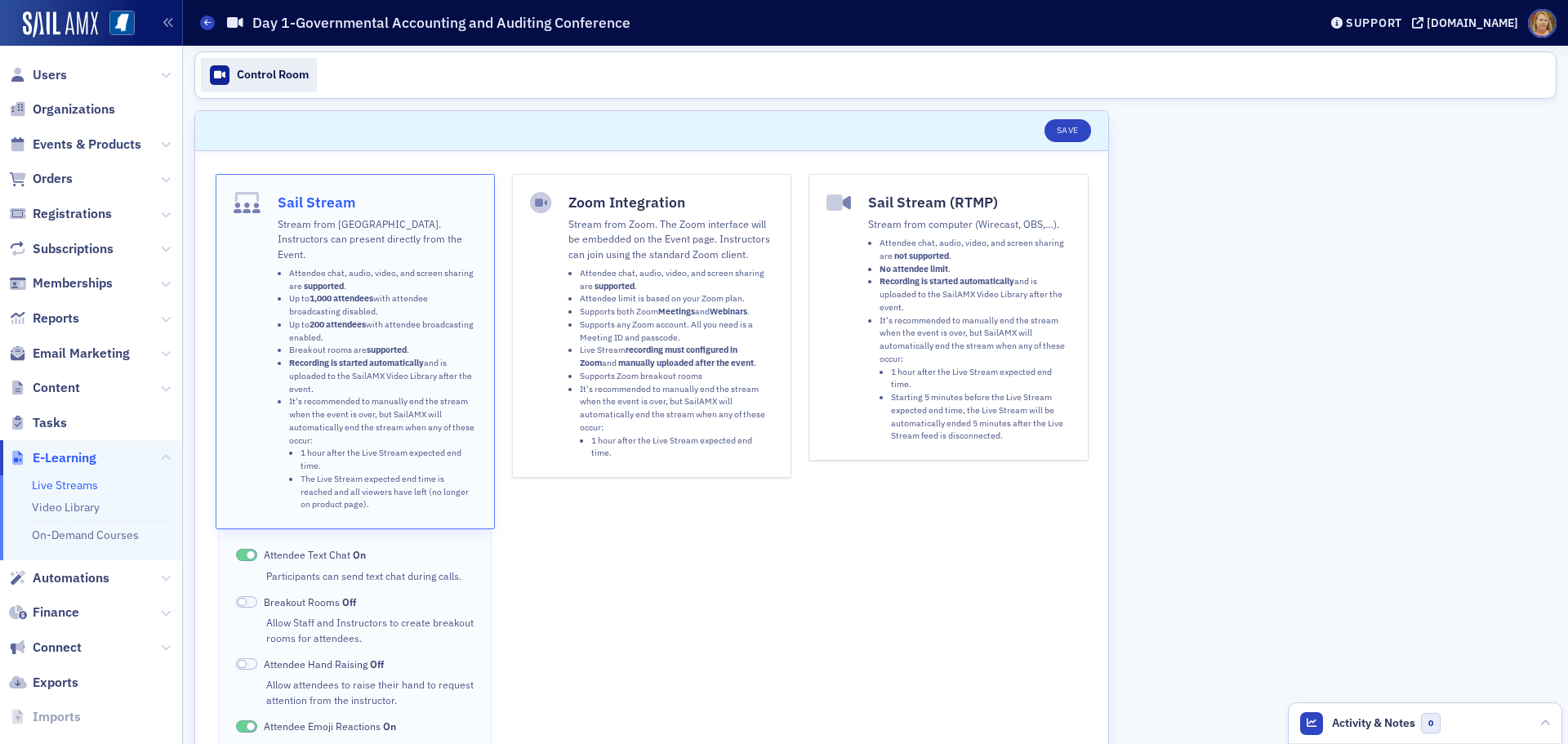
click at [302, 70] on div "Control Room" at bounding box center [273, 75] width 72 height 15
click at [210, 20] on icon at bounding box center [207, 22] width 7 height 7
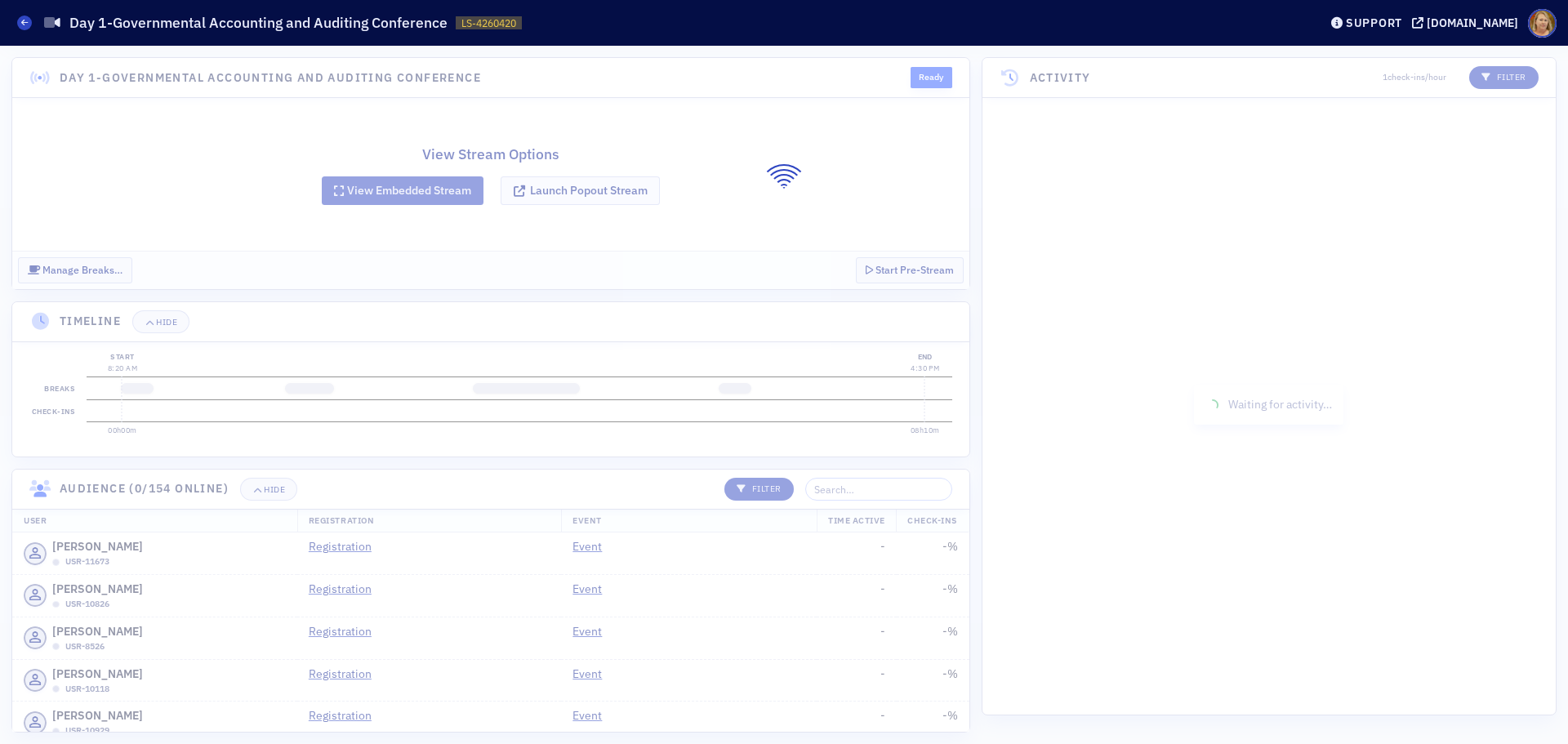
scroll to position [841, 0]
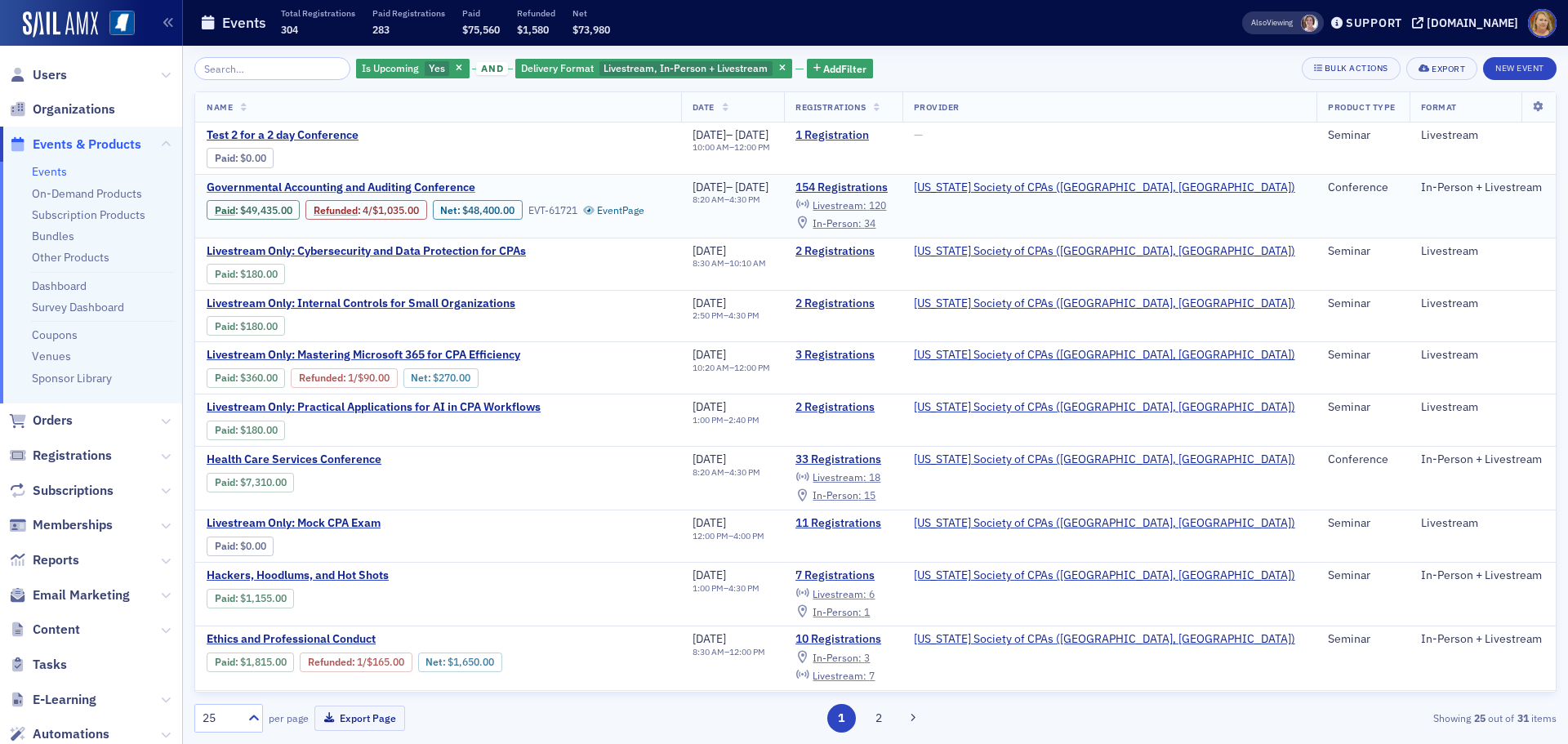
click at [363, 187] on span "Governmental Accounting and Auditing Conference" at bounding box center [343, 188] width 275 height 15
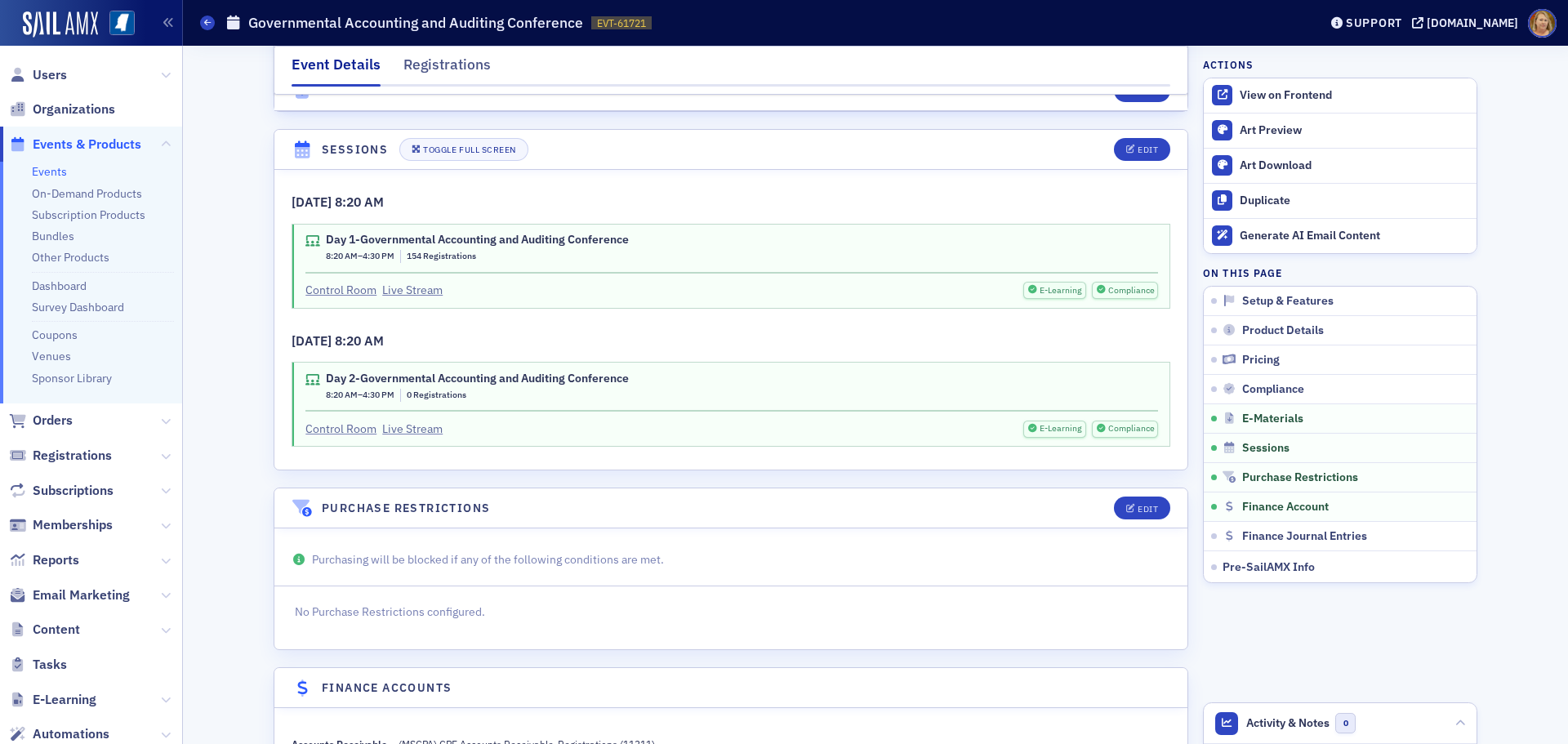
scroll to position [3511, 0]
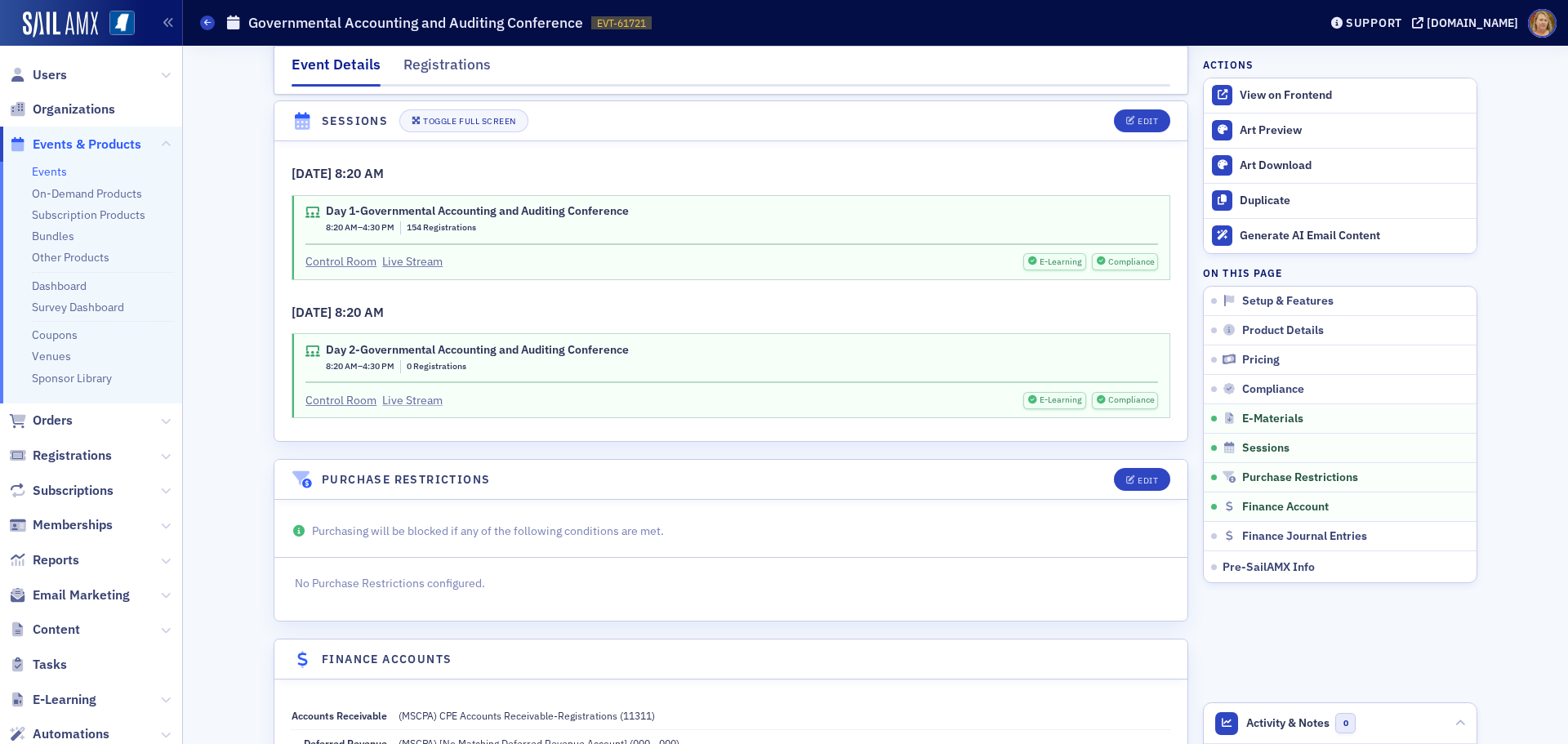
click at [420, 398] on link "Live Stream" at bounding box center [412, 400] width 61 height 17
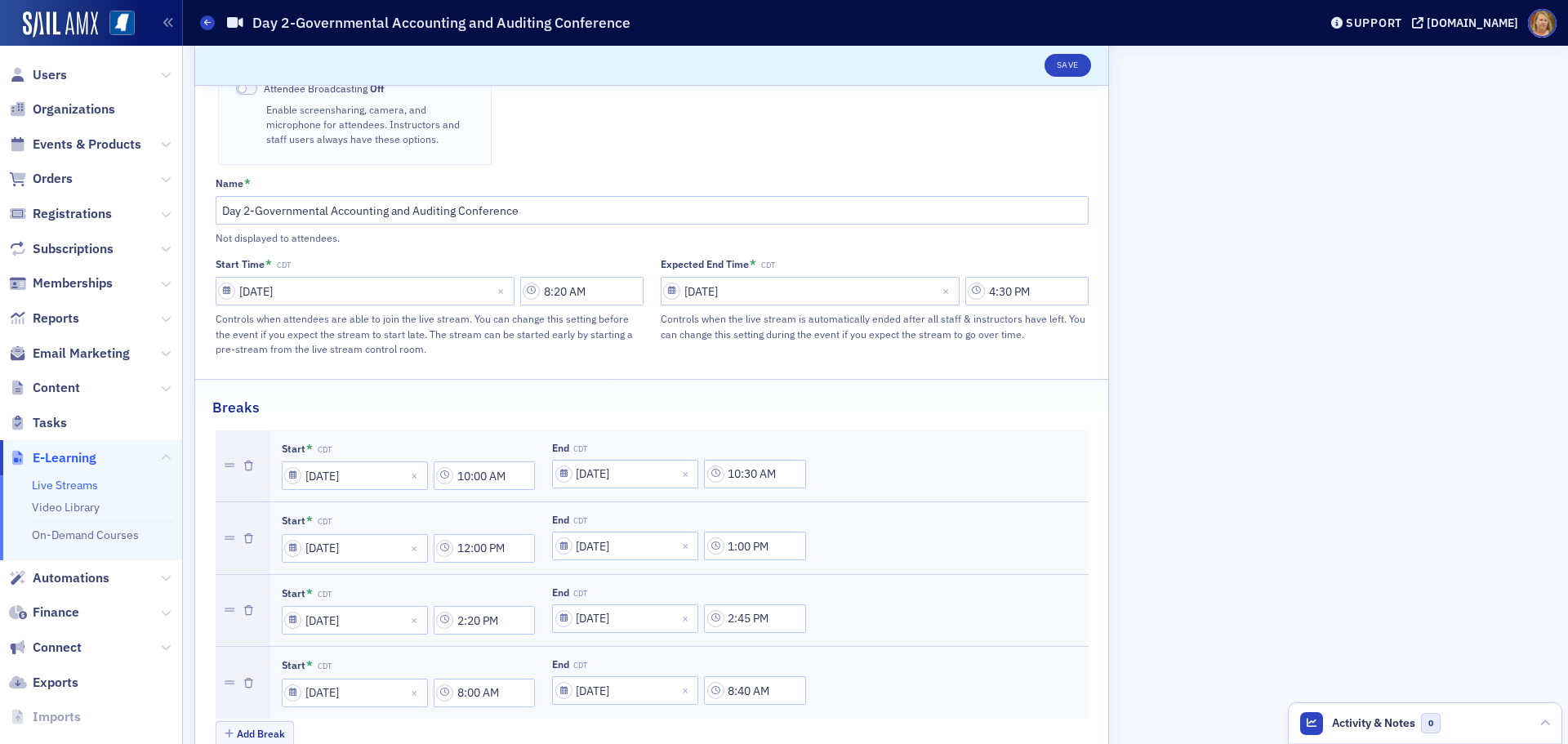
scroll to position [735, 0]
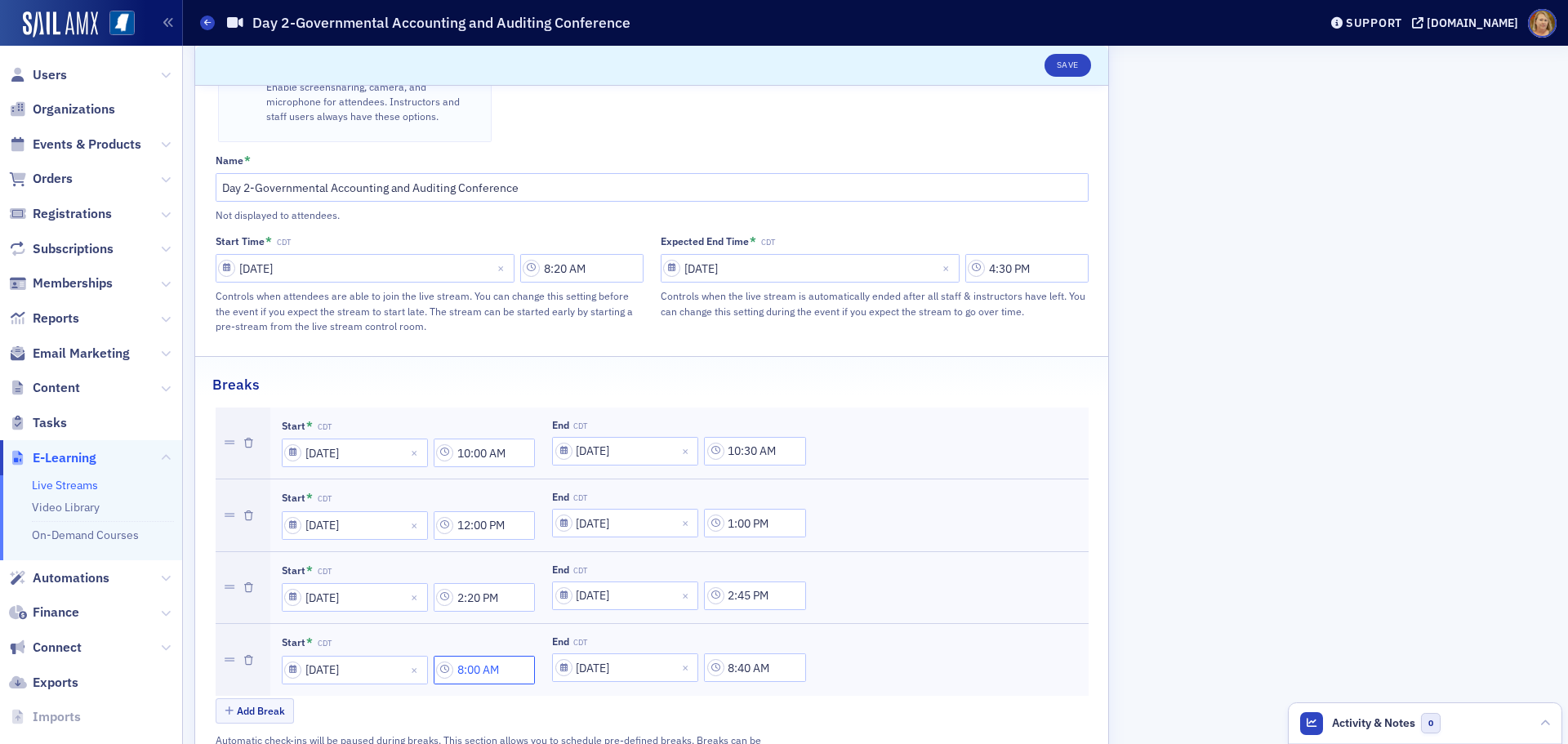
click at [478, 656] on input "8:00 AM" at bounding box center [484, 669] width 102 height 29
click at [624, 639] on div at bounding box center [630, 639] width 38 height 20
click at [641, 574] on div "20" at bounding box center [638, 578] width 46 height 17
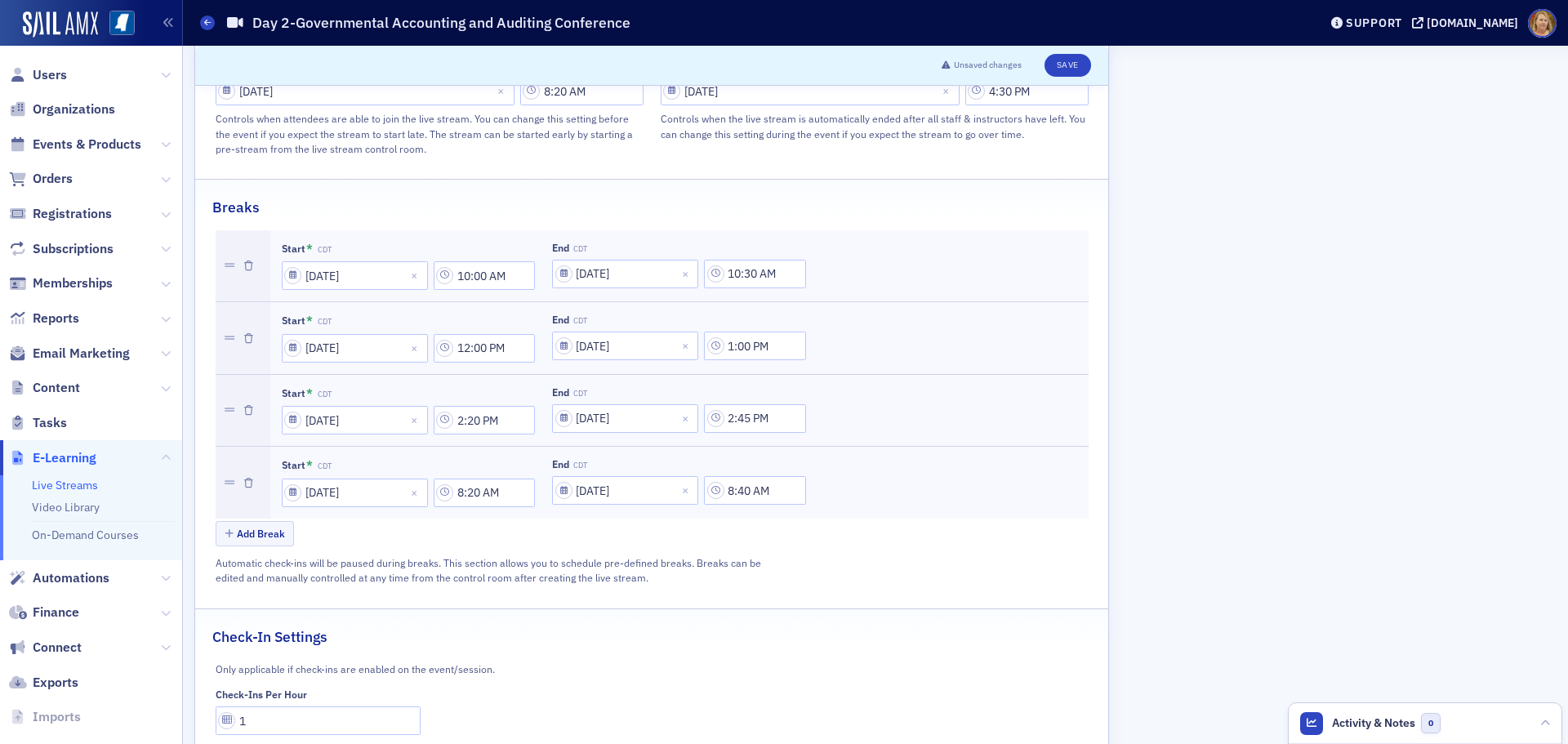
scroll to position [931, 0]
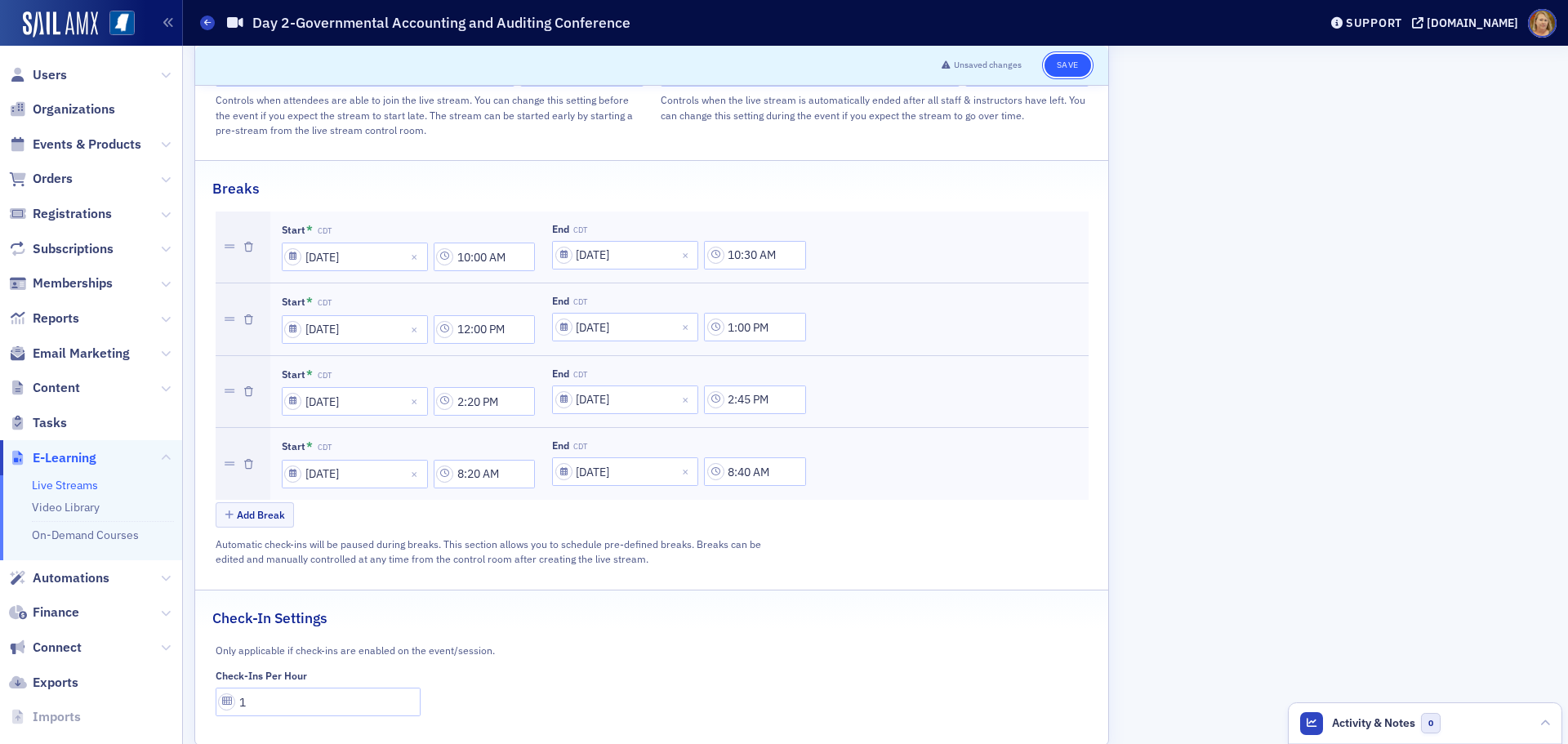
click at [1072, 69] on button "Save" at bounding box center [1068, 66] width 47 height 23
